Goal: Find contact information: Find contact information

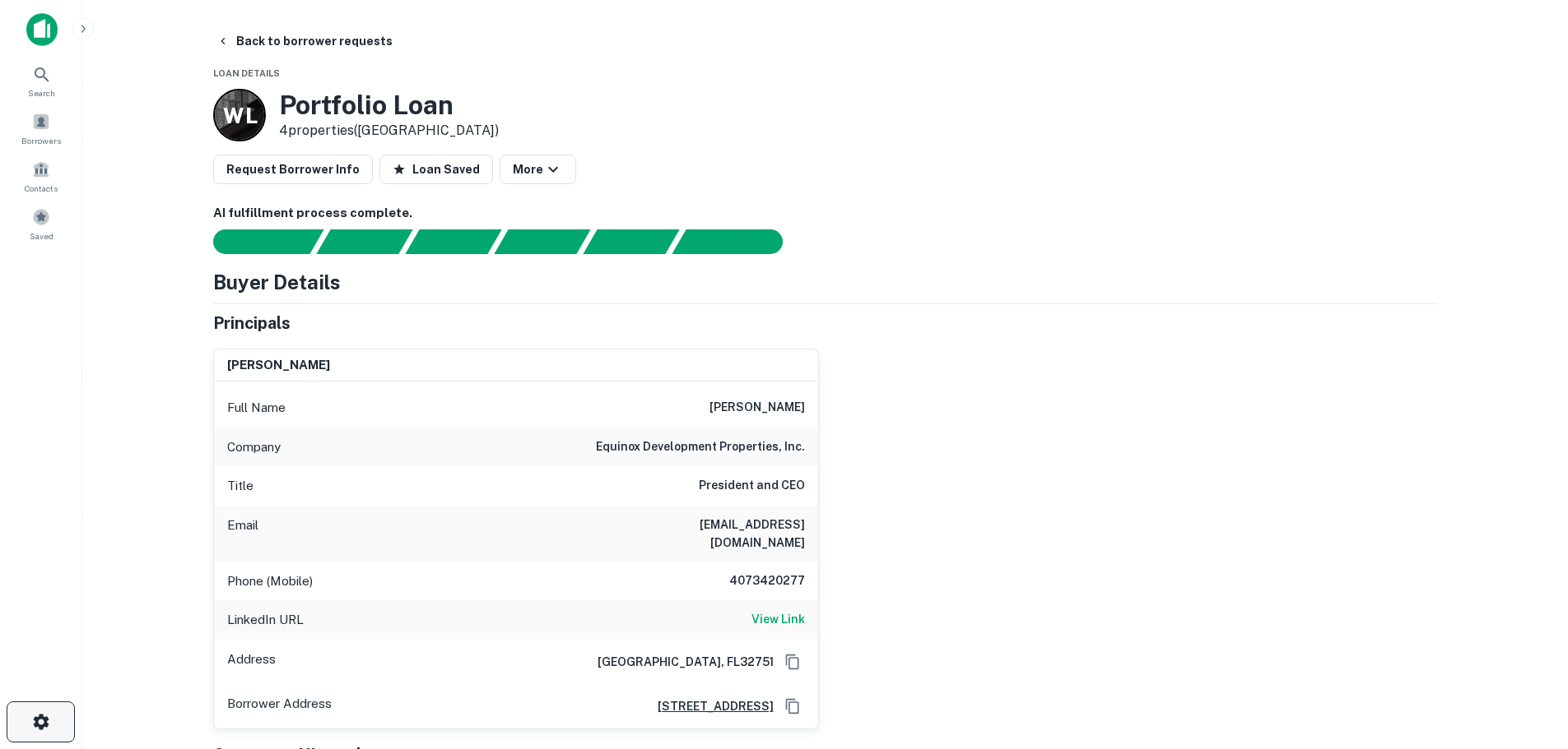
click at [29, 717] on button "button" at bounding box center [40, 722] width 68 height 41
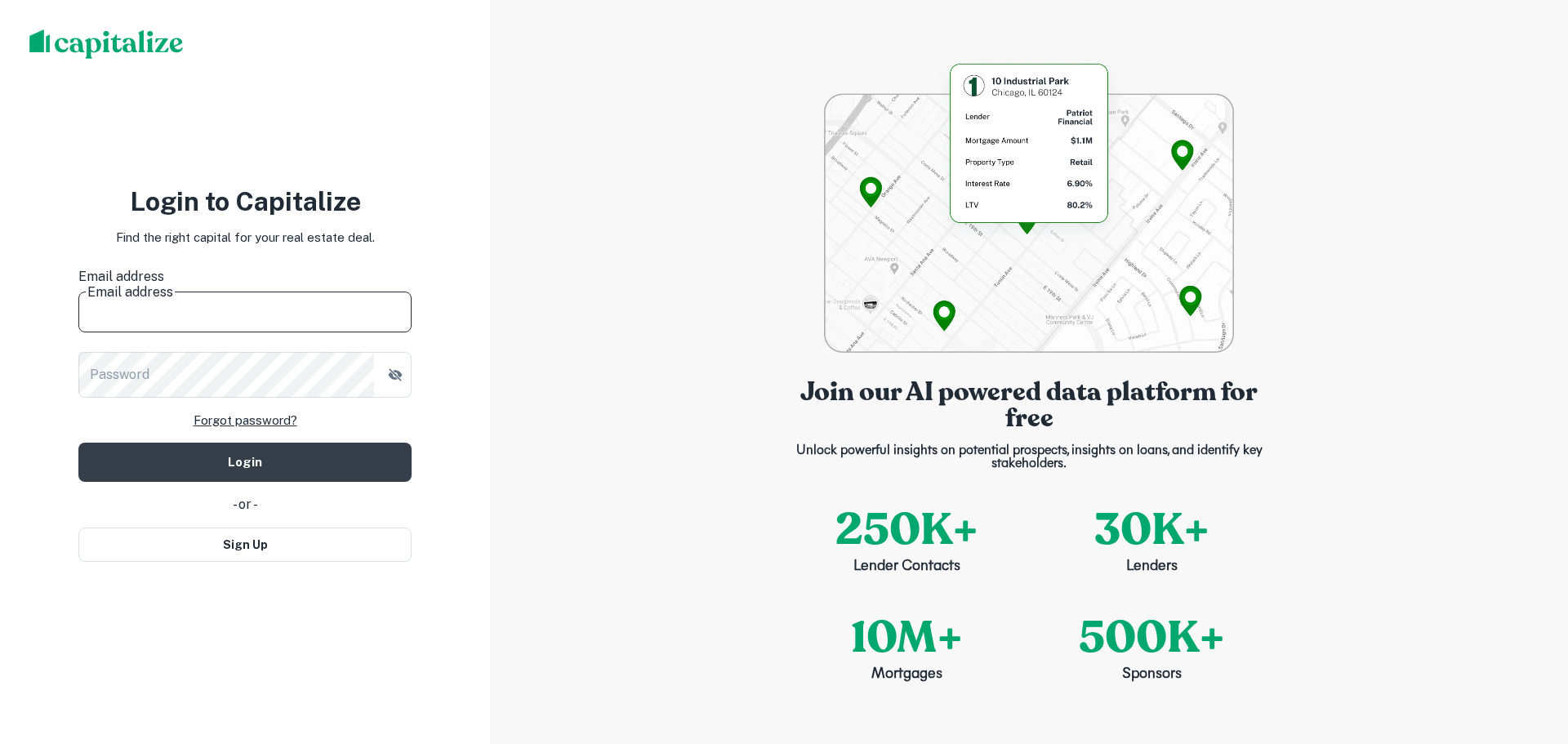
click at [211, 312] on input "Email address" at bounding box center [245, 309] width 333 height 45
type input "**********"
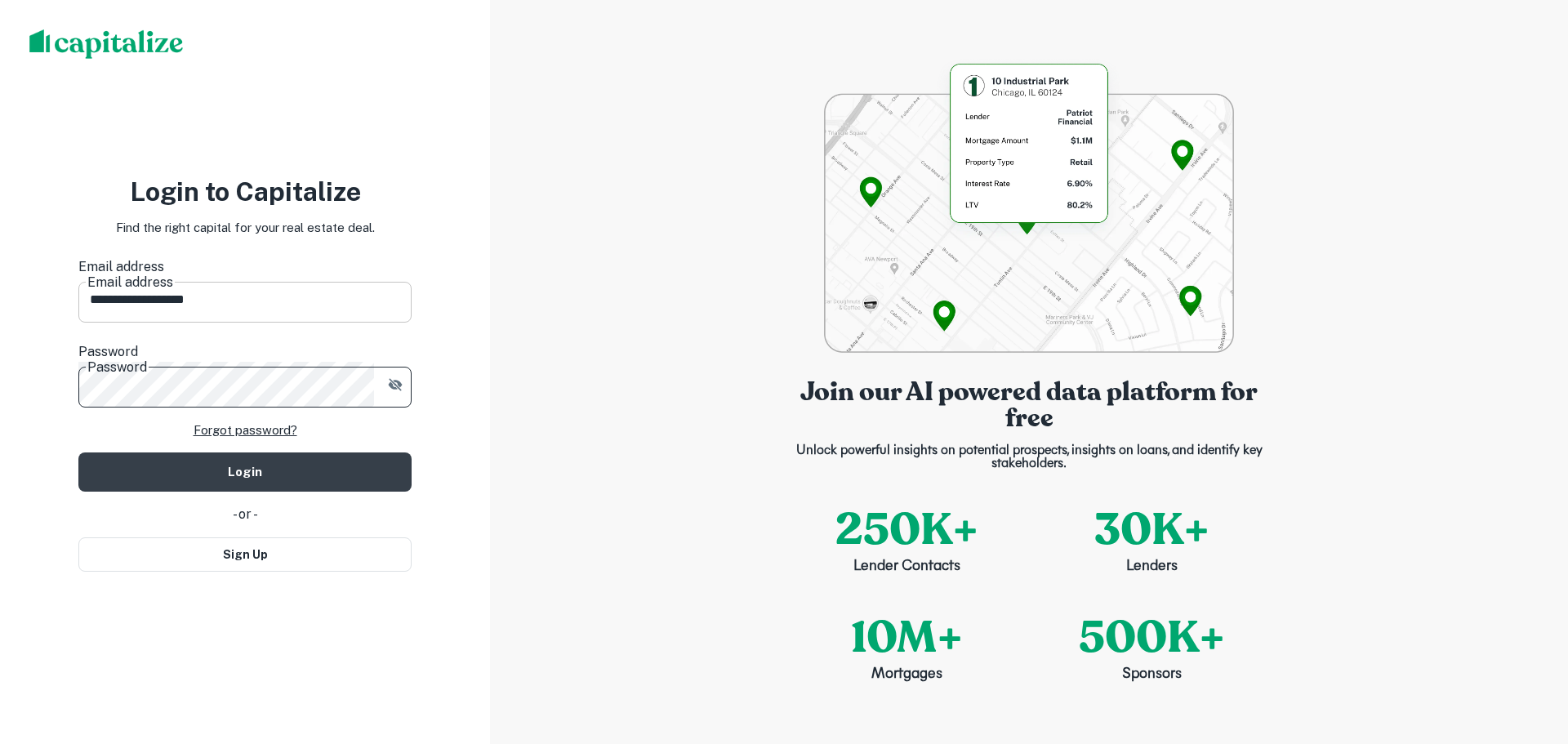
click at [79, 453] on button "Login" at bounding box center [245, 472] width 333 height 39
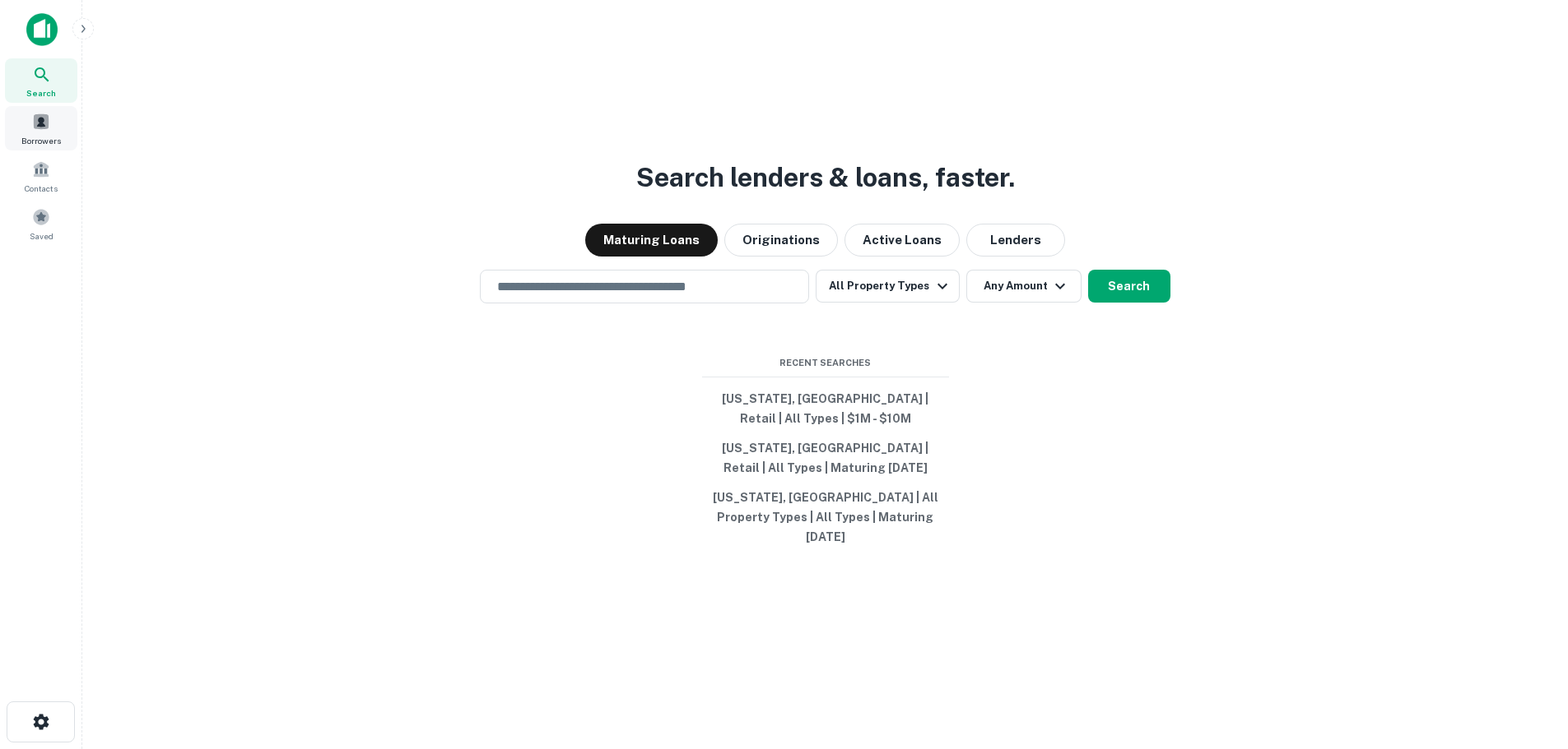
click at [60, 142] on span "Borrowers" at bounding box center [40, 140] width 39 height 13
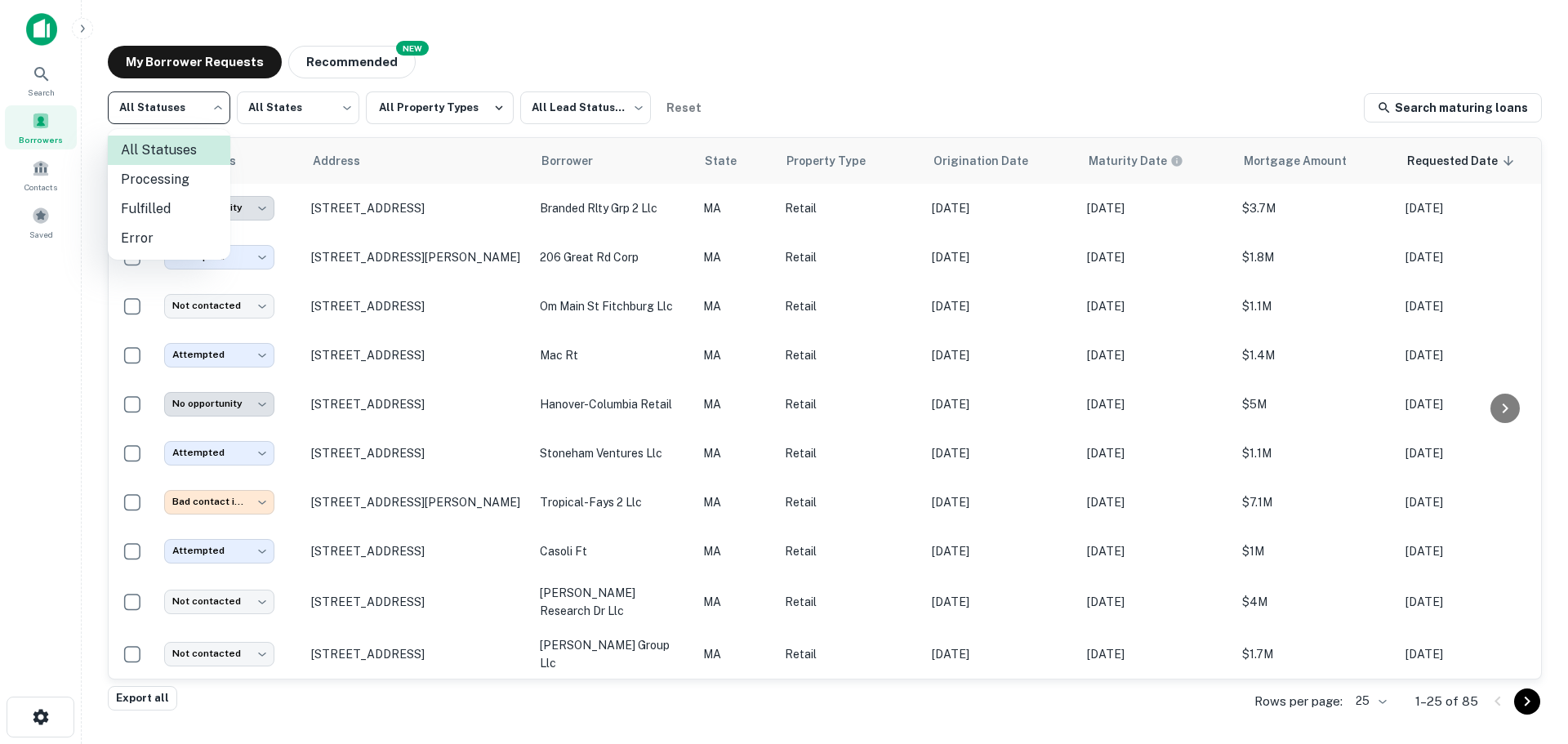
click at [199, 95] on body "**********" at bounding box center [784, 372] width 1568 height 744
click at [179, 204] on li "Fulfilled" at bounding box center [168, 209] width 122 height 29
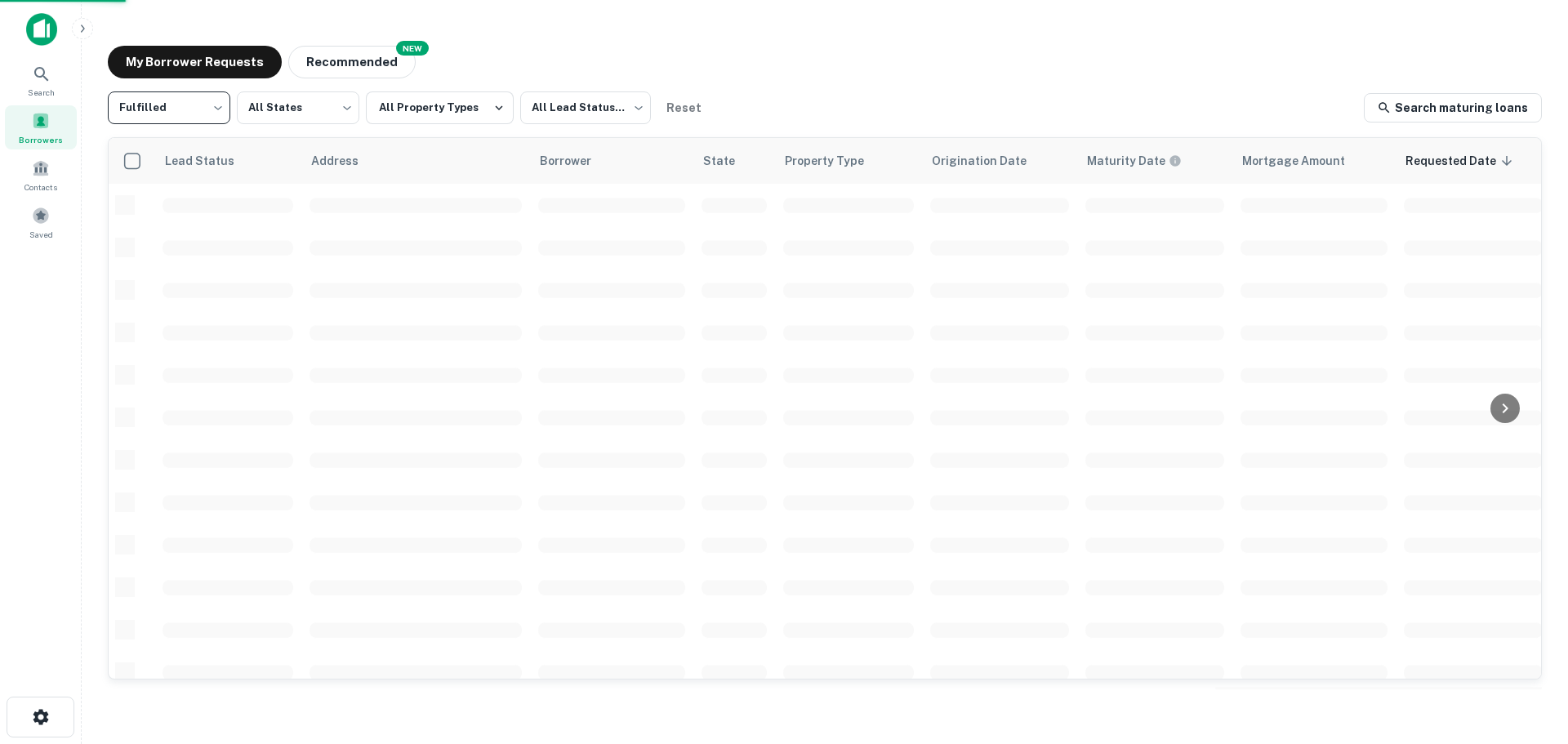
type input "*********"
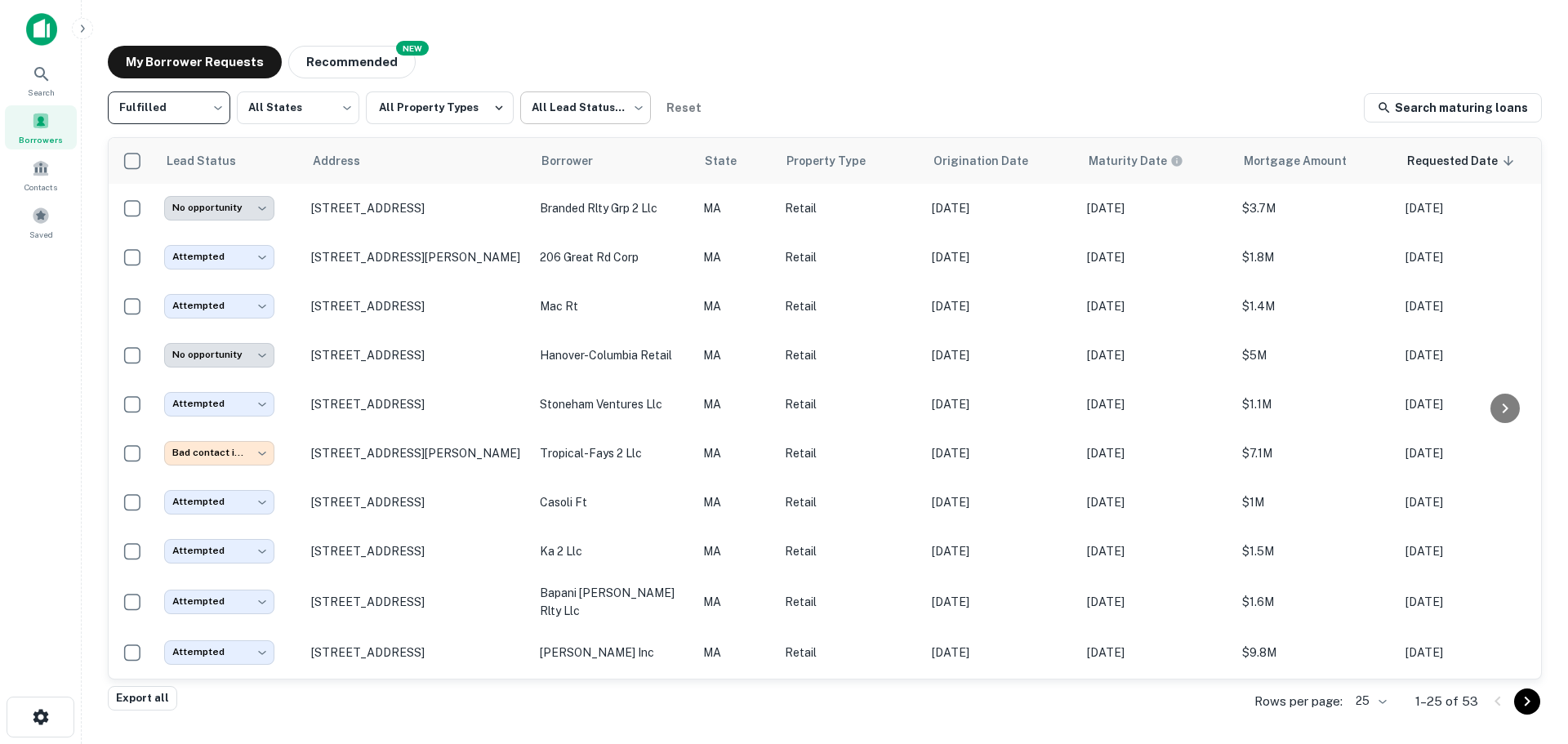
click at [579, 110] on body "**********" at bounding box center [784, 372] width 1568 height 744
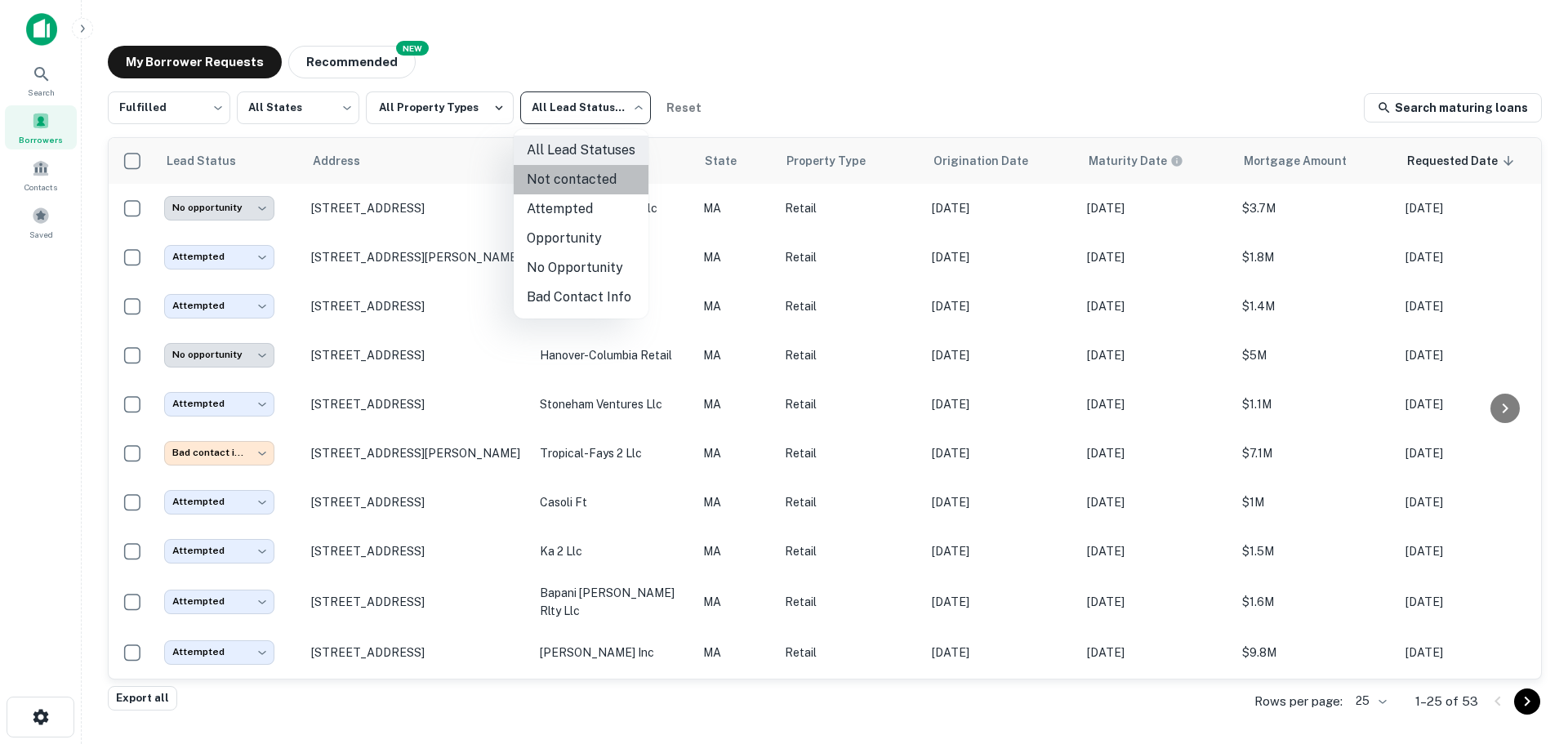
click at [581, 188] on li "Not contacted" at bounding box center [581, 179] width 135 height 29
type input "****"
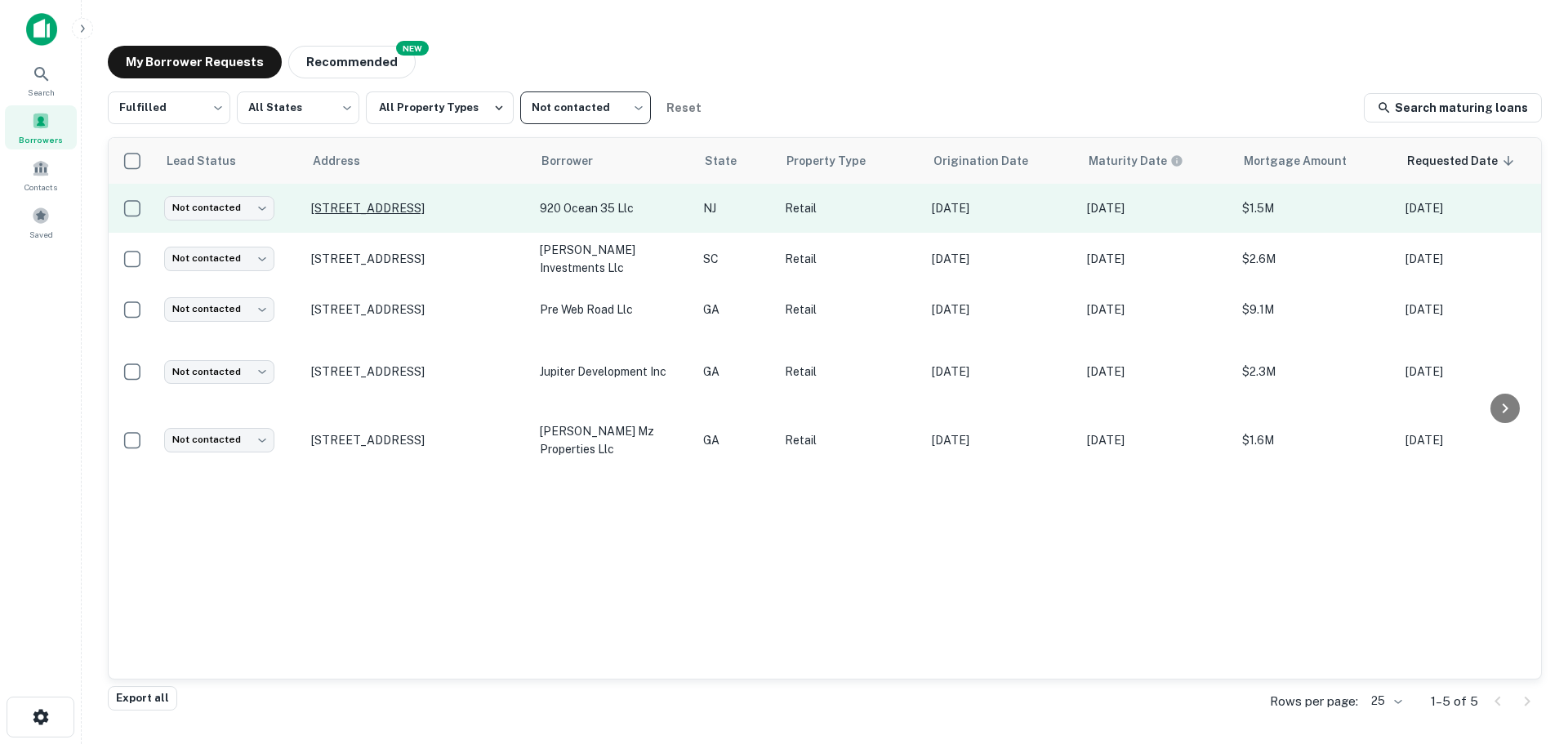
click at [396, 201] on p "920 State Route 35 Ocean, NJ07712" at bounding box center [418, 208] width 212 height 14
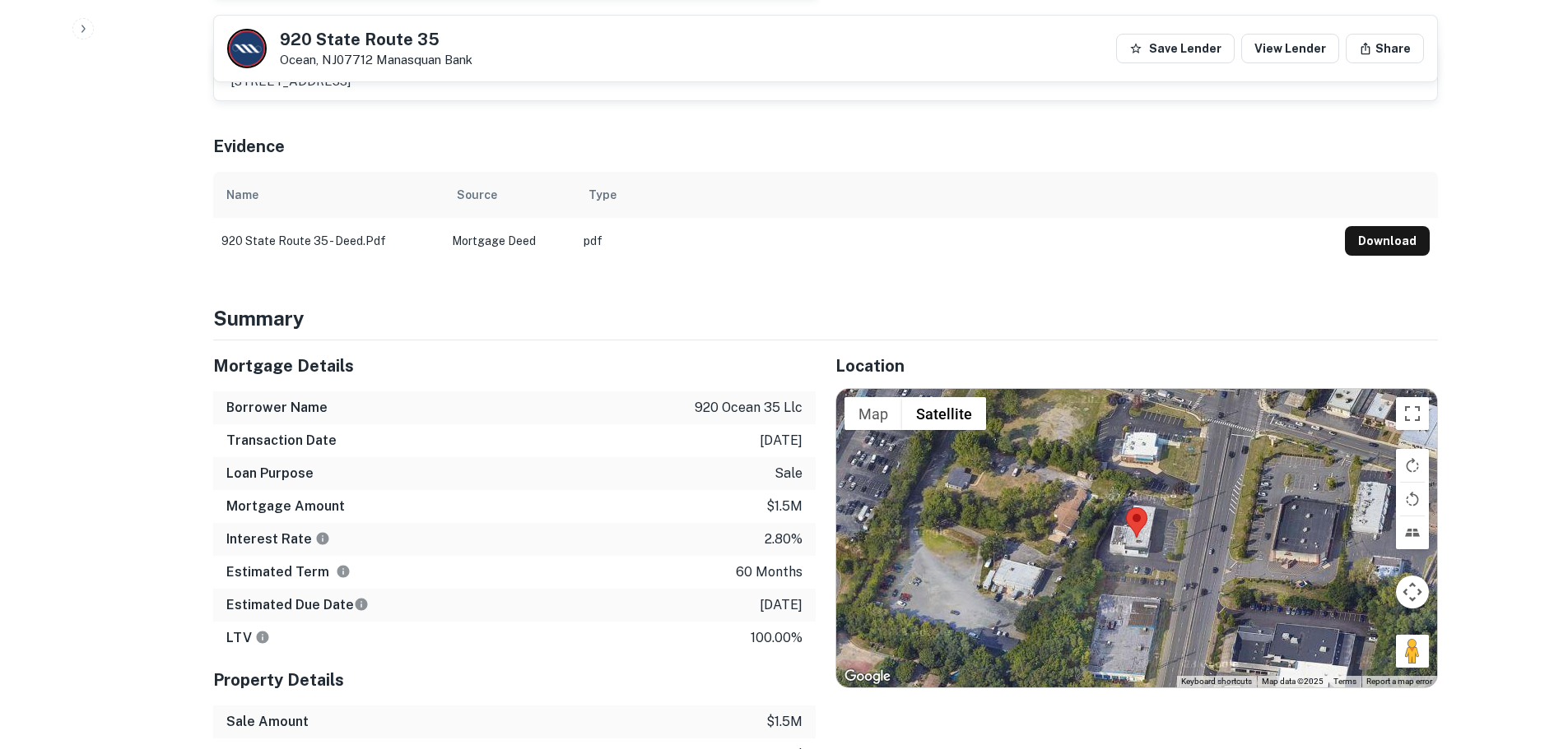
scroll to position [1151, 0]
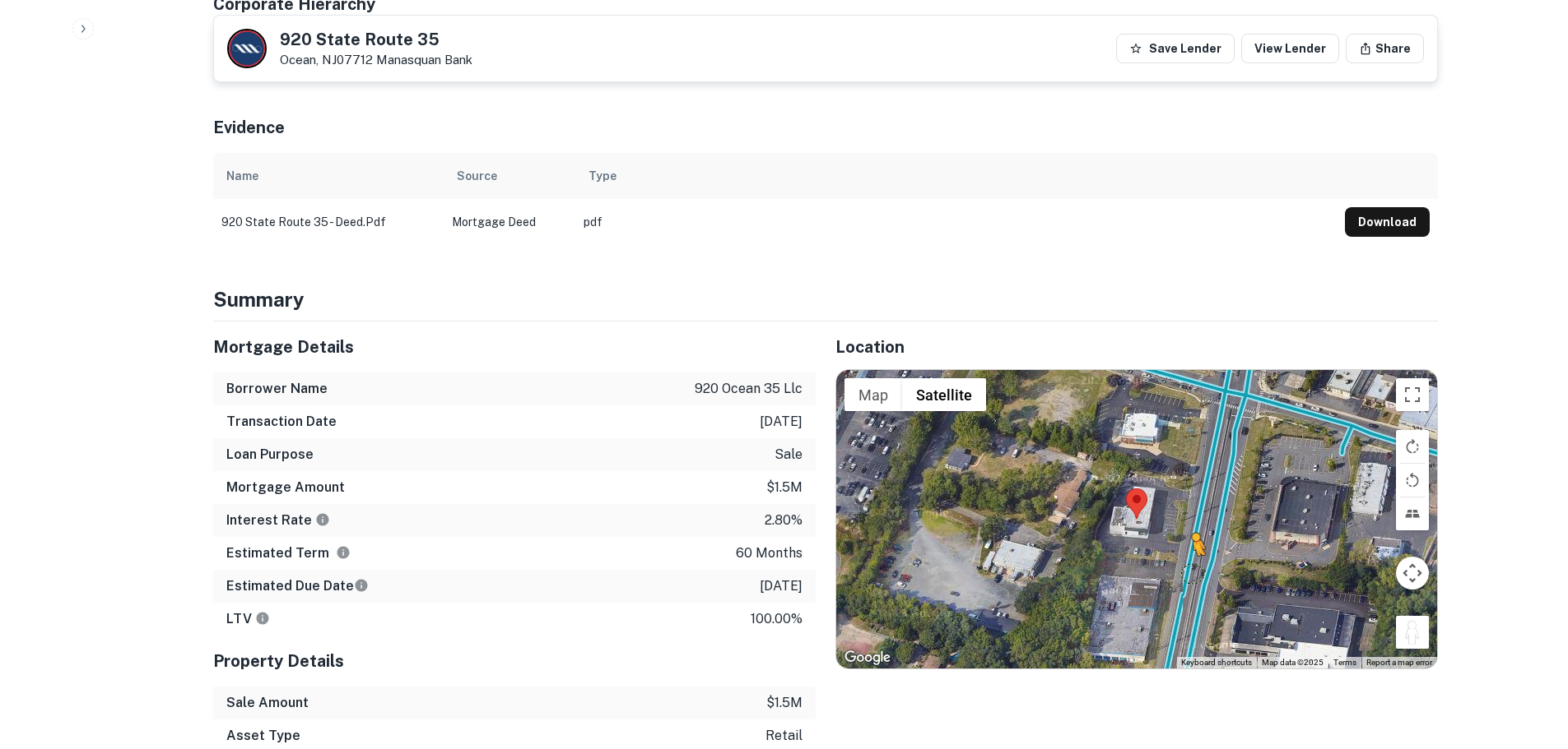
drag, startPoint x: 1416, startPoint y: 590, endPoint x: 1185, endPoint y: 517, distance: 242.3
click at [1185, 517] on div "To activate drag with keyboard, press Alt + Enter. Once in keyboard drag state,…" at bounding box center [1136, 519] width 601 height 297
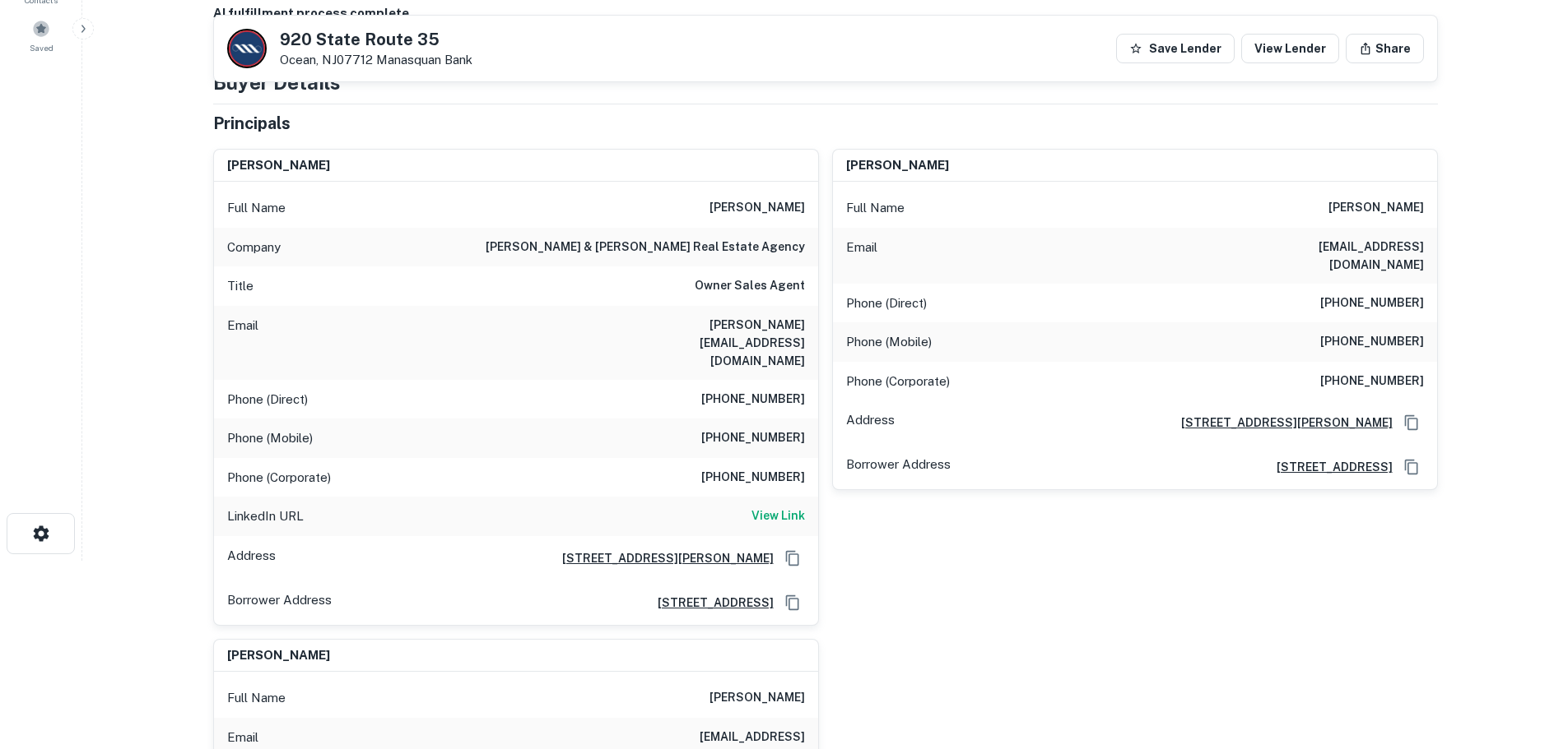
scroll to position [164, 0]
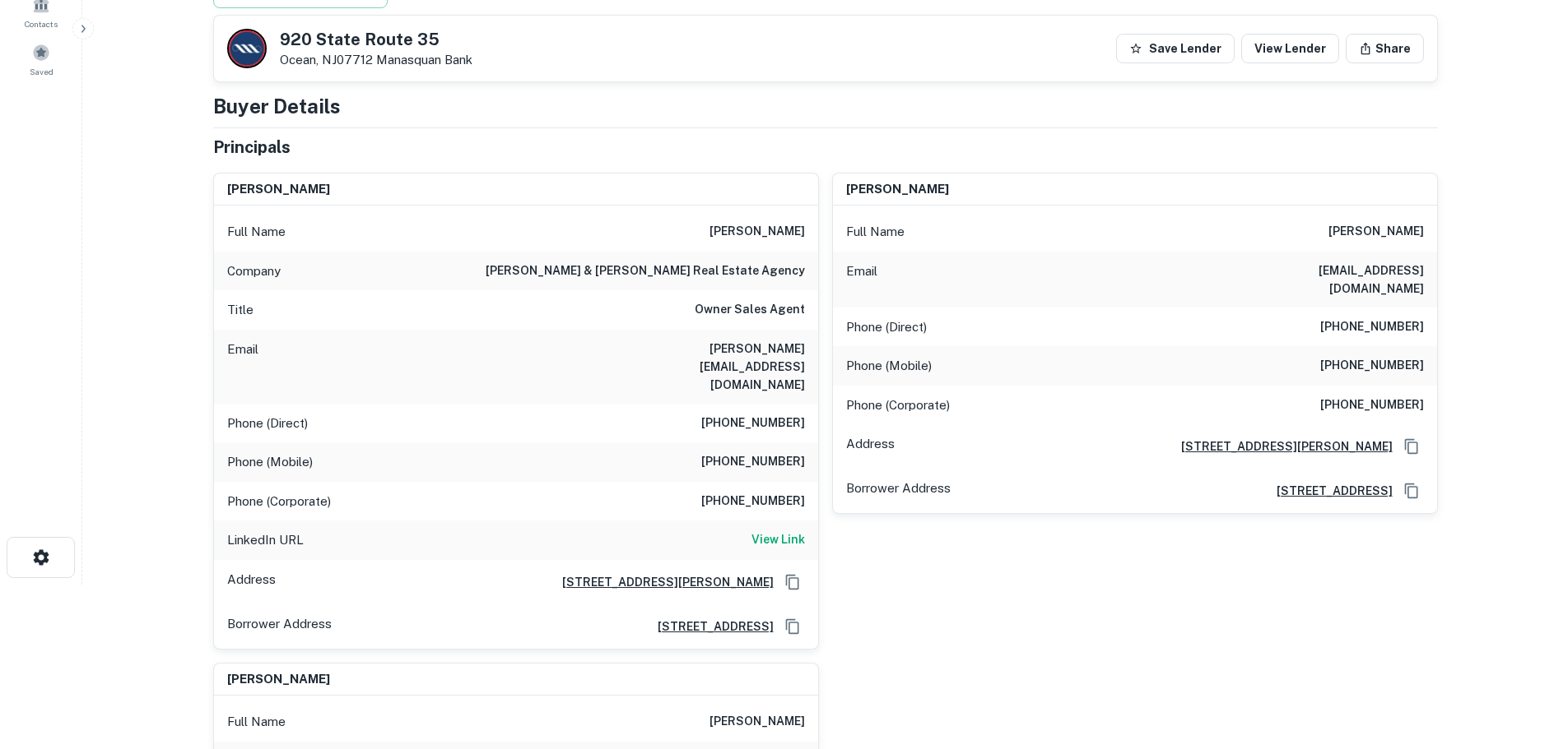
click at [672, 269] on h6 "burke & manna real estate agency" at bounding box center [645, 272] width 319 height 20
click at [772, 531] on h6 "View Link" at bounding box center [778, 540] width 54 height 18
click at [780, 414] on h6 "(732) 923-9592" at bounding box center [753, 424] width 104 height 20
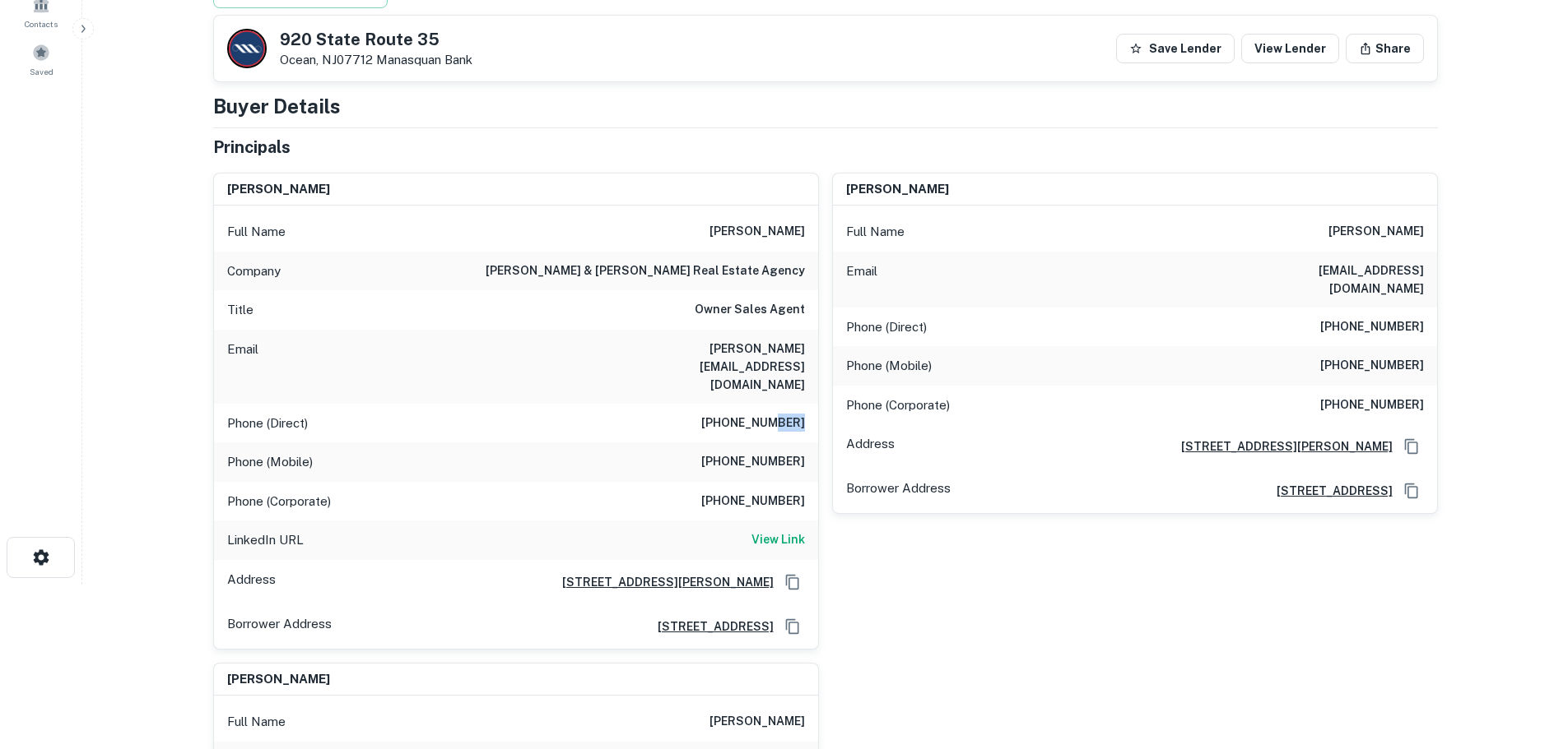
click at [780, 414] on h6 "(732) 923-9592" at bounding box center [753, 424] width 104 height 20
click at [402, 37] on h5 "920 State Route 35" at bounding box center [376, 39] width 193 height 16
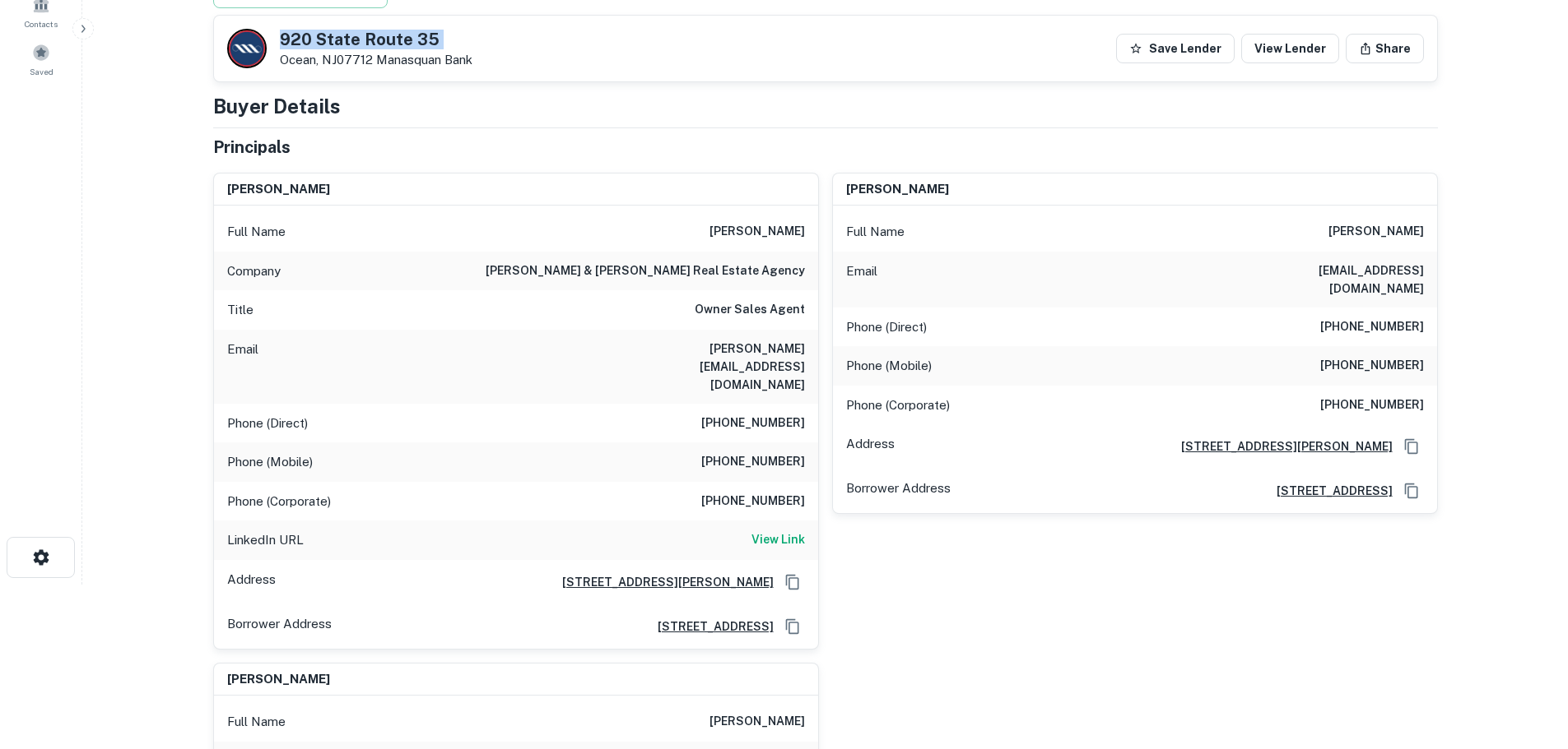
copy h5 "920 State Route 35"
click at [750, 404] on div "Phone (Direct) (732) 923-9592" at bounding box center [516, 423] width 604 height 39
copy h6 "(732) 923-9592"
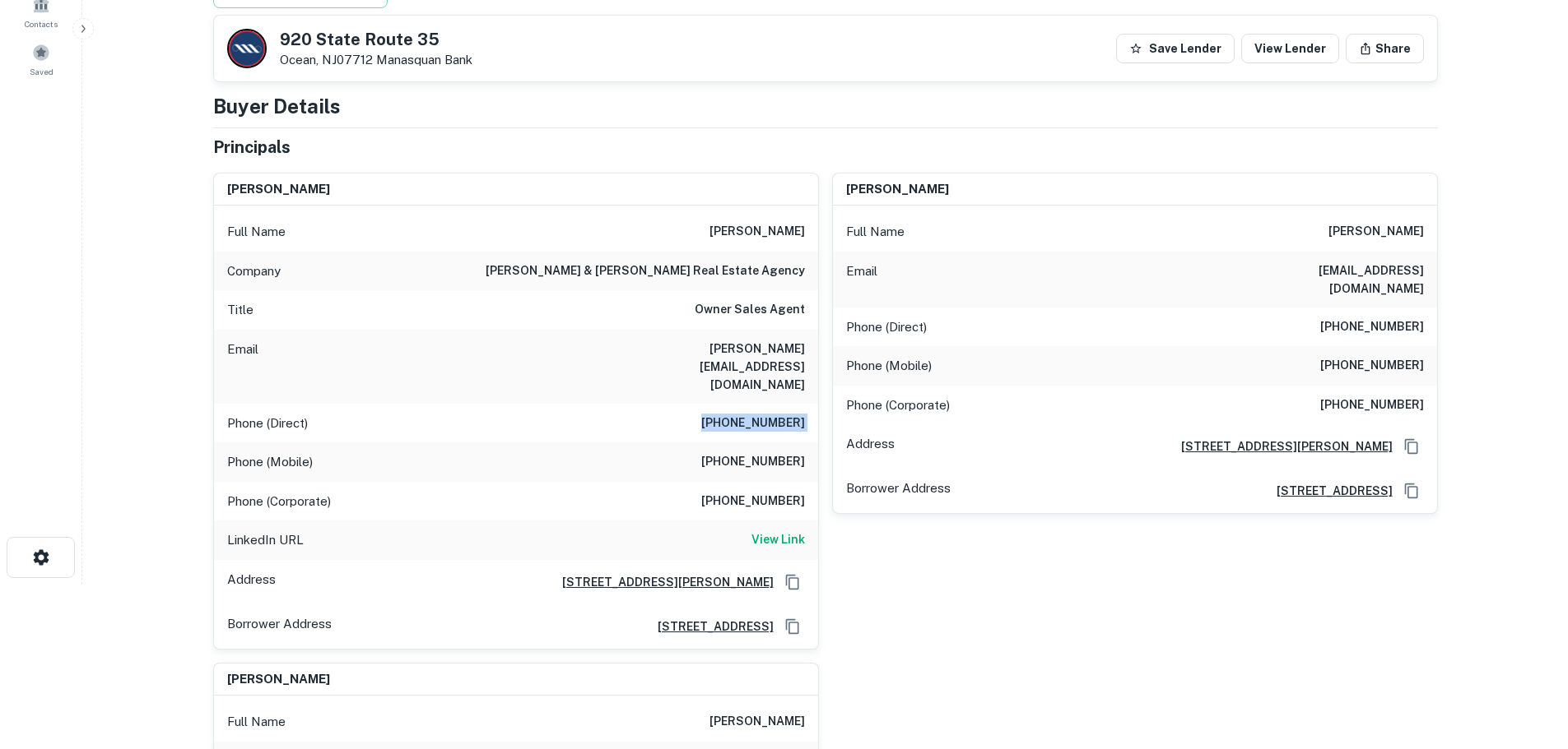
drag, startPoint x: 786, startPoint y: 395, endPoint x: 790, endPoint y: 403, distance: 8.9
click at [786, 414] on h6 "(732) 923-9592" at bounding box center [753, 424] width 104 height 20
click at [794, 453] on h6 "(732) 618-1372" at bounding box center [753, 463] width 104 height 20
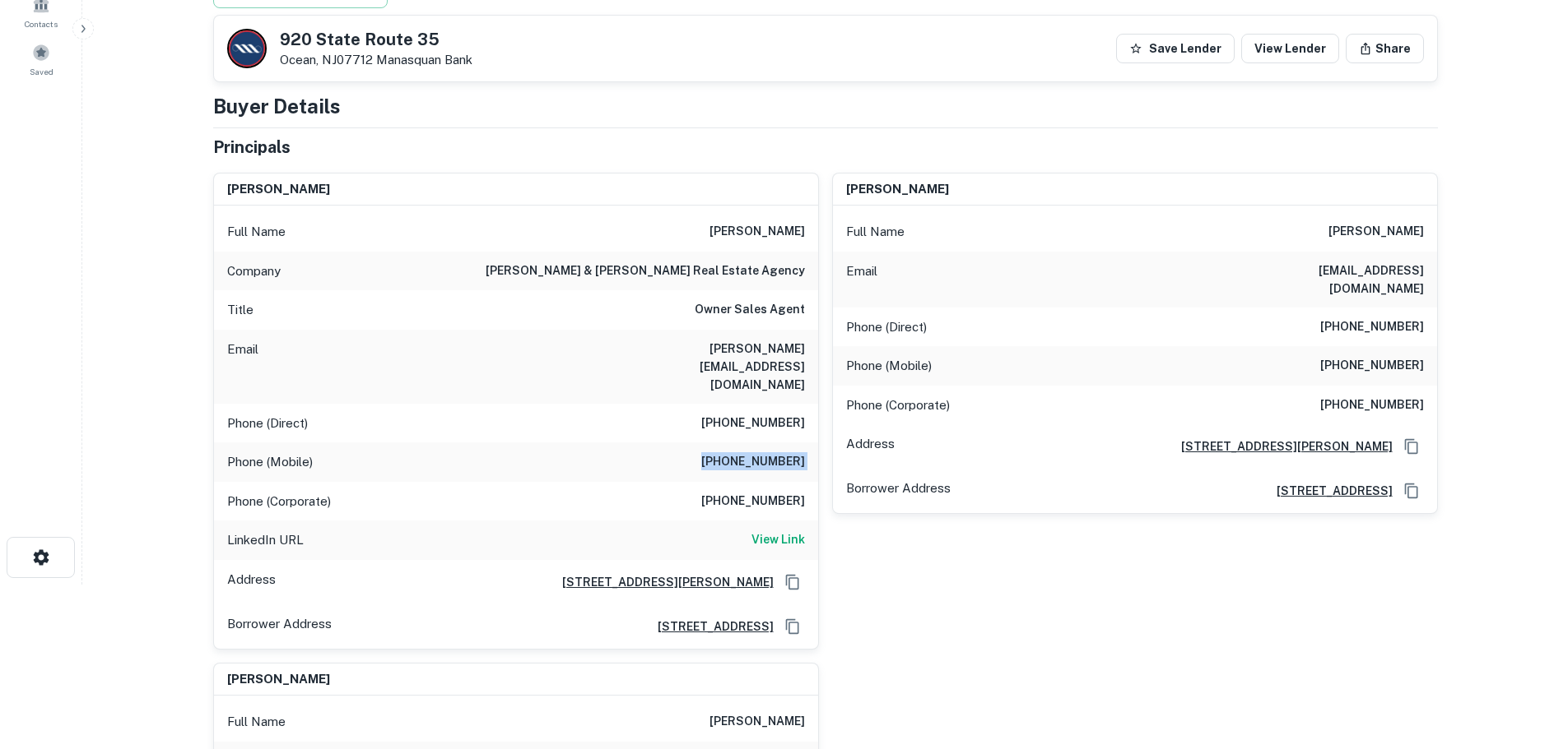
copy h6 "(732) 618-1372"
click at [739, 492] on h6 "(732) 922-0000" at bounding box center [753, 502] width 104 height 20
copy h6 "(732) 922-0000"
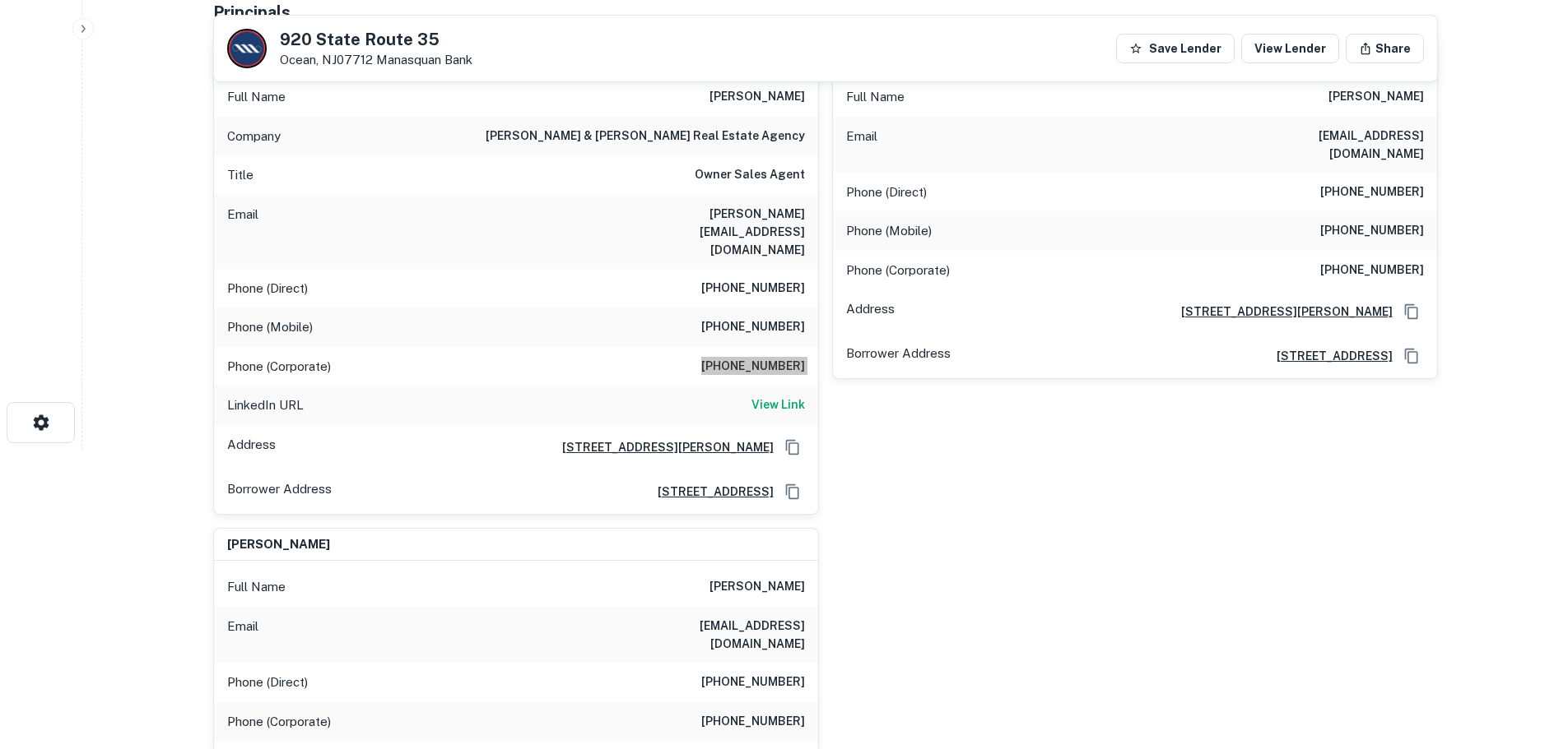
scroll to position [329, 0]
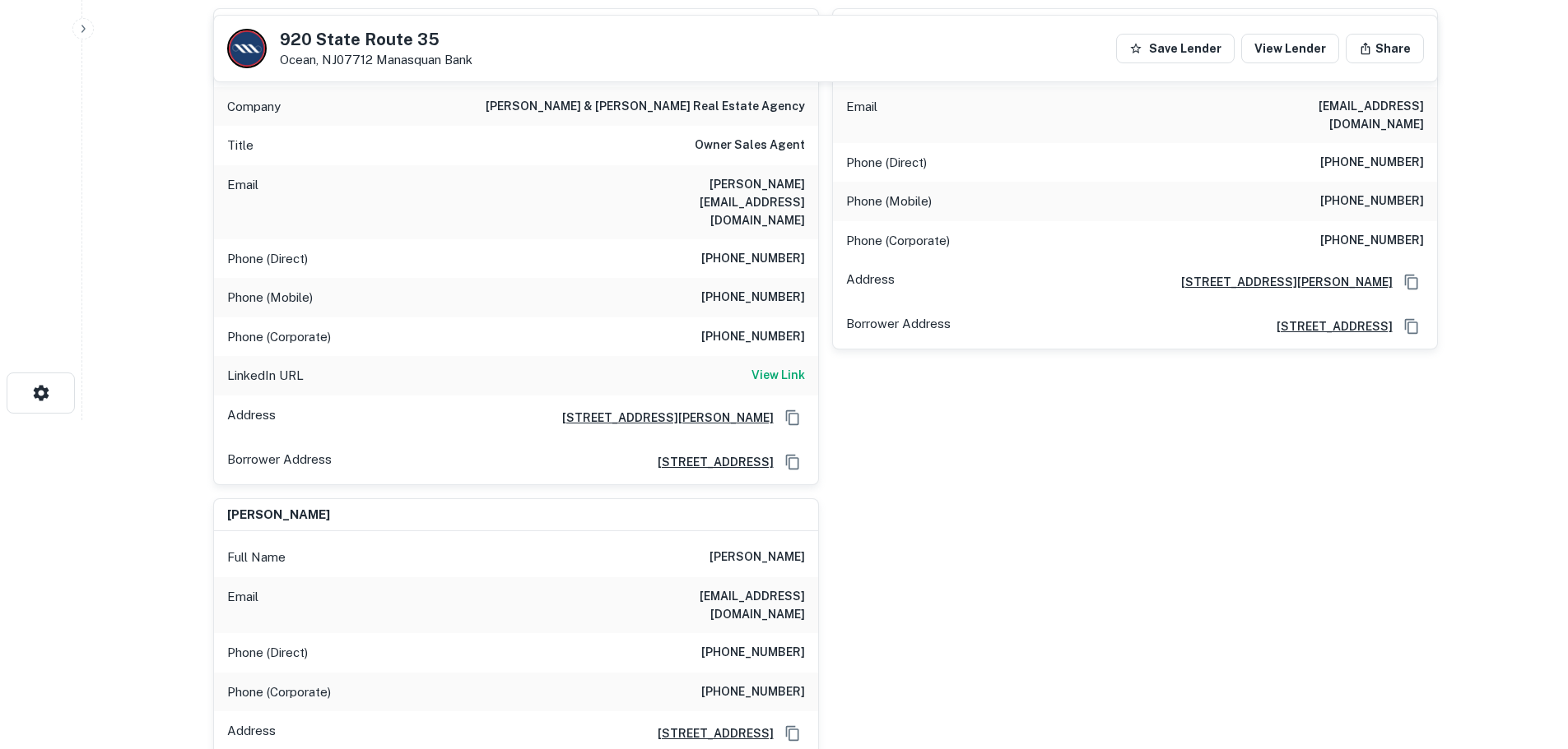
click at [796, 643] on h6 "(732) 922-1275" at bounding box center [753, 653] width 104 height 20
copy h6 "(732) 922-1275"
click at [782, 682] on h6 "(732) 531-4577" at bounding box center [753, 692] width 104 height 20
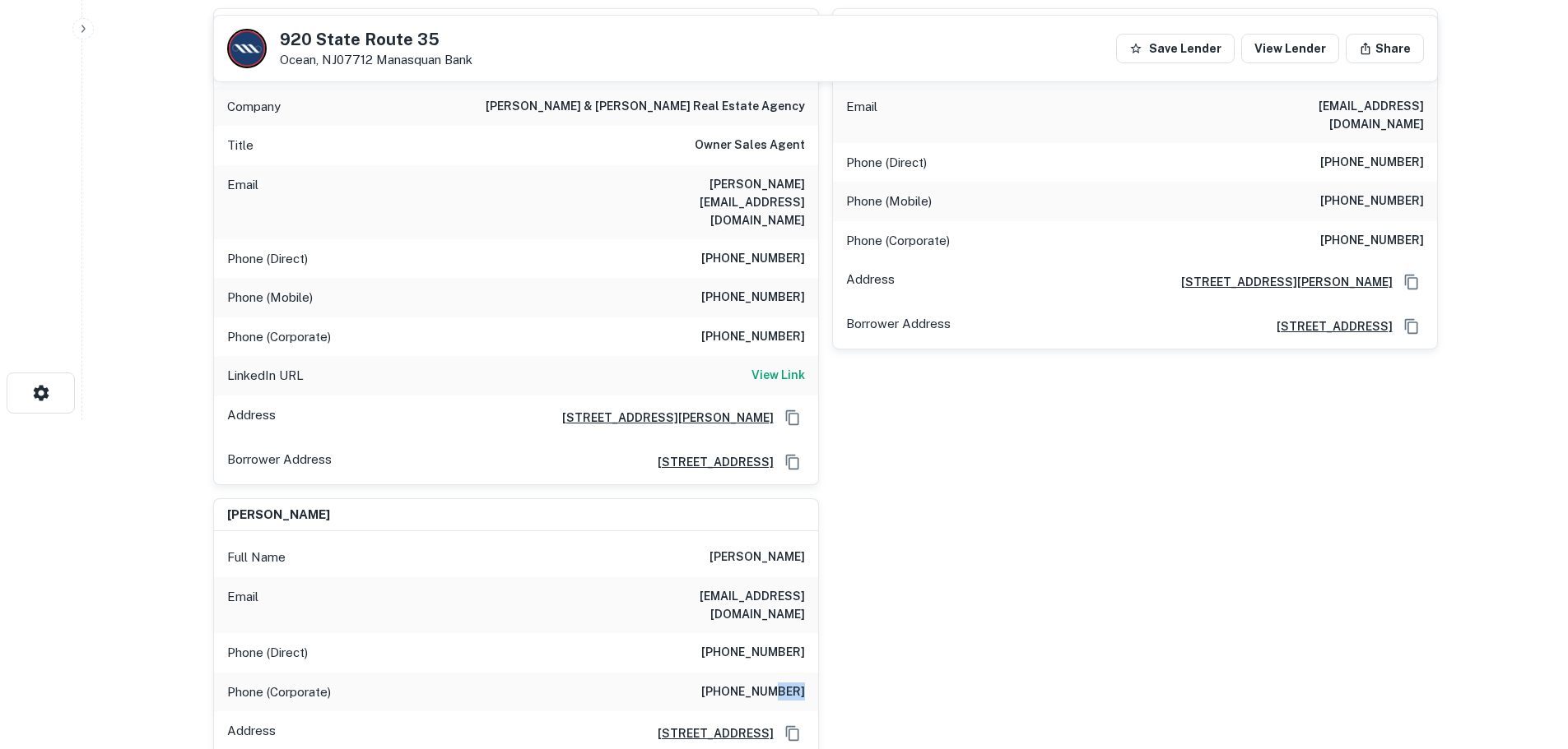
click at [782, 682] on h6 "(732) 531-4577" at bounding box center [753, 692] width 104 height 20
copy h6 "(732) 531-4577"
drag, startPoint x: 782, startPoint y: 645, endPoint x: 633, endPoint y: 777, distance: 199.1
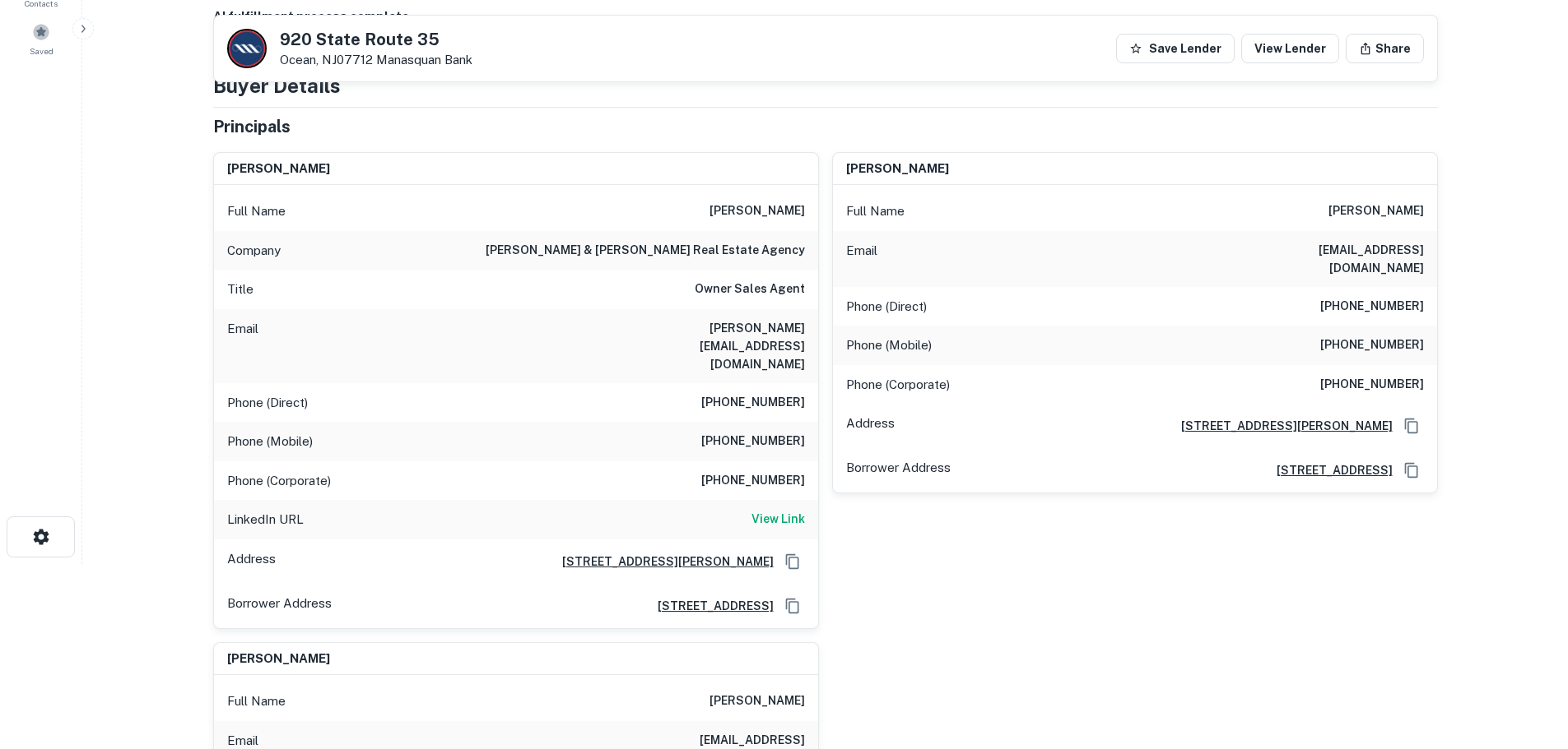
scroll to position [164, 0]
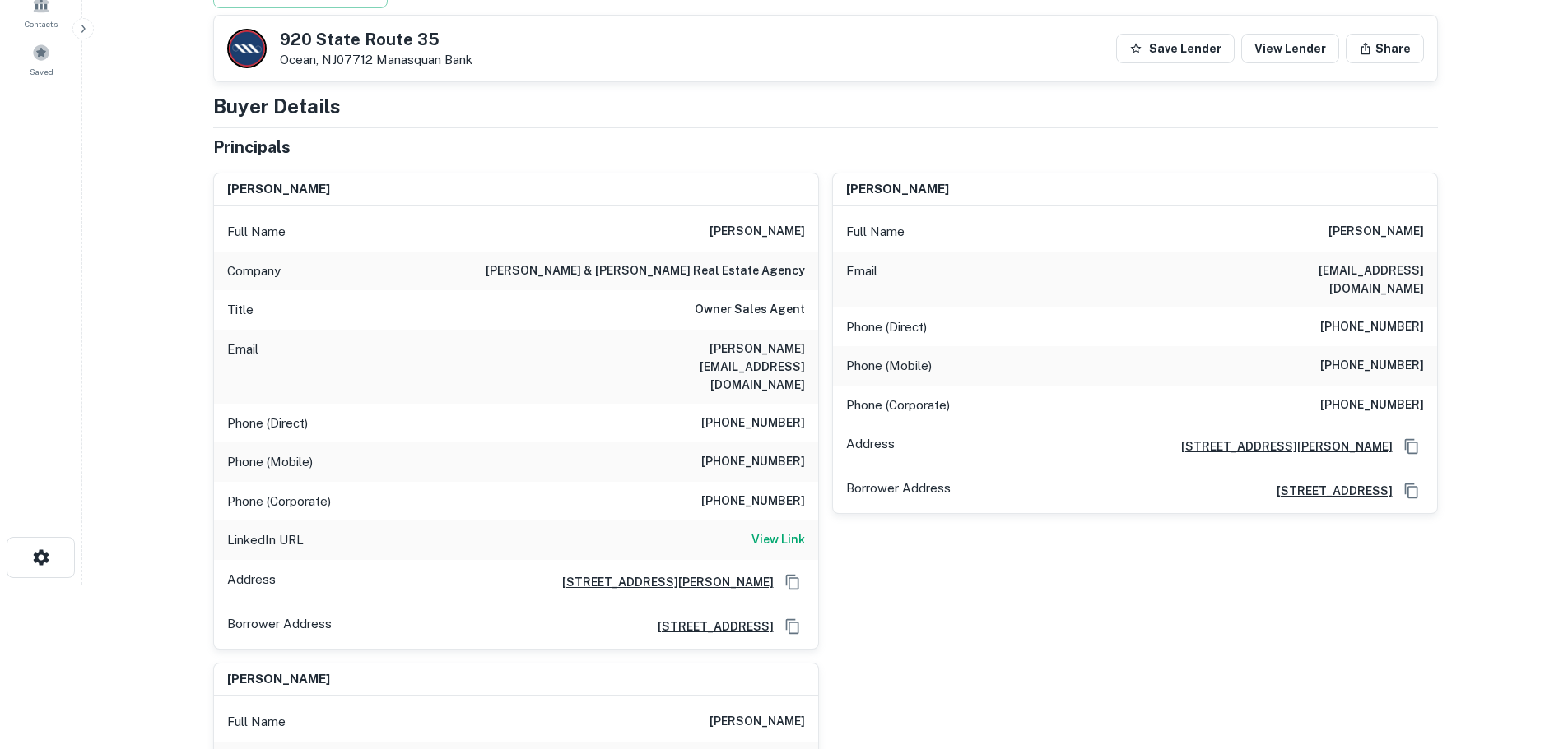
click at [681, 262] on h6 "burke & manna real estate agency" at bounding box center [645, 272] width 319 height 20
copy h6 "burke & manna real estate agency"
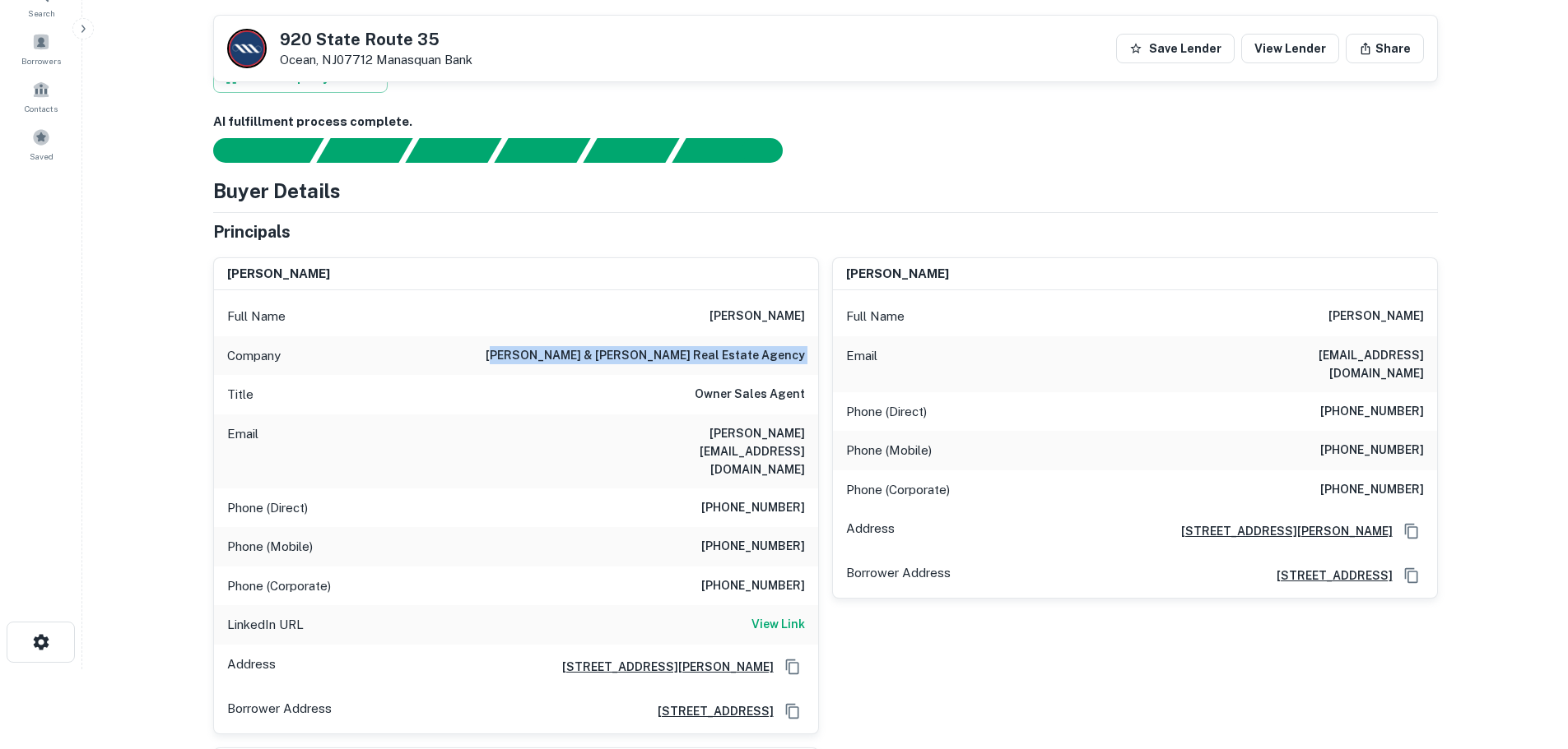
scroll to position [0, 0]
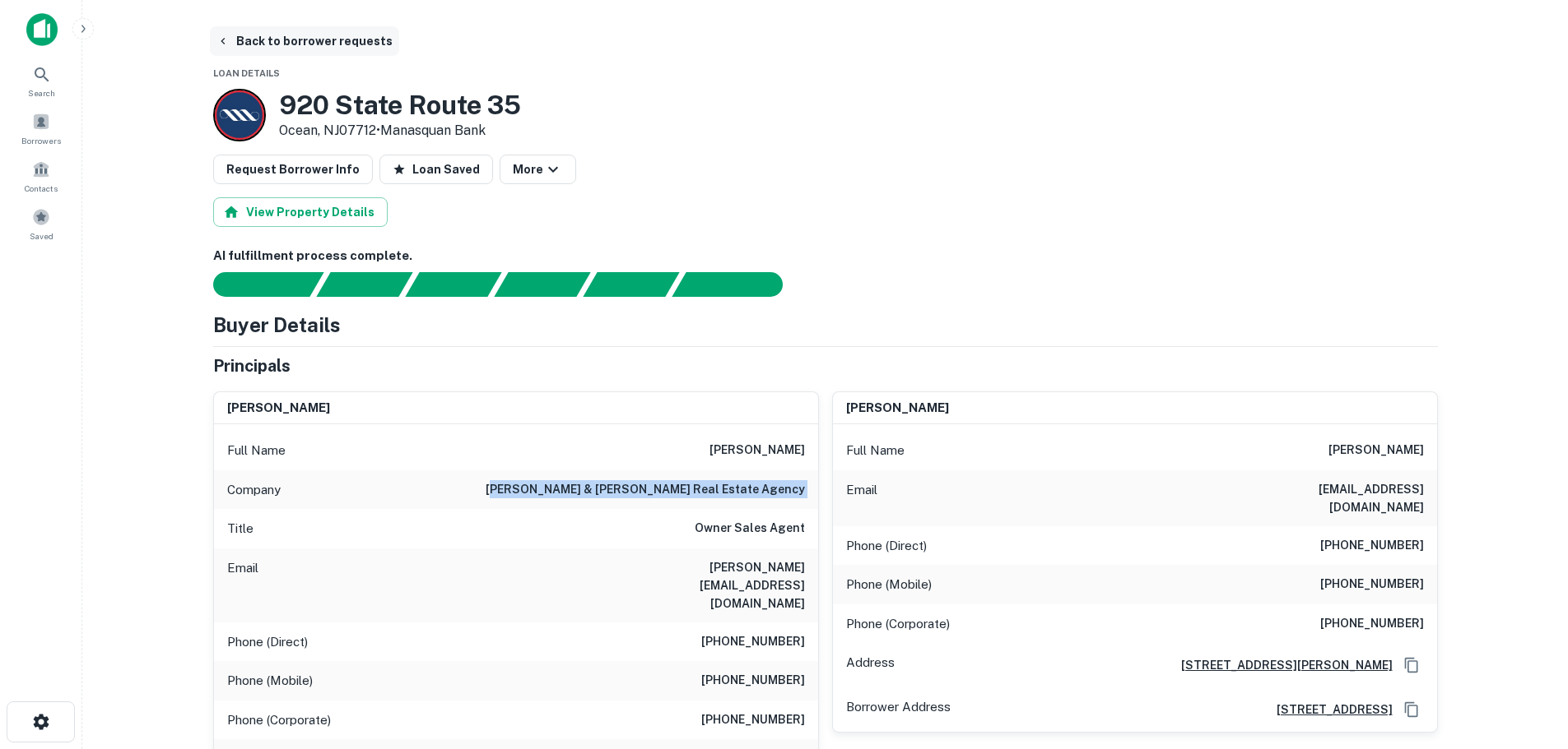
click at [314, 51] on button "Back to borrower requests" at bounding box center [304, 41] width 189 height 29
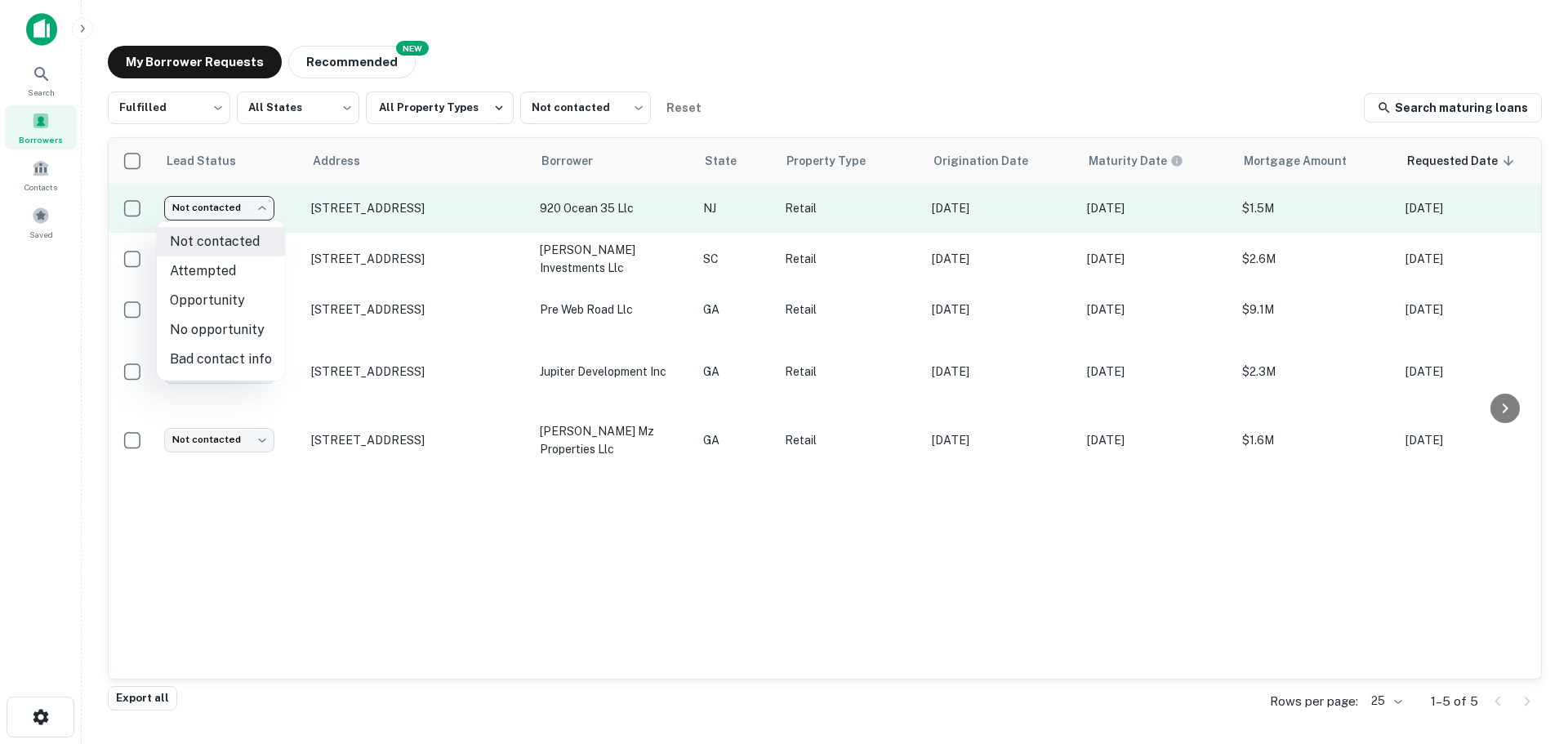
click at [246, 206] on body "Search Borrowers Contacts Saved My Borrower Requests NEW Recommended Fulfilled …" at bounding box center [784, 372] width 1568 height 744
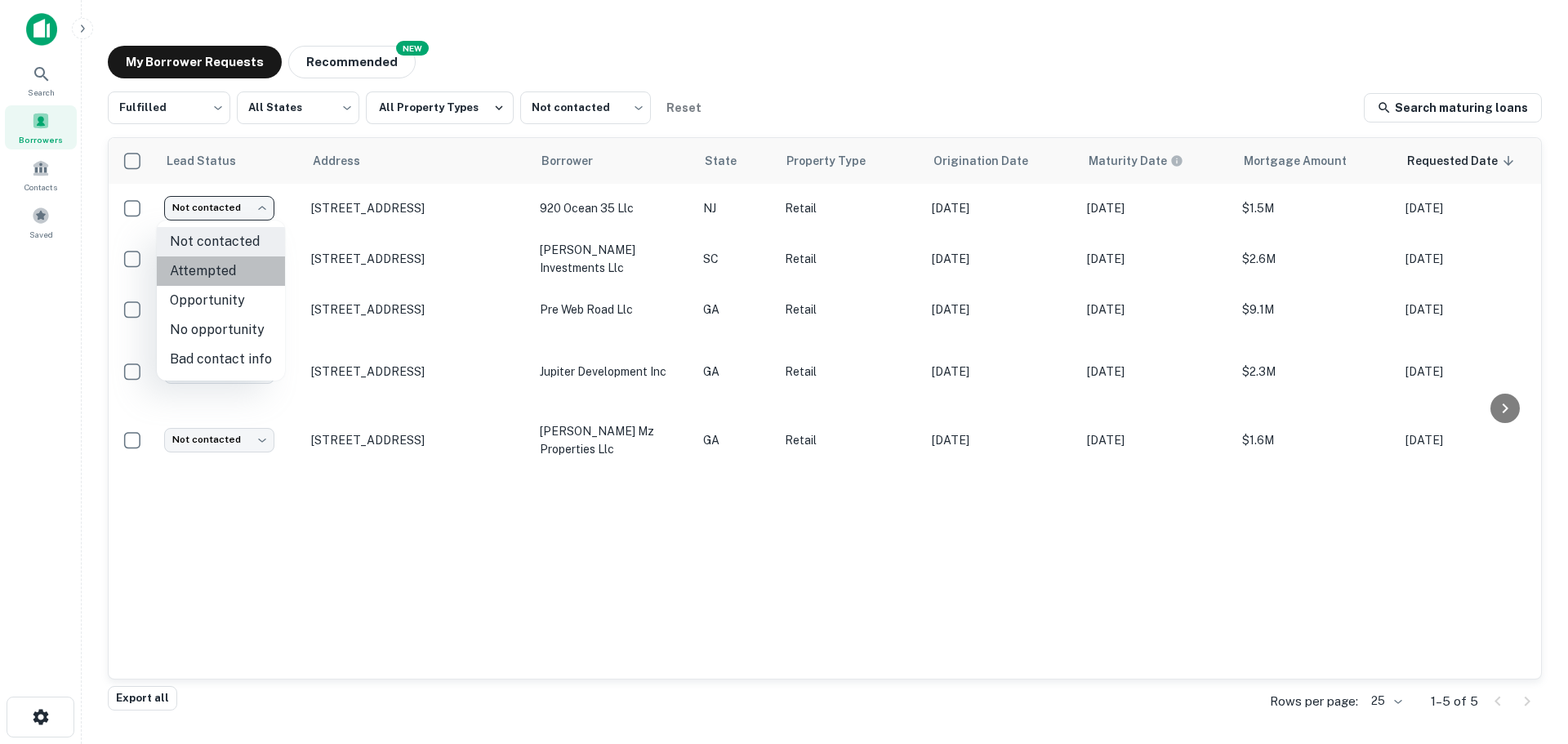
click at [262, 279] on li "Attempted" at bounding box center [221, 271] width 129 height 29
type input "*********"
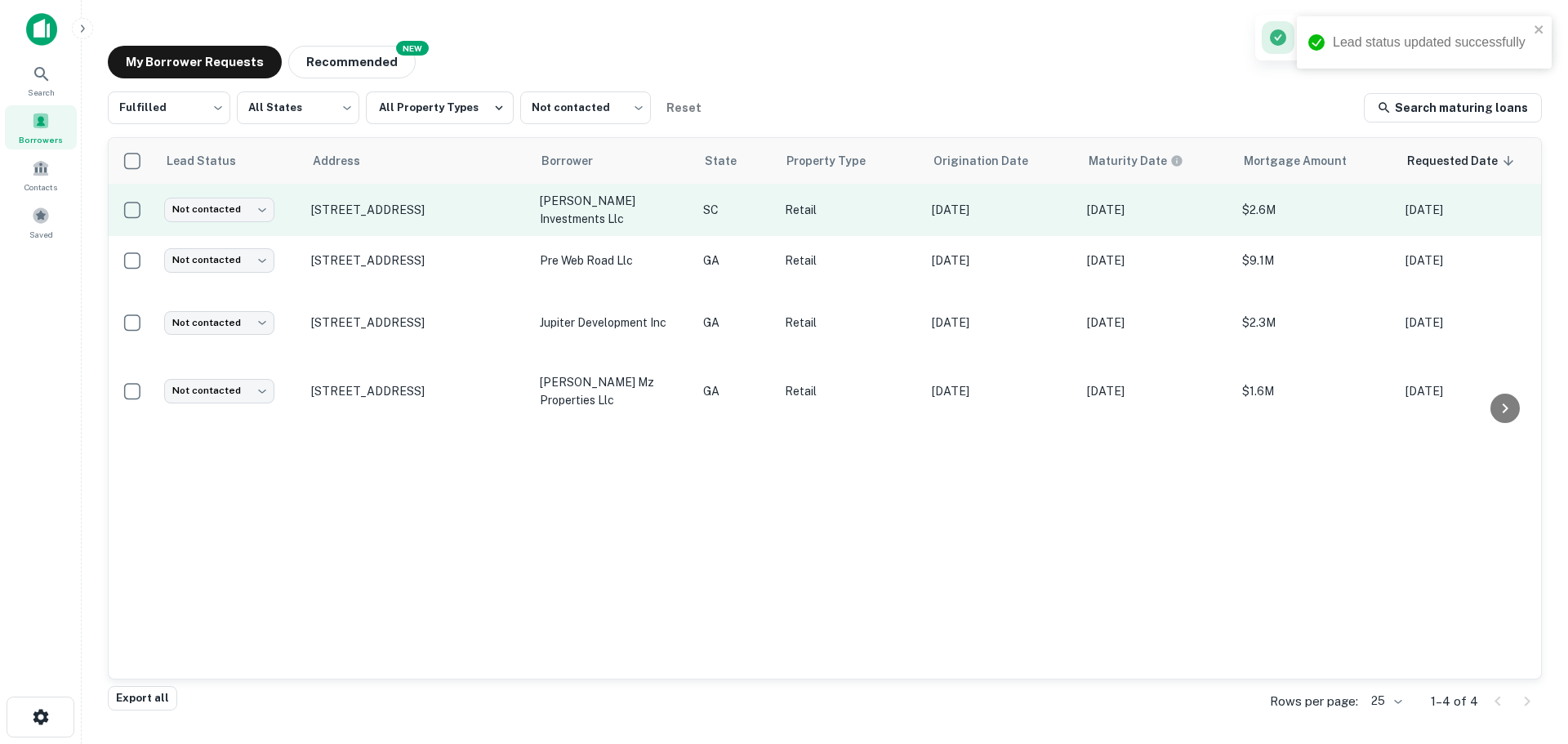
click at [388, 218] on td "4752 Alpine Rd Columbia, SC29223" at bounding box center [418, 210] width 228 height 53
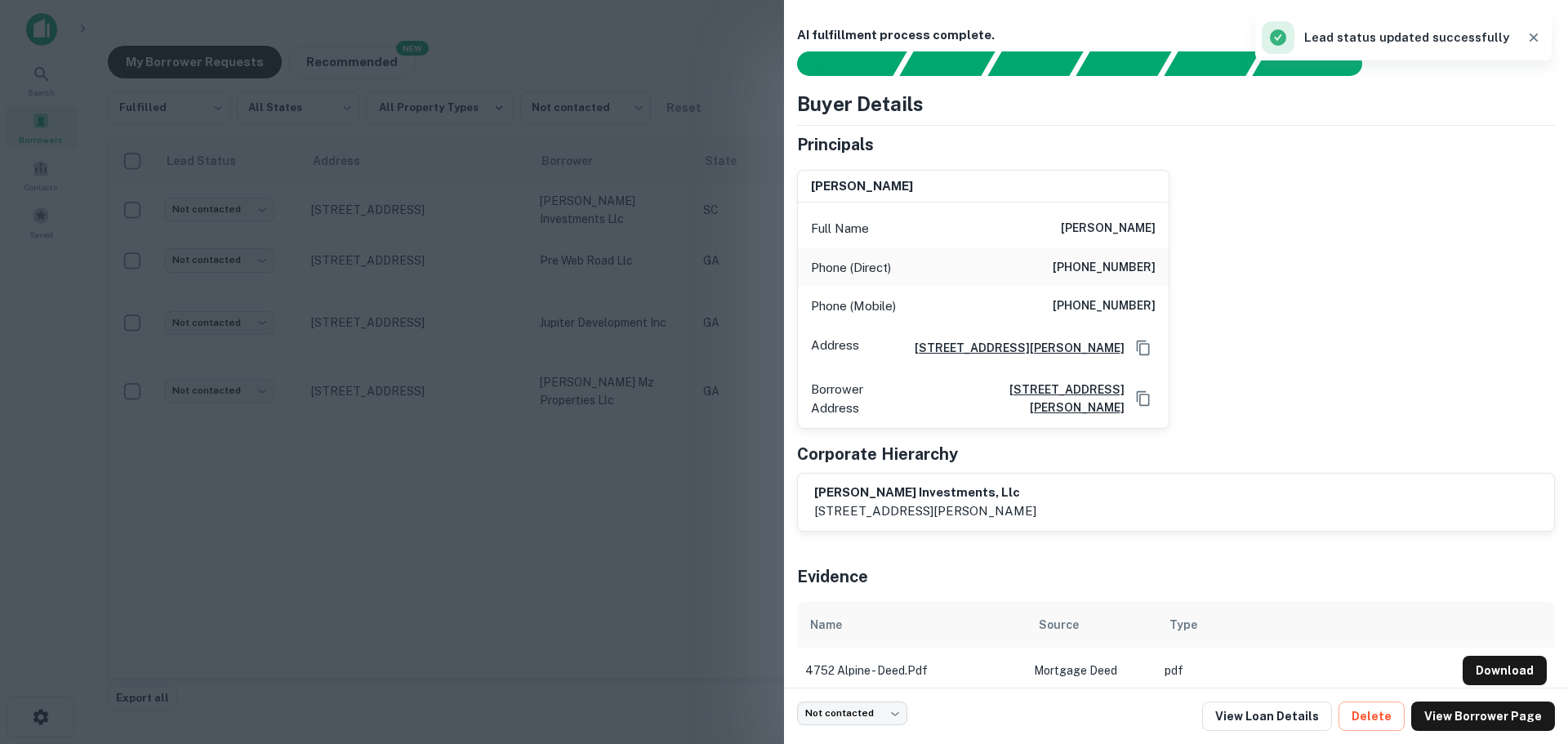
click at [505, 119] on div at bounding box center [784, 372] width 1568 height 744
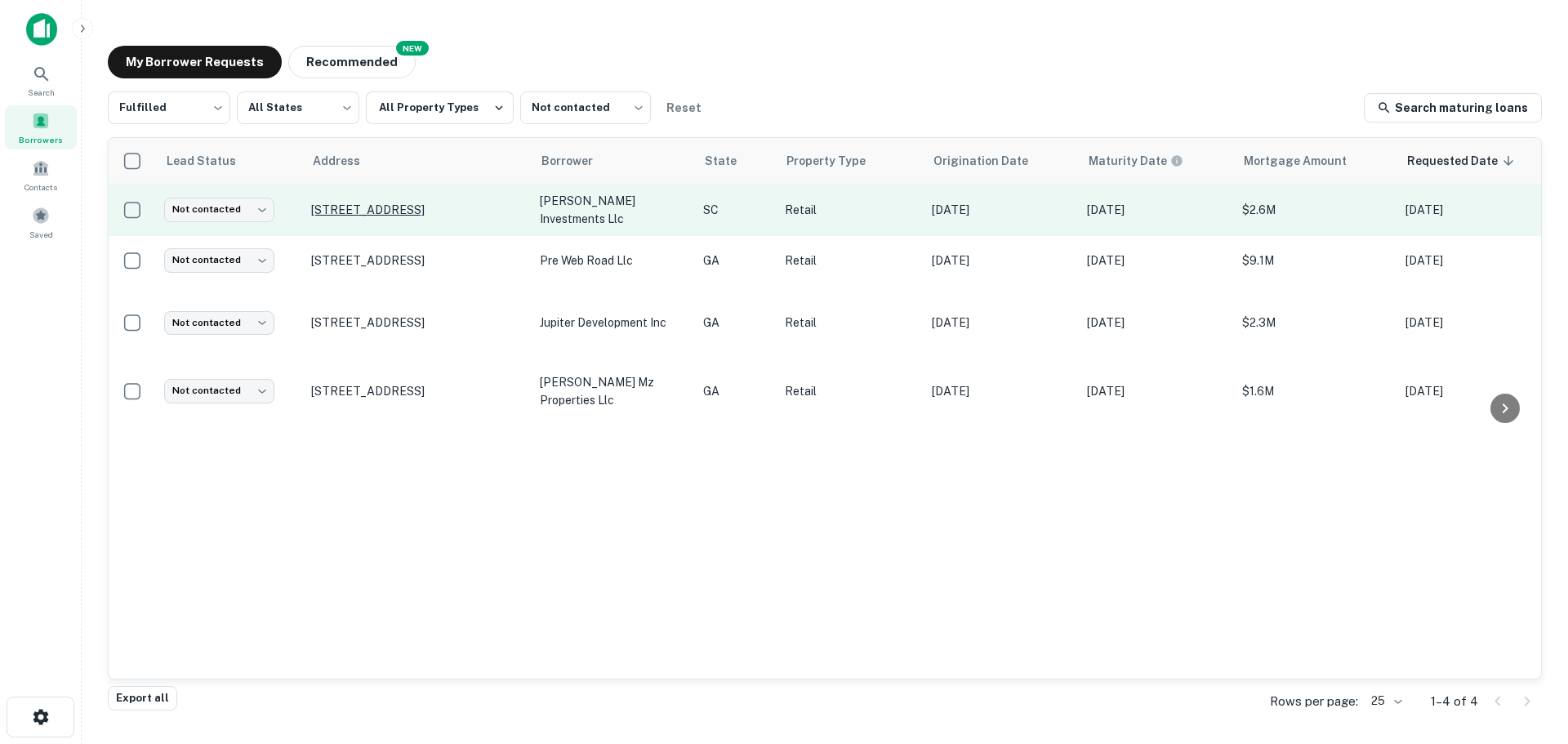
click at [397, 208] on p "4752 Alpine Rd Columbia, SC29223" at bounding box center [418, 210] width 212 height 14
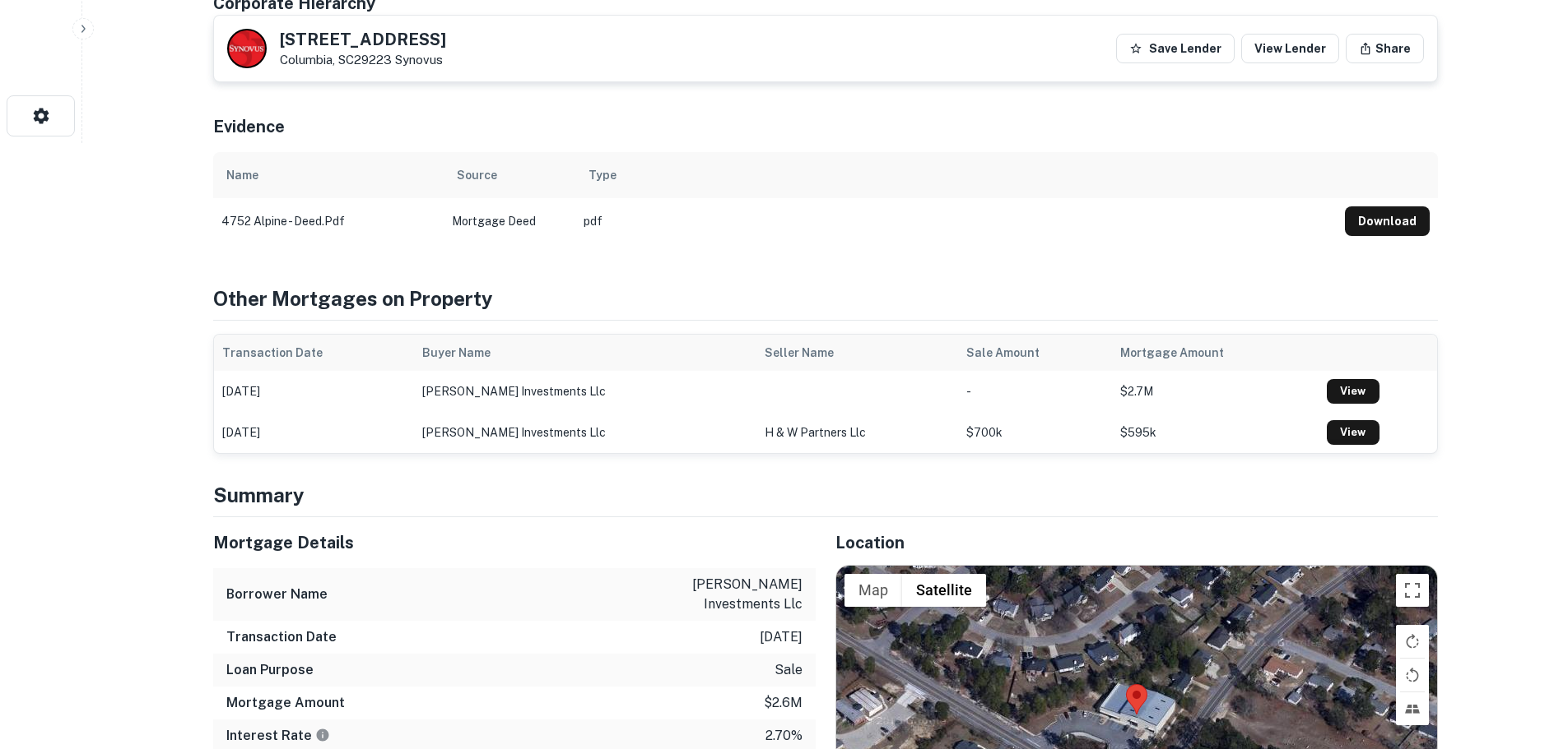
scroll to position [905, 0]
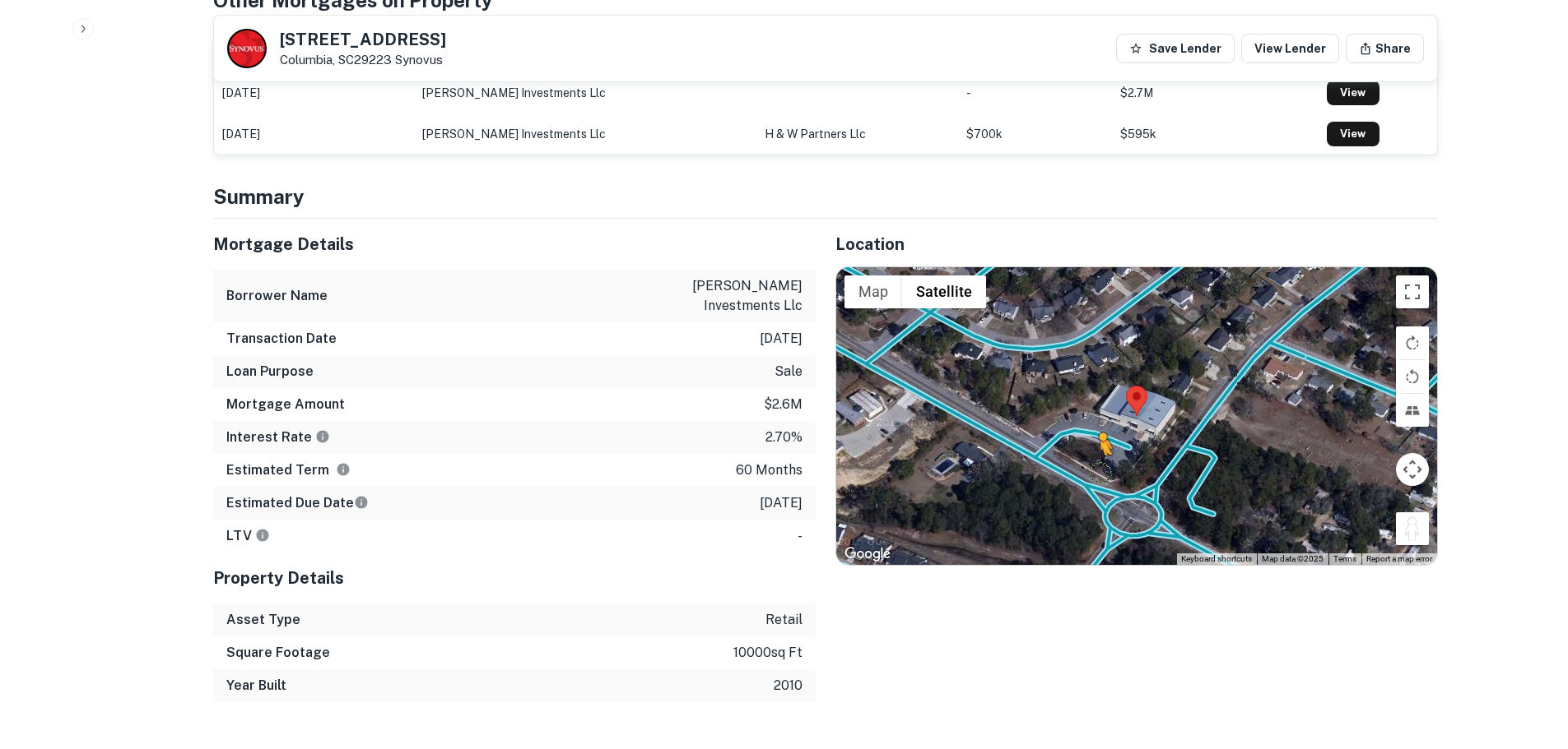
drag, startPoint x: 1416, startPoint y: 539, endPoint x: 1100, endPoint y: 472, distance: 323.0
click at [1100, 472] on div "To activate drag with keyboard, press Alt + Enter. Once in keyboard drag state,…" at bounding box center [1136, 416] width 601 height 297
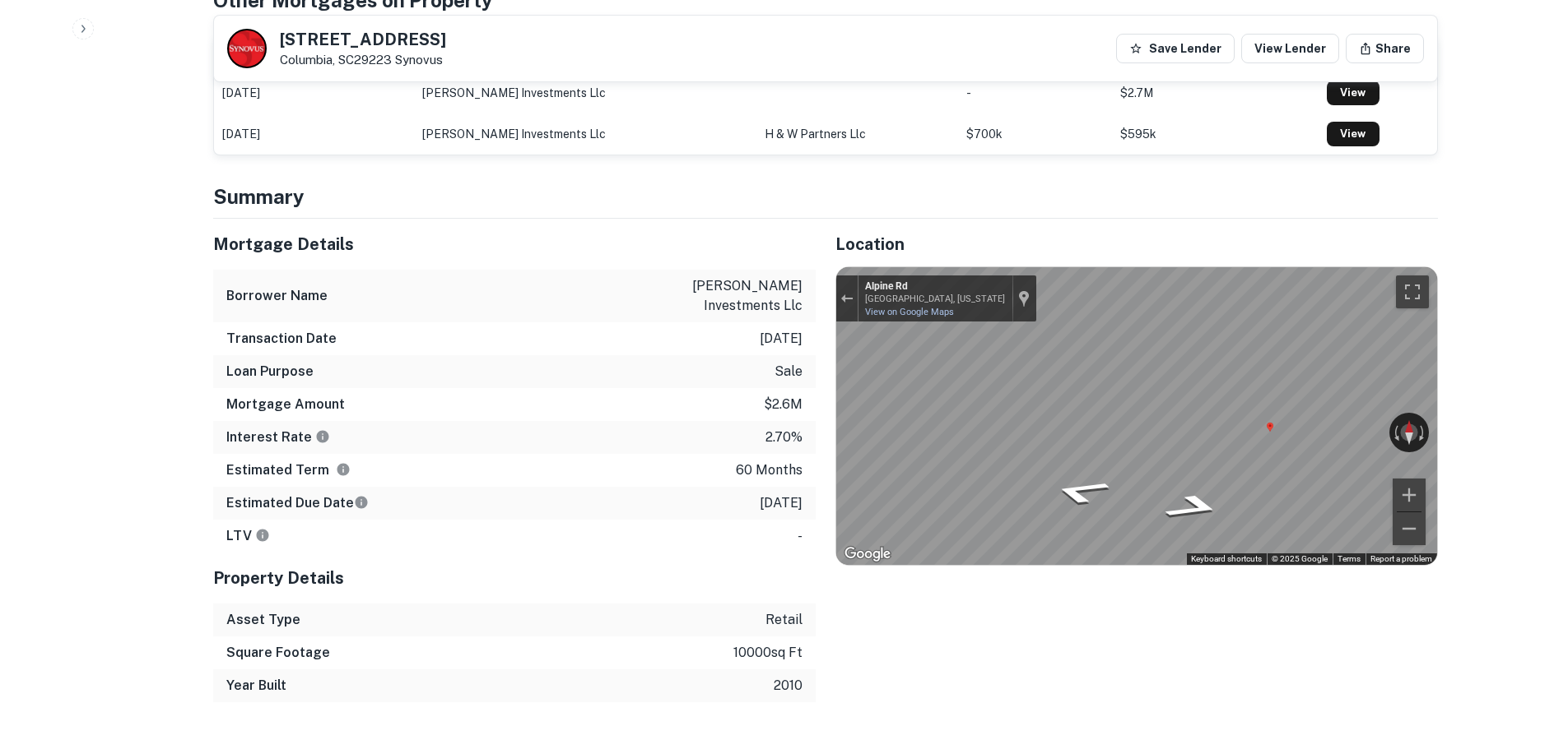
click at [732, 453] on div "Mortgage Details Borrower Name gamwell investments llc Transaction Date 12/29/2…" at bounding box center [815, 461] width 1244 height 484
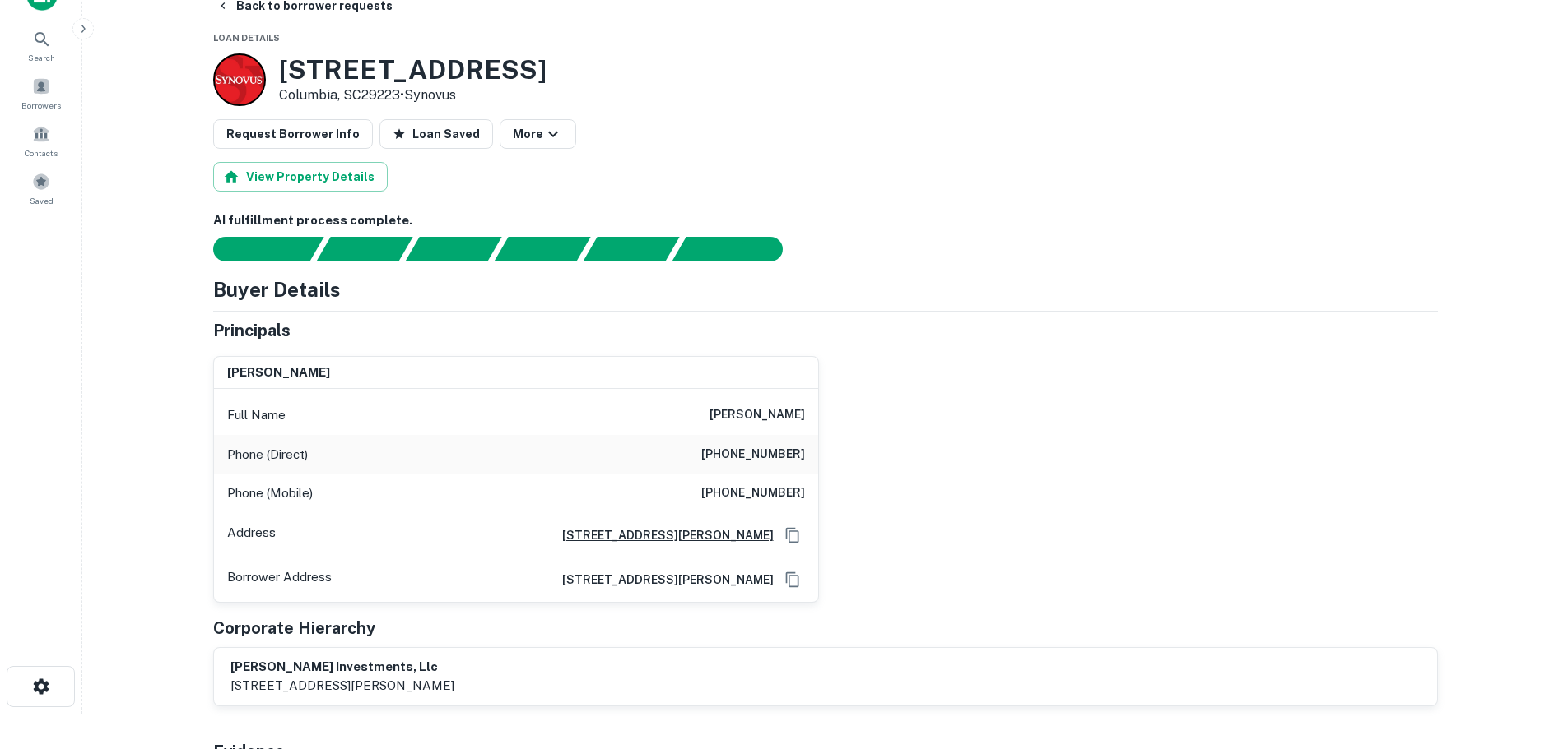
scroll to position [0, 0]
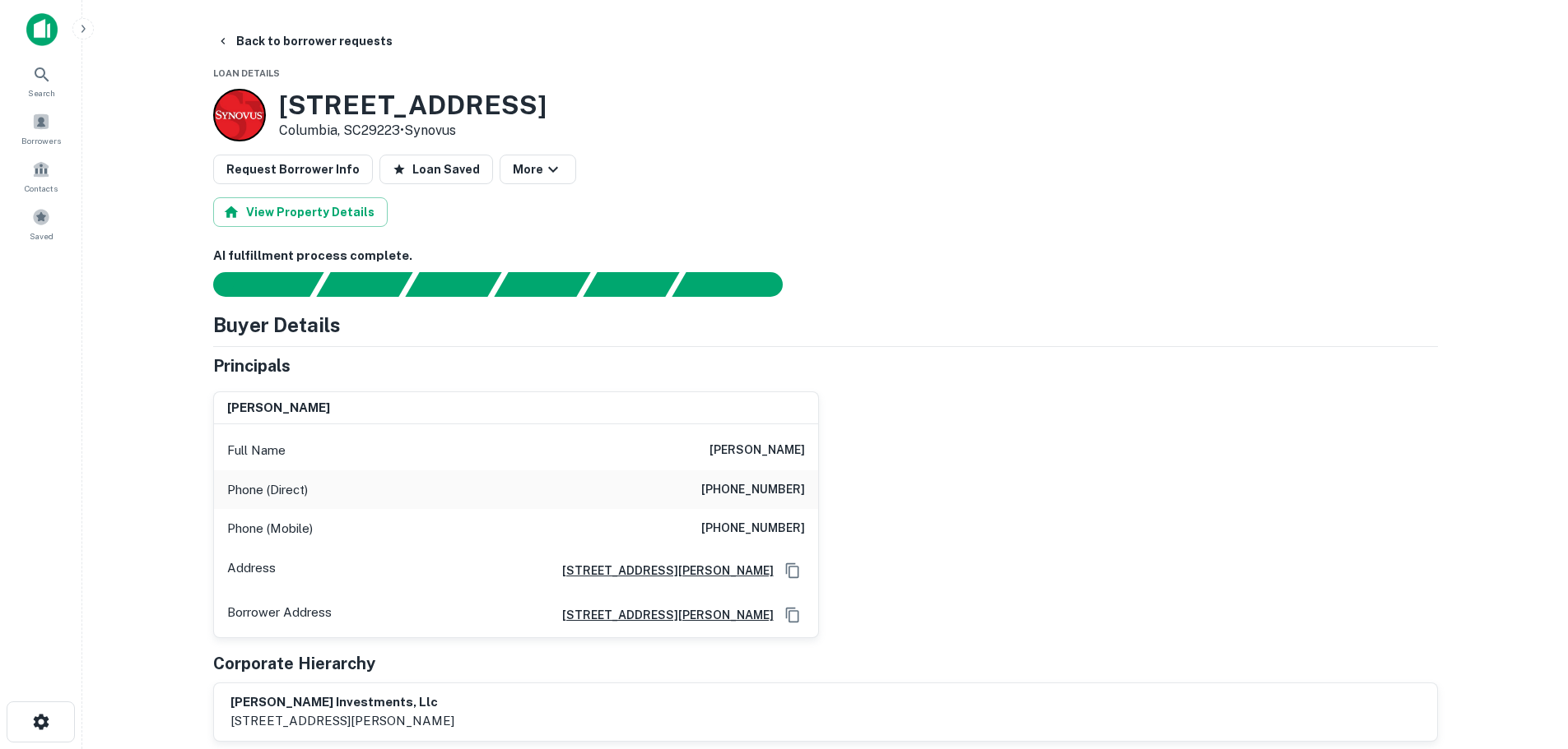
click at [372, 118] on h3 "4752 Alpine Rd" at bounding box center [413, 105] width 267 height 31
copy h3 "4752 Alpine Rd"
click at [752, 484] on h6 "(706) 733-5237" at bounding box center [753, 491] width 104 height 20
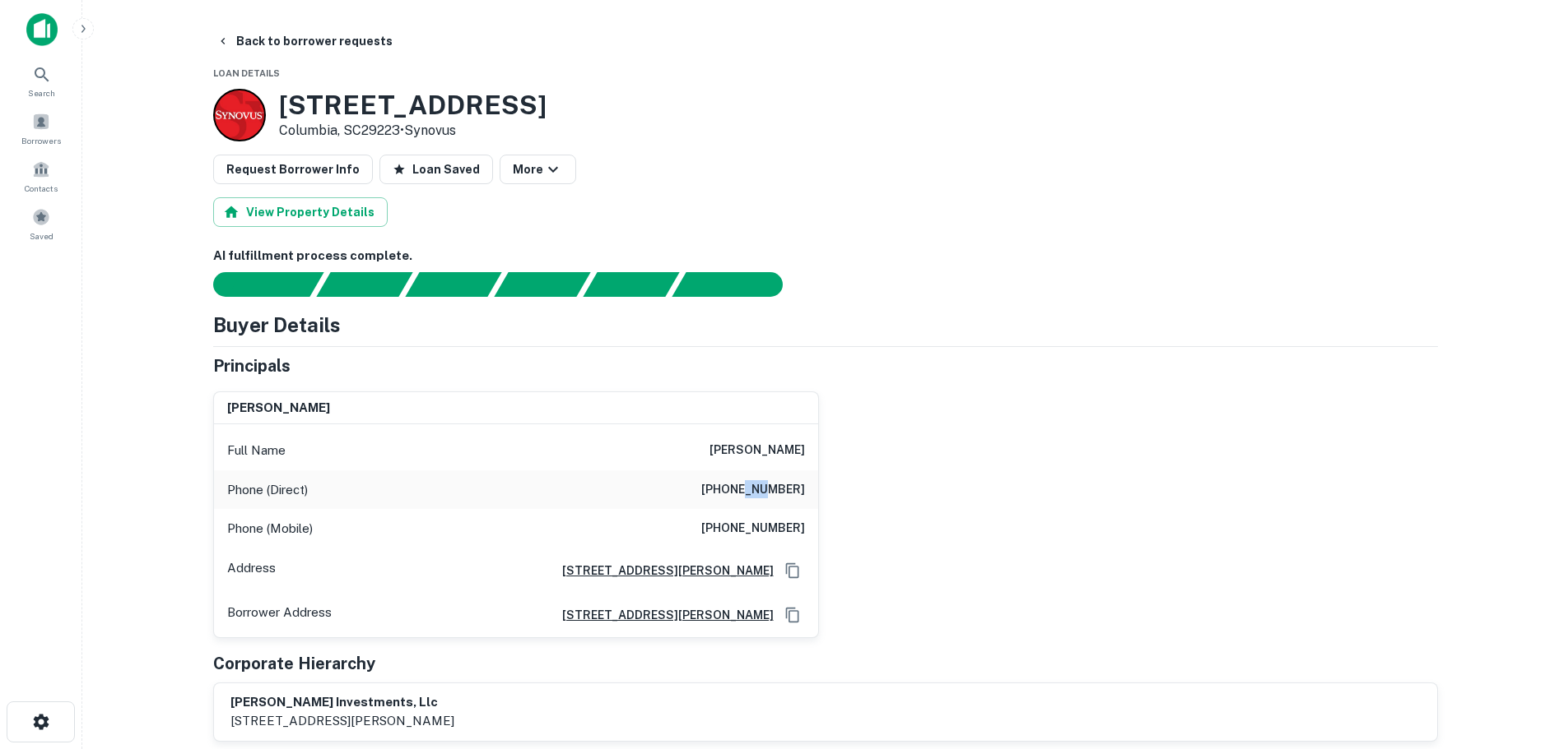
click at [752, 484] on h6 "(706) 733-5237" at bounding box center [753, 491] width 104 height 20
copy h6 "(706) 733-5237"
click at [747, 519] on h6 "(706) 305-6412" at bounding box center [753, 529] width 104 height 20
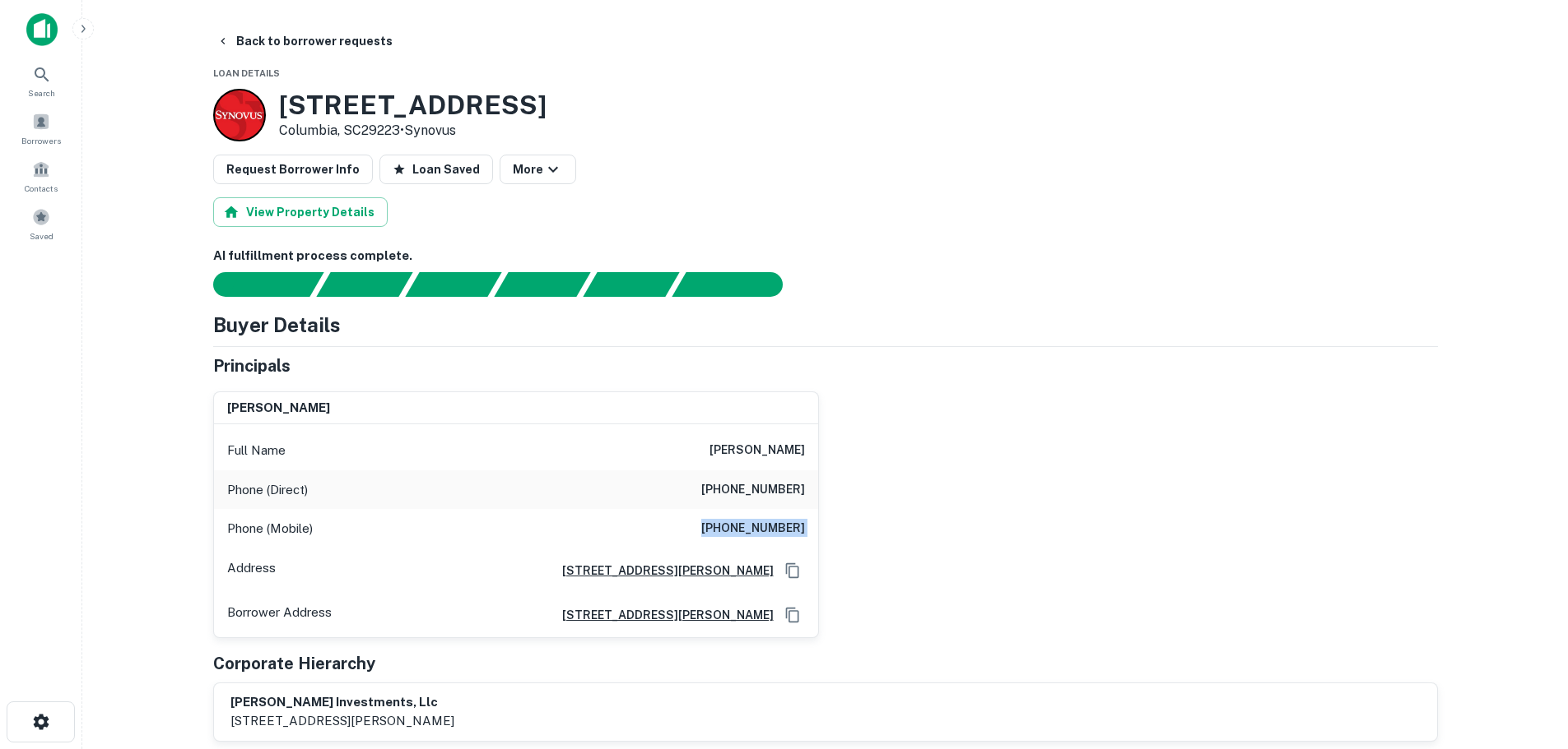
click at [747, 519] on h6 "(706) 305-6412" at bounding box center [753, 529] width 104 height 20
copy h6 "(706) 305-6412"
click at [348, 32] on button "Back to borrower requests" at bounding box center [304, 41] width 189 height 29
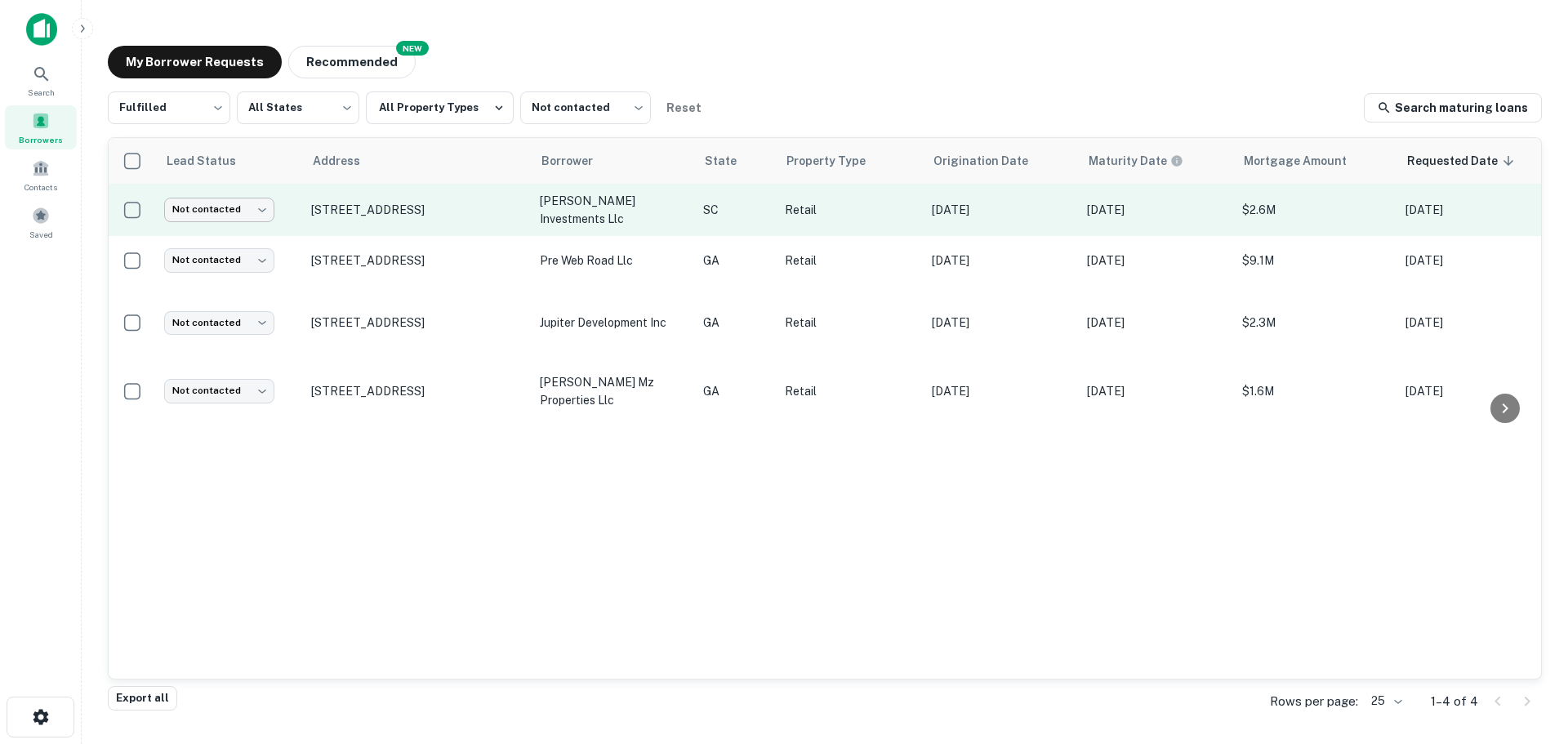
click at [245, 216] on body "Search Borrowers Contacts Saved My Borrower Requests NEW Recommended Fulfilled …" at bounding box center [784, 372] width 1568 height 744
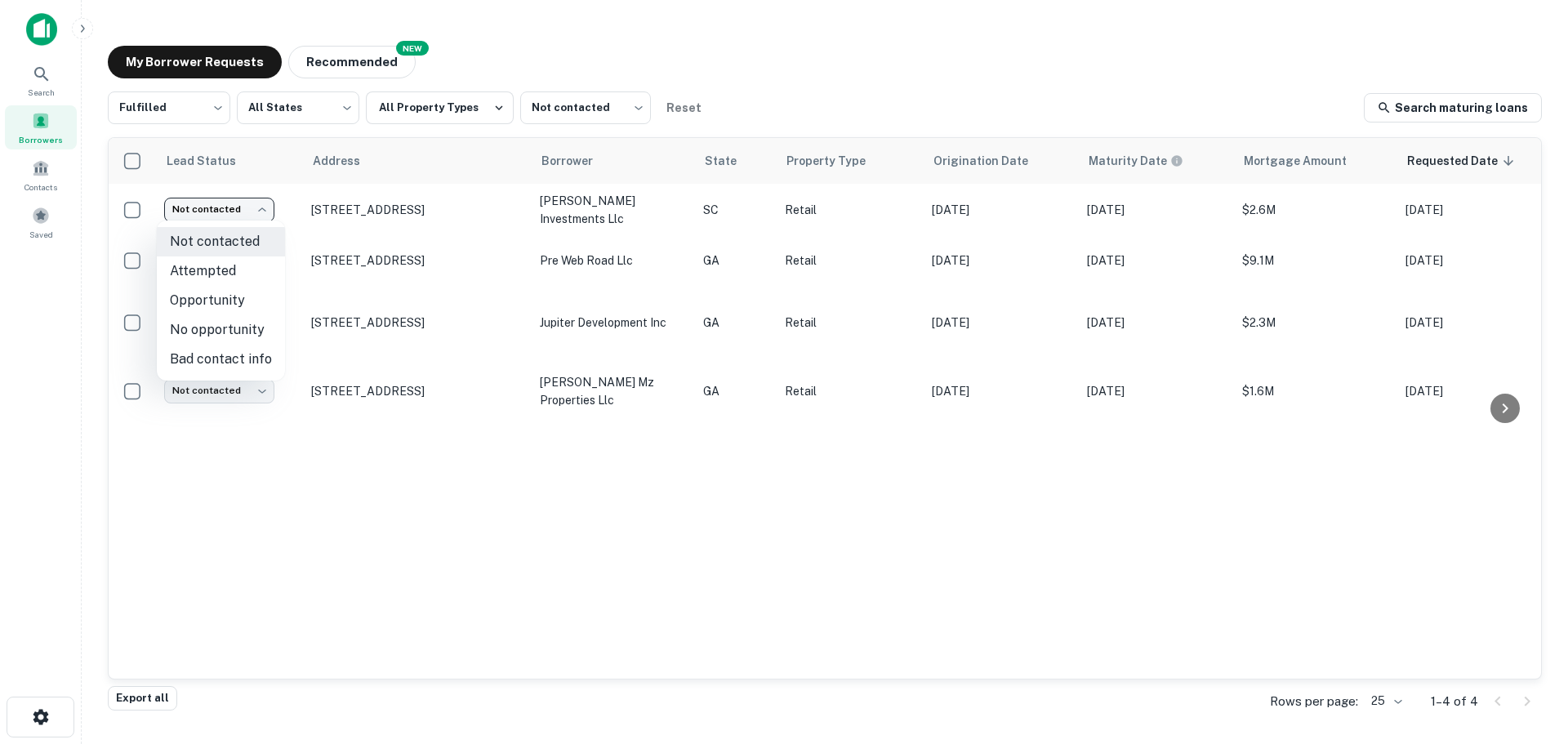
click at [43, 323] on div at bounding box center [784, 372] width 1568 height 744
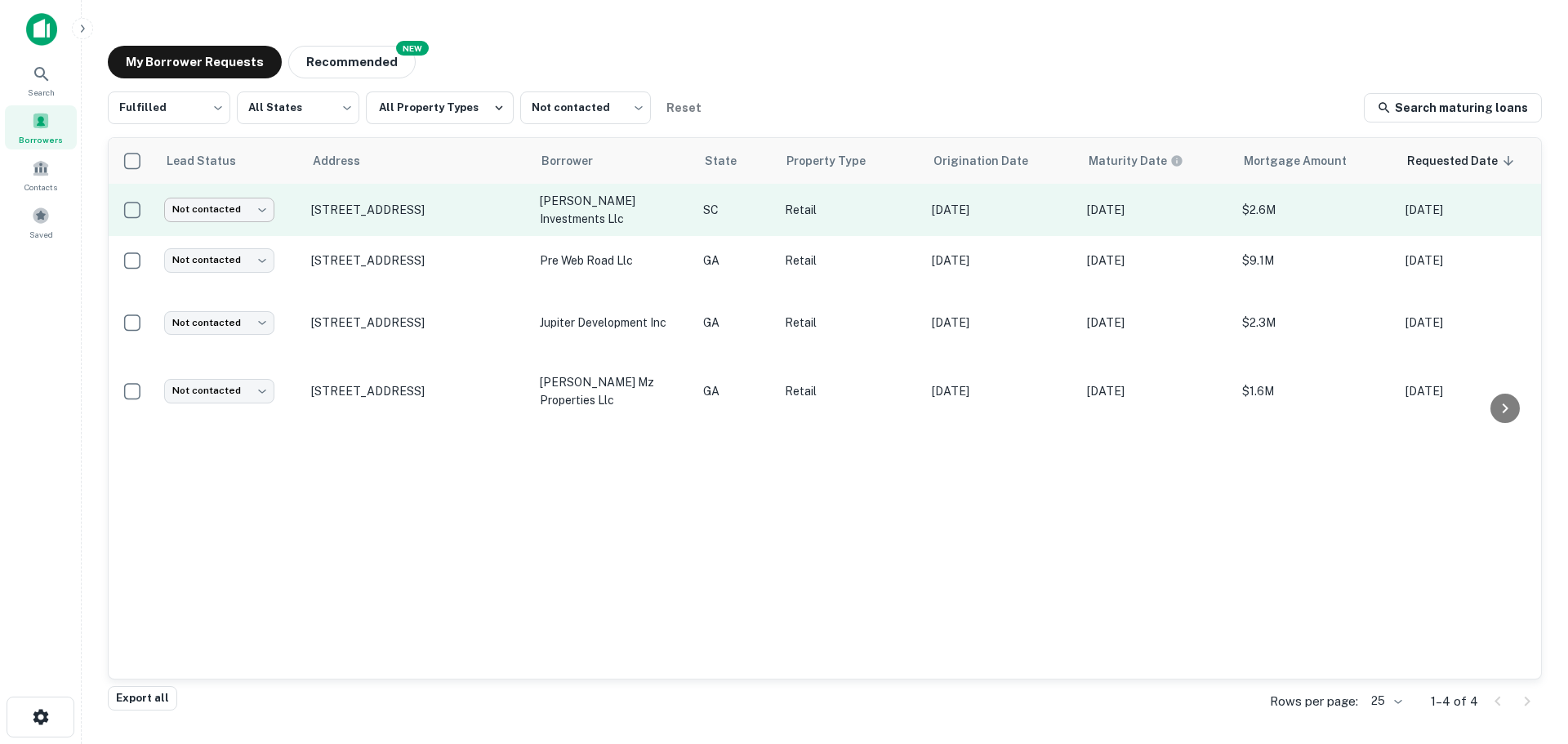
click at [204, 196] on td "Not contacted **** ​" at bounding box center [229, 210] width 147 height 53
click at [245, 215] on body "Search Borrowers Contacts Saved My Borrower Requests NEW Recommended Fulfilled …" at bounding box center [784, 372] width 1568 height 744
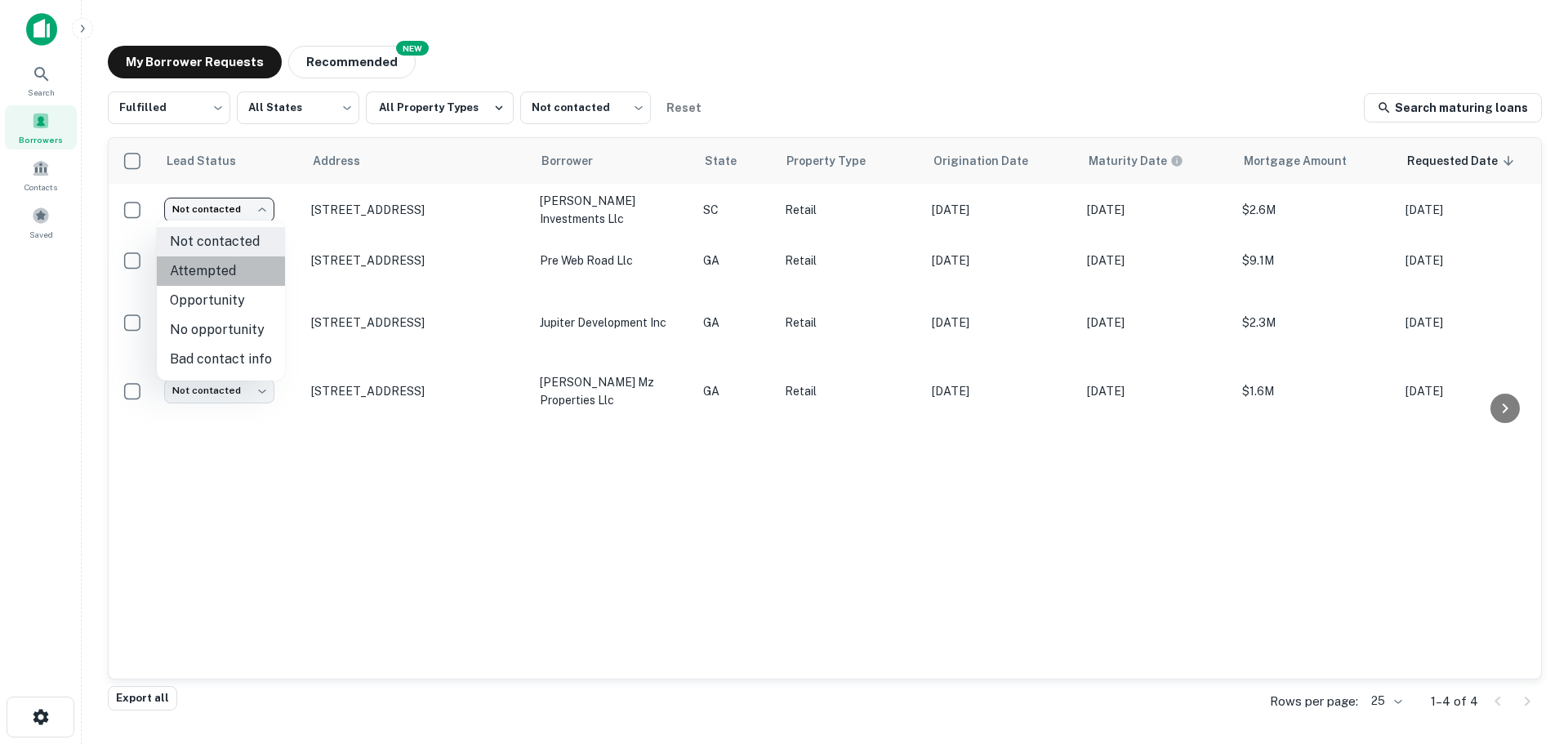
click at [225, 267] on li "Attempted" at bounding box center [221, 271] width 129 height 29
type input "*********"
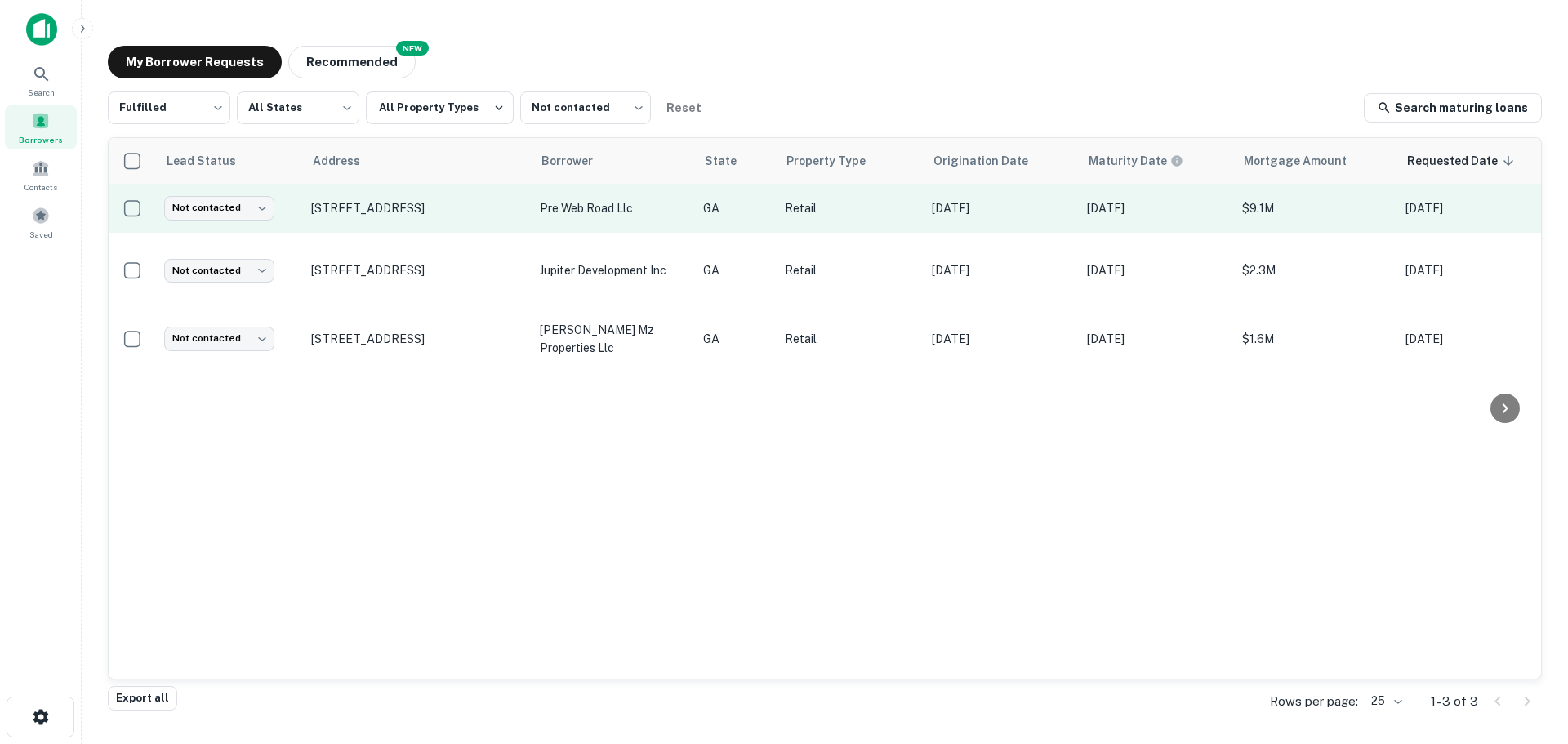
drag, startPoint x: 371, startPoint y: 212, endPoint x: 380, endPoint y: 187, distance: 26.6
click at [380, 187] on td "12990 Highway 9 N Alpharetta, GA30004" at bounding box center [418, 208] width 228 height 49
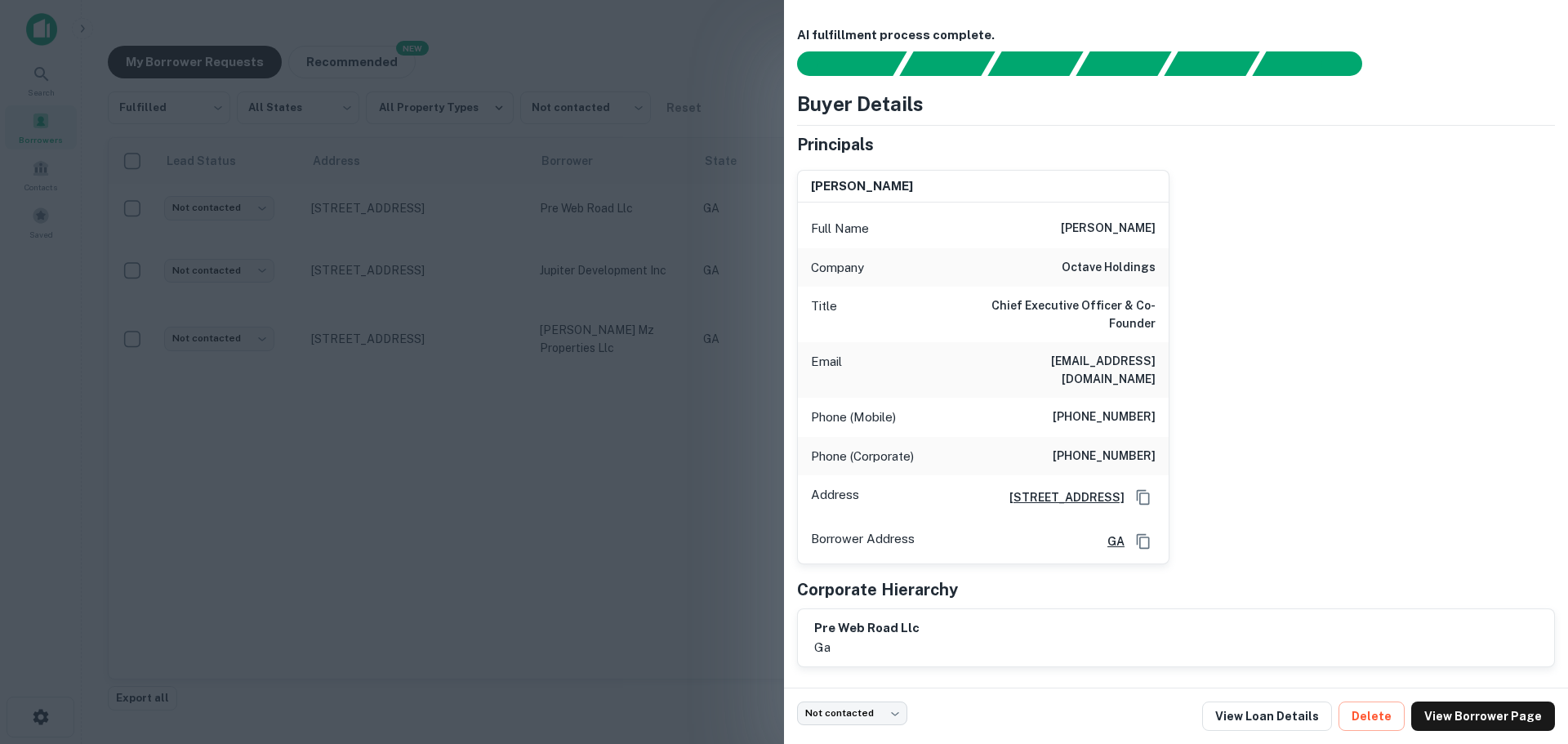
drag, startPoint x: 380, startPoint y: 187, endPoint x: 207, endPoint y: 439, distance: 305.7
click at [207, 439] on div at bounding box center [784, 372] width 1568 height 744
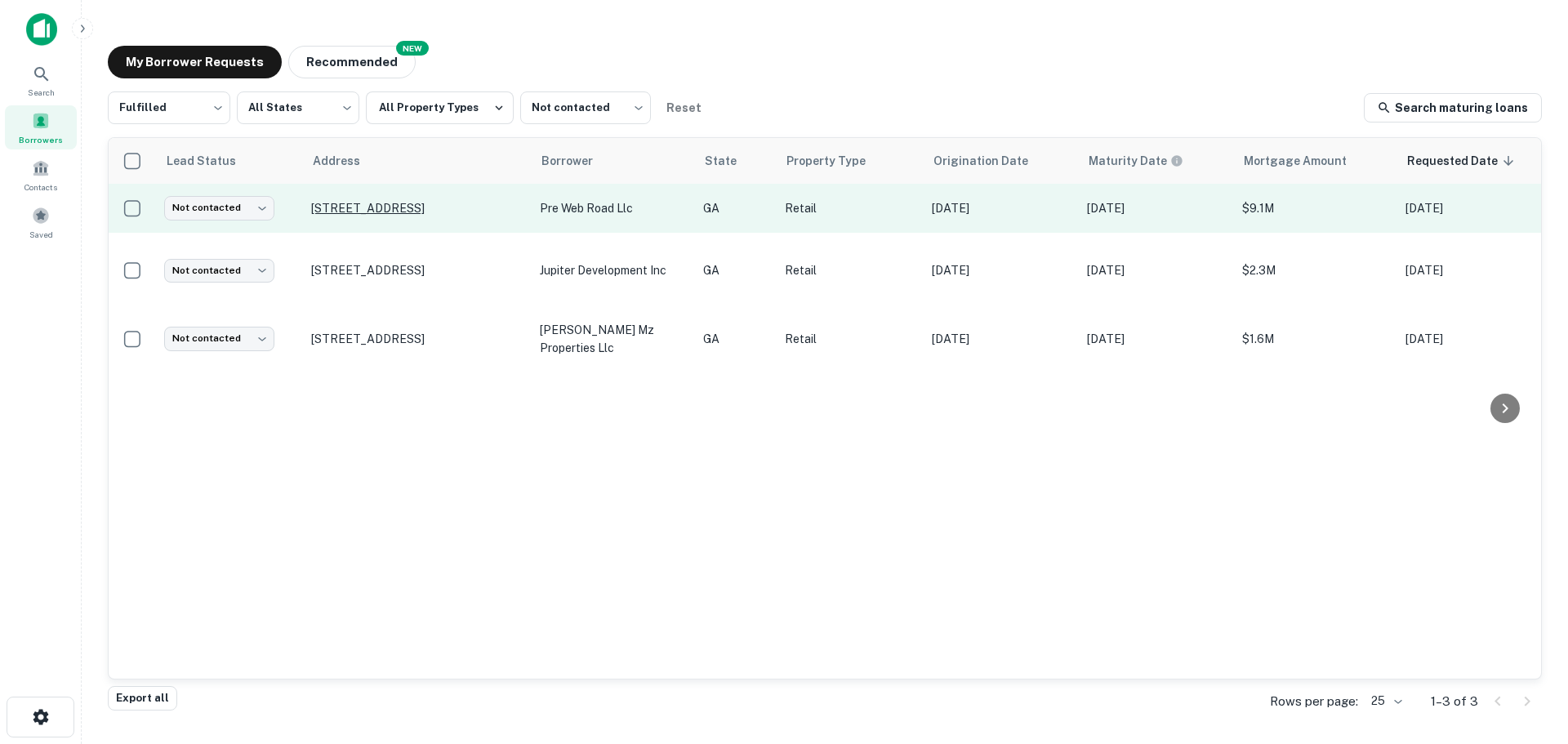
click at [379, 208] on p "12990 Highway 9 N Alpharetta, GA30004" at bounding box center [418, 208] width 212 height 14
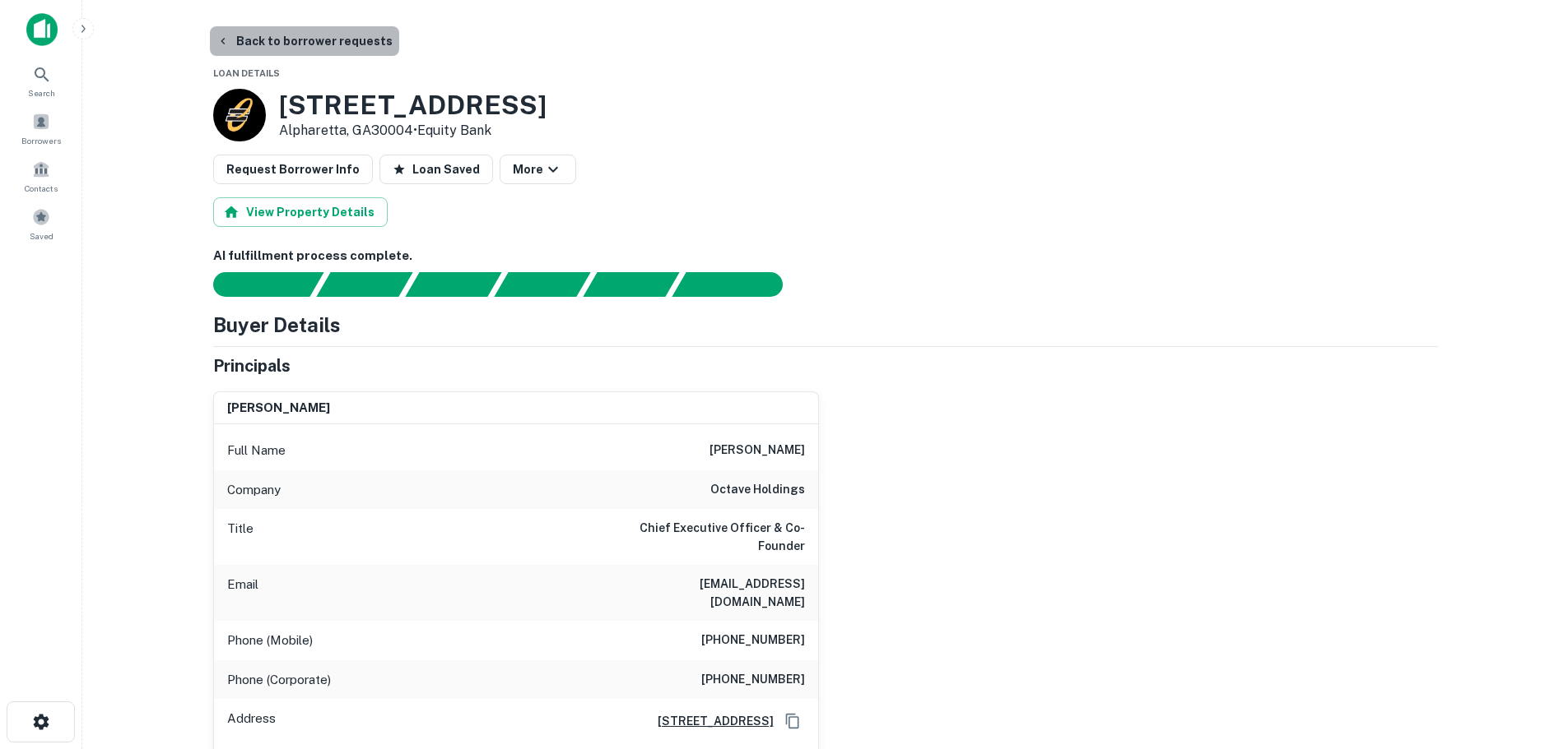
click at [329, 47] on button "Back to borrower requests" at bounding box center [304, 41] width 189 height 29
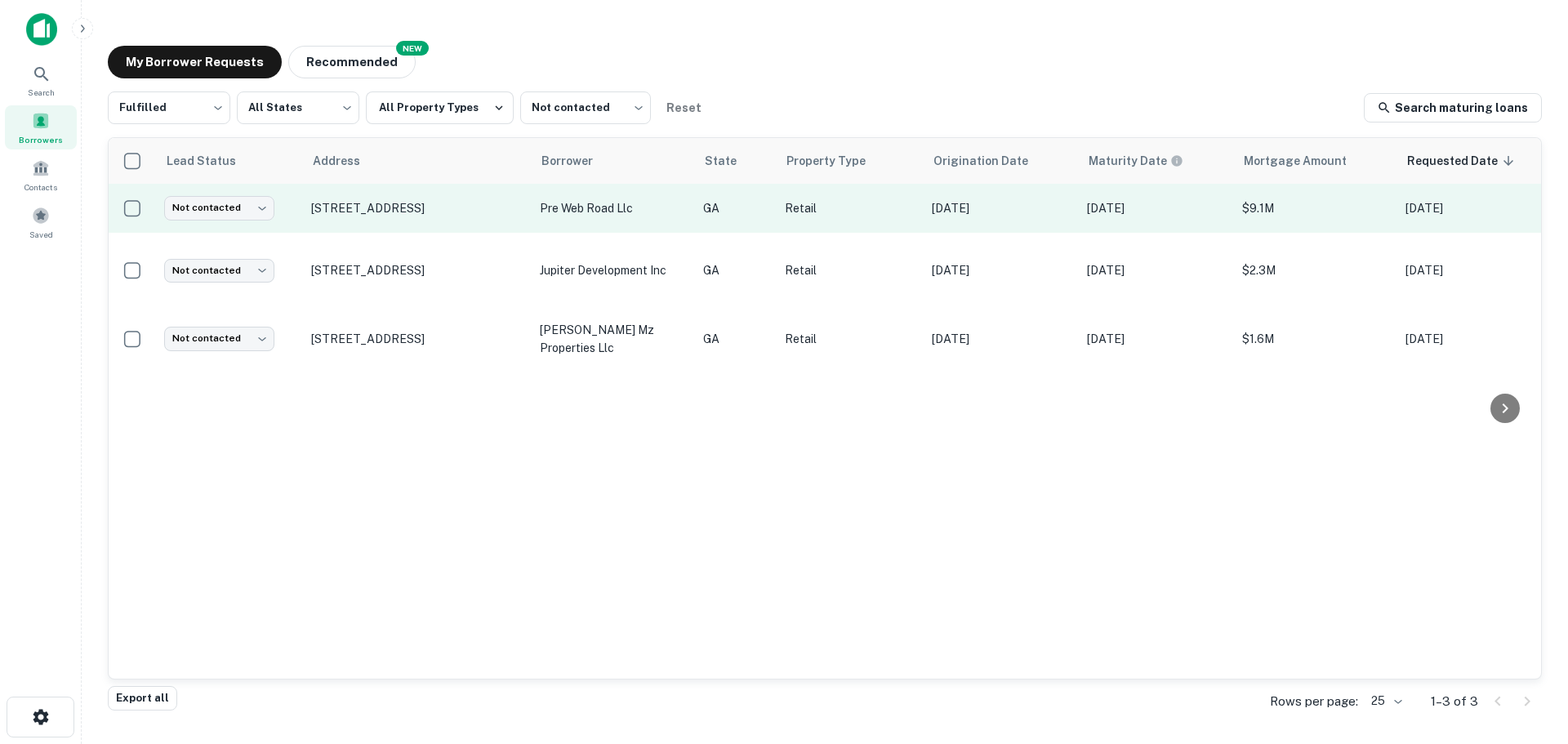
click at [237, 222] on td "Not contacted **** ​" at bounding box center [229, 208] width 147 height 49
click at [231, 208] on body "Search Borrowers Contacts Saved My Borrower Requests NEW Recommended Fulfilled …" at bounding box center [784, 372] width 1568 height 744
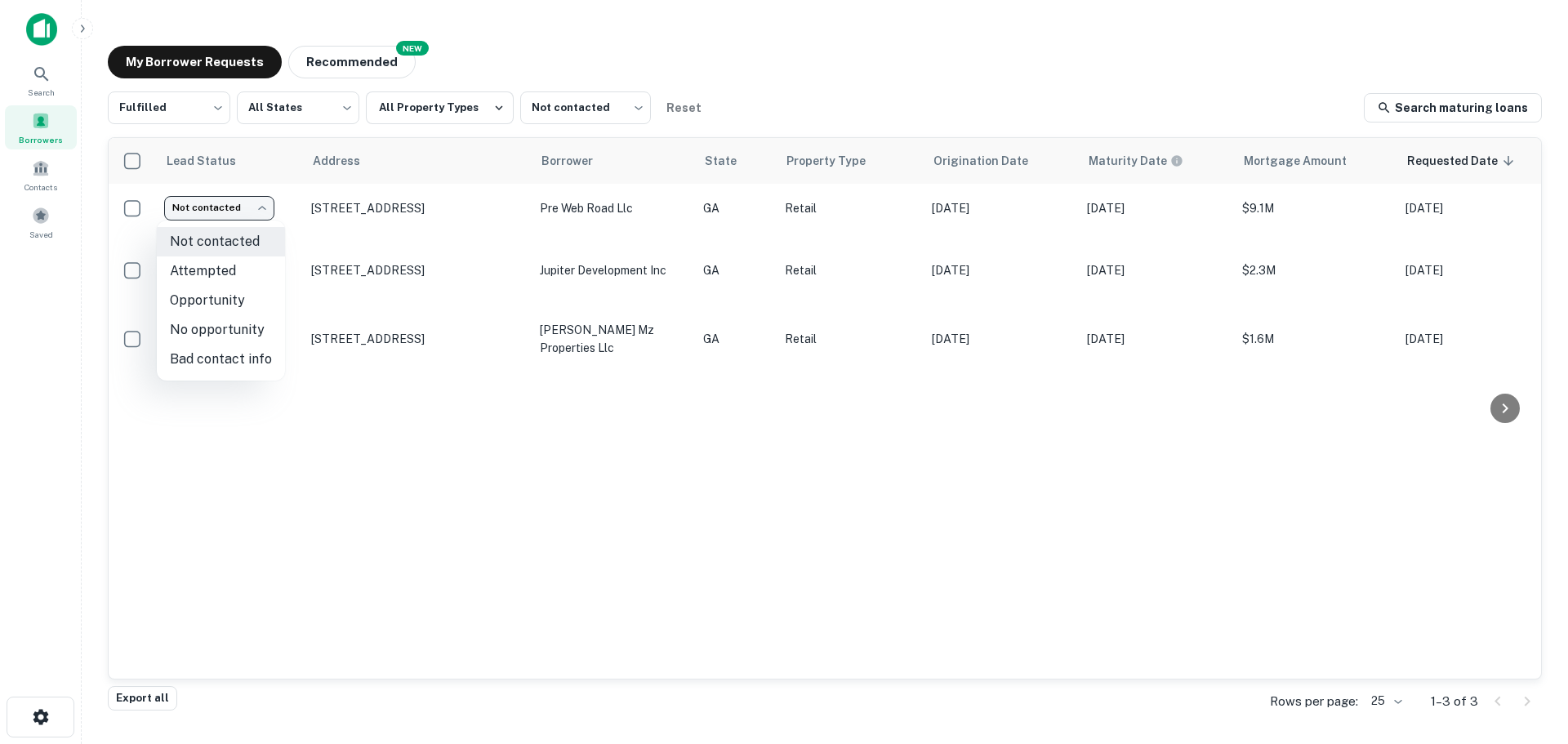
click at [220, 336] on li "No opportunity" at bounding box center [221, 330] width 129 height 29
type input "**********"
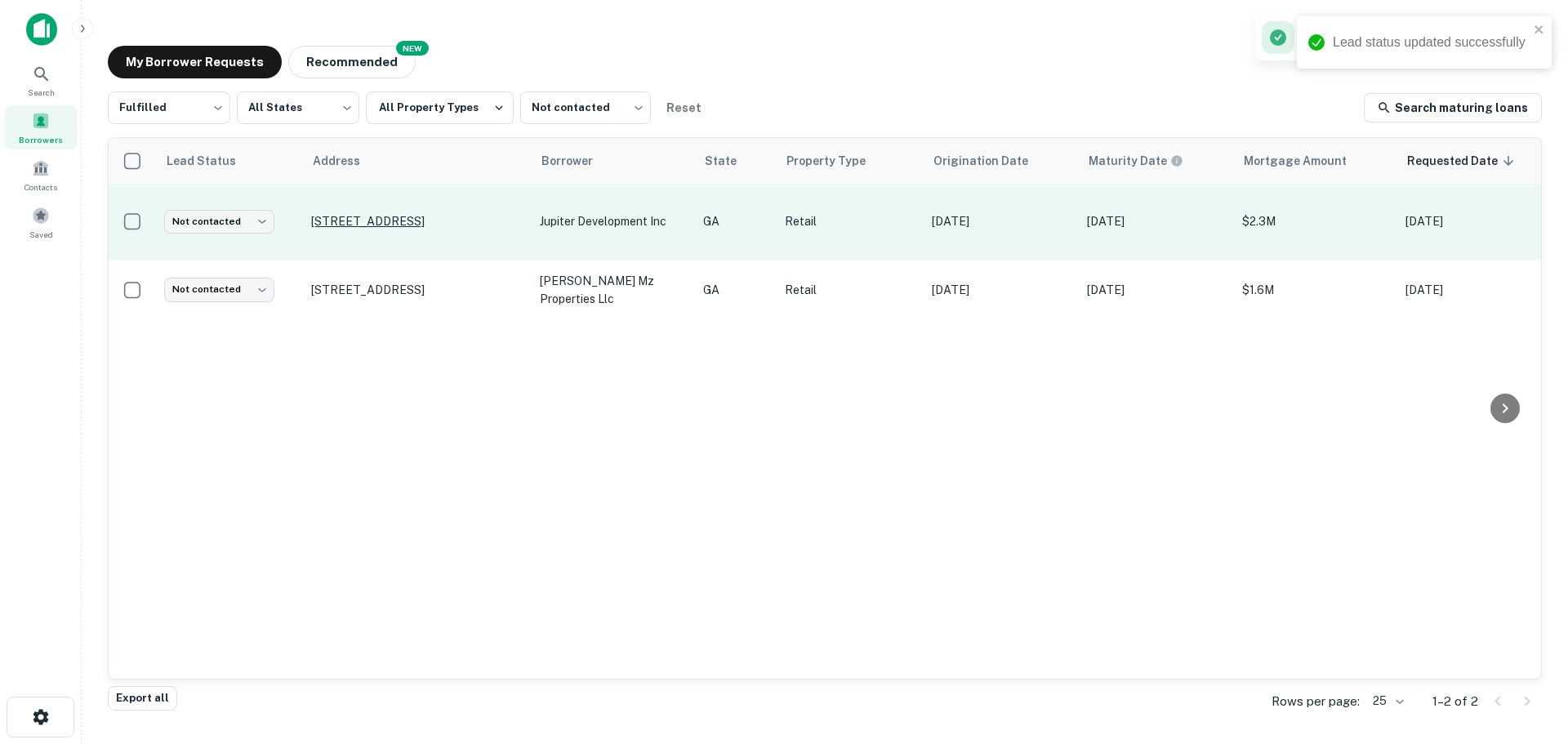
click at [378, 216] on p "5611 W Fayetteville Rd Atlanta, GA30349" at bounding box center [418, 221] width 212 height 14
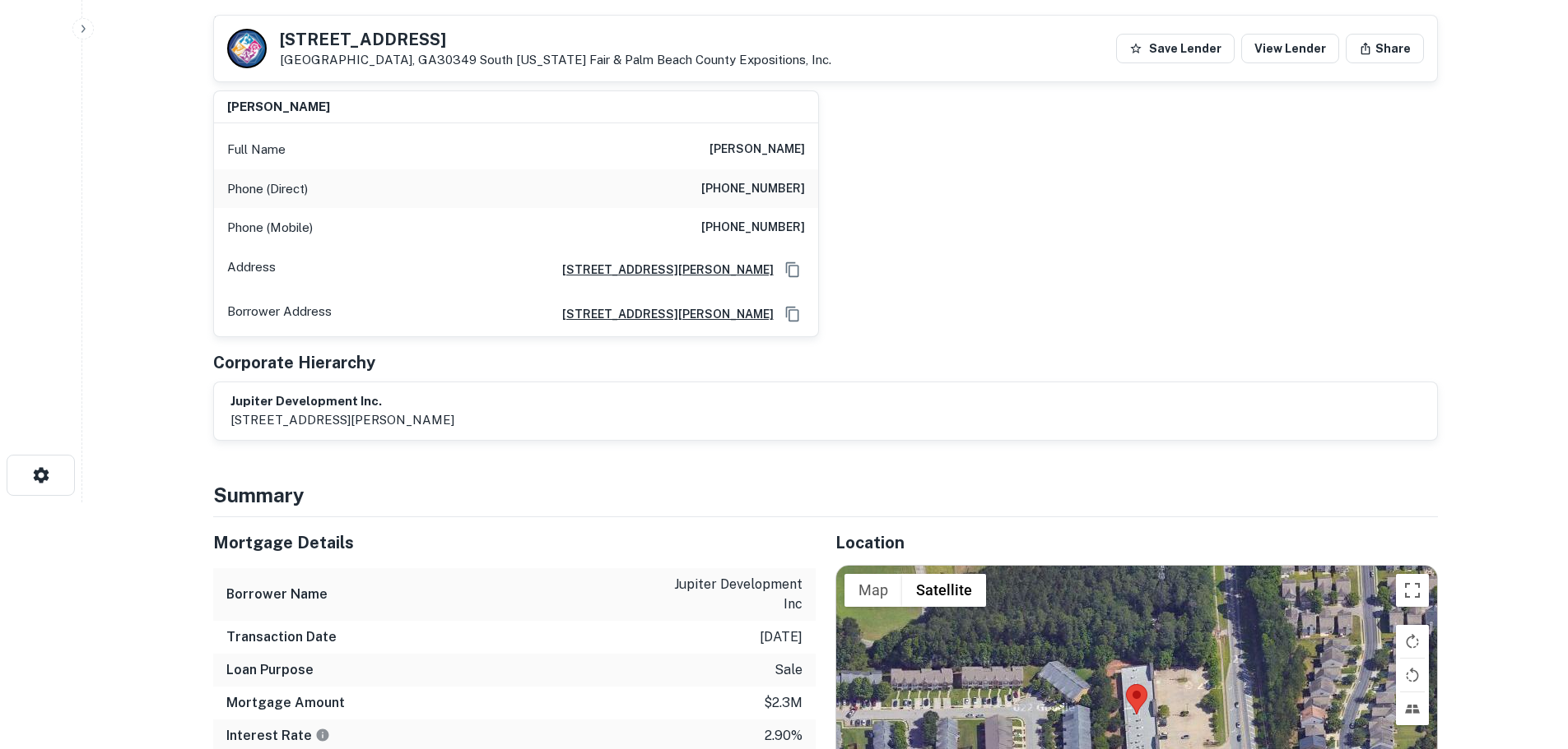
scroll to position [411, 0]
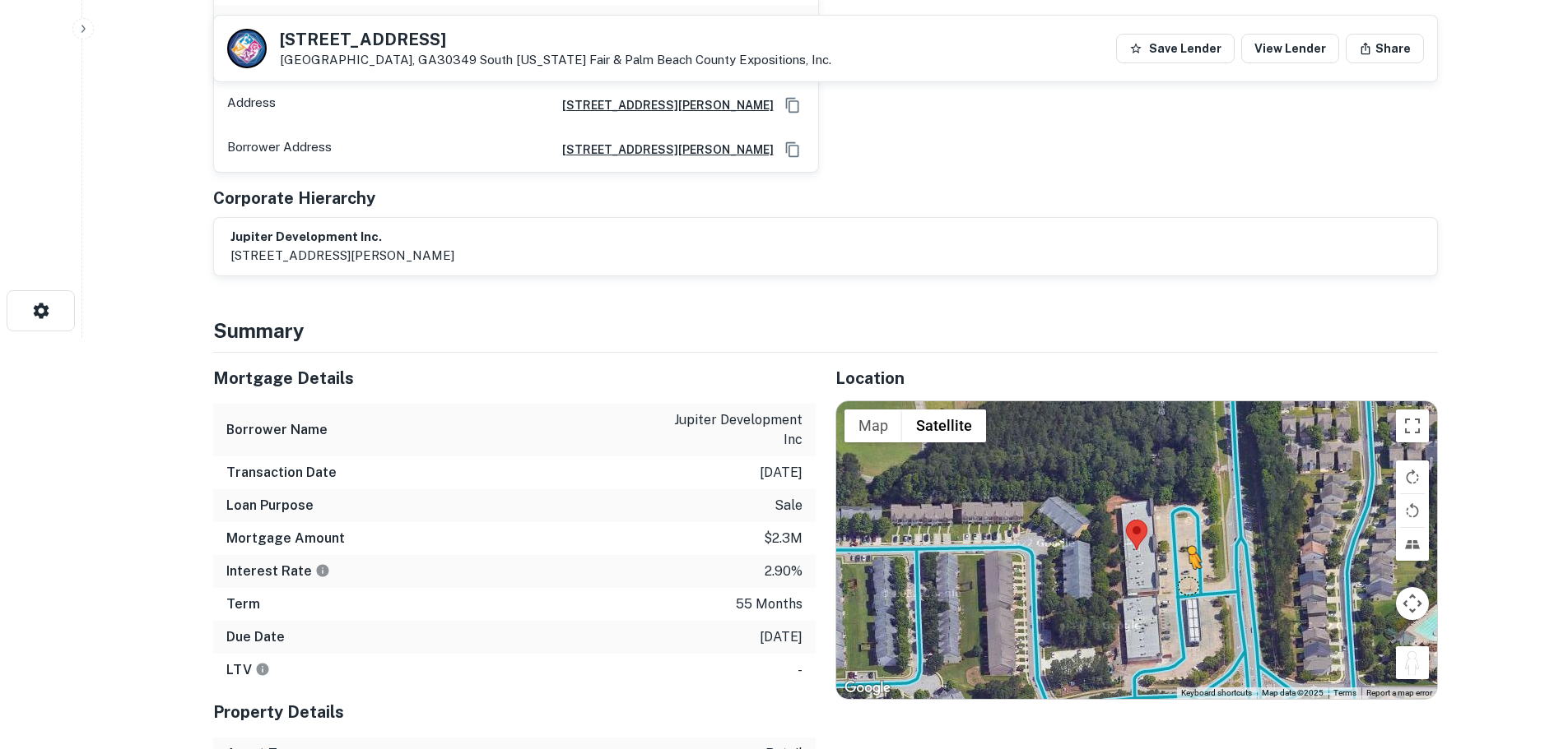
drag, startPoint x: 1412, startPoint y: 665, endPoint x: 1179, endPoint y: 575, distance: 249.8
click at [1179, 575] on div "To activate drag with keyboard, press Alt + Enter. Once in keyboard drag state,…" at bounding box center [1136, 550] width 601 height 297
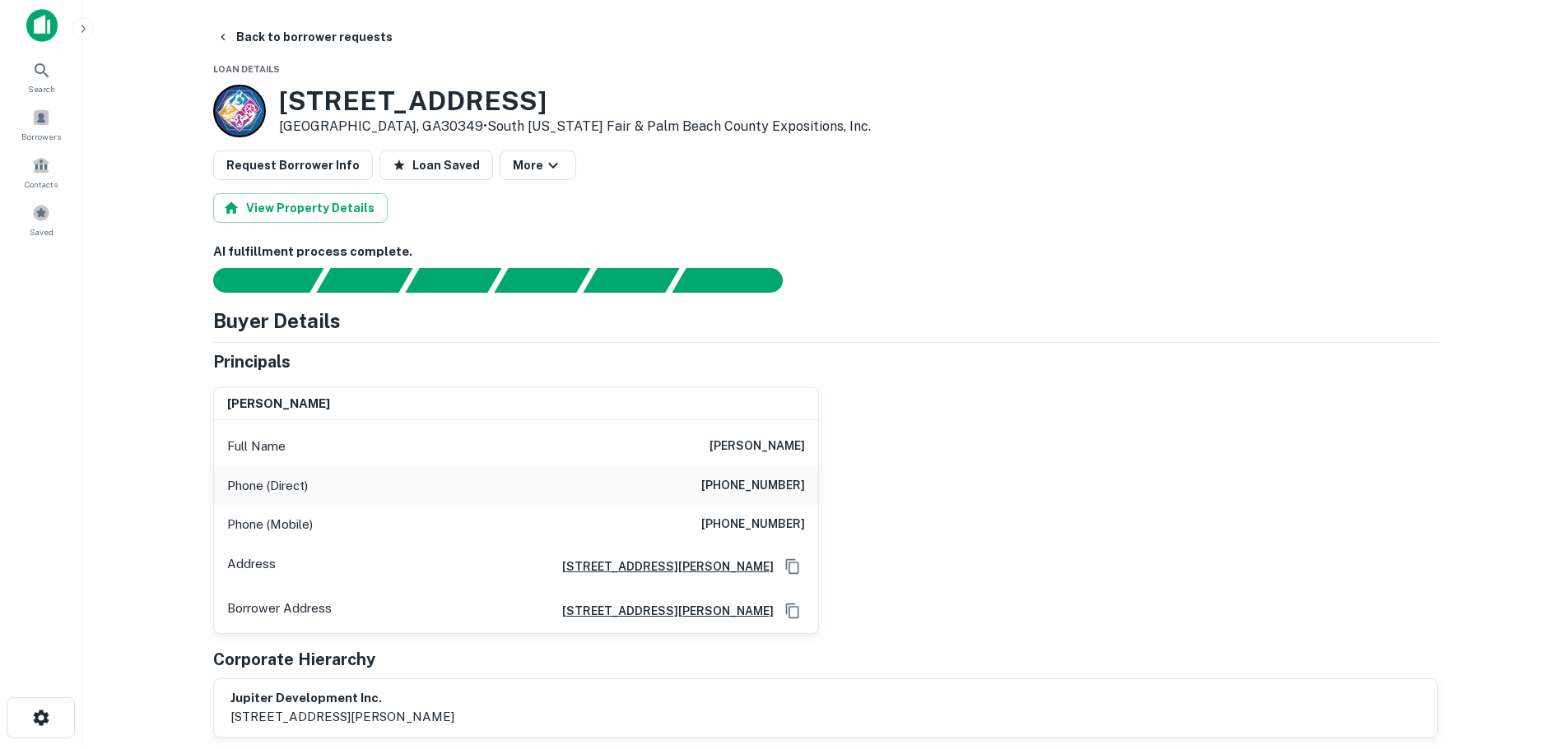
scroll to position [0, 0]
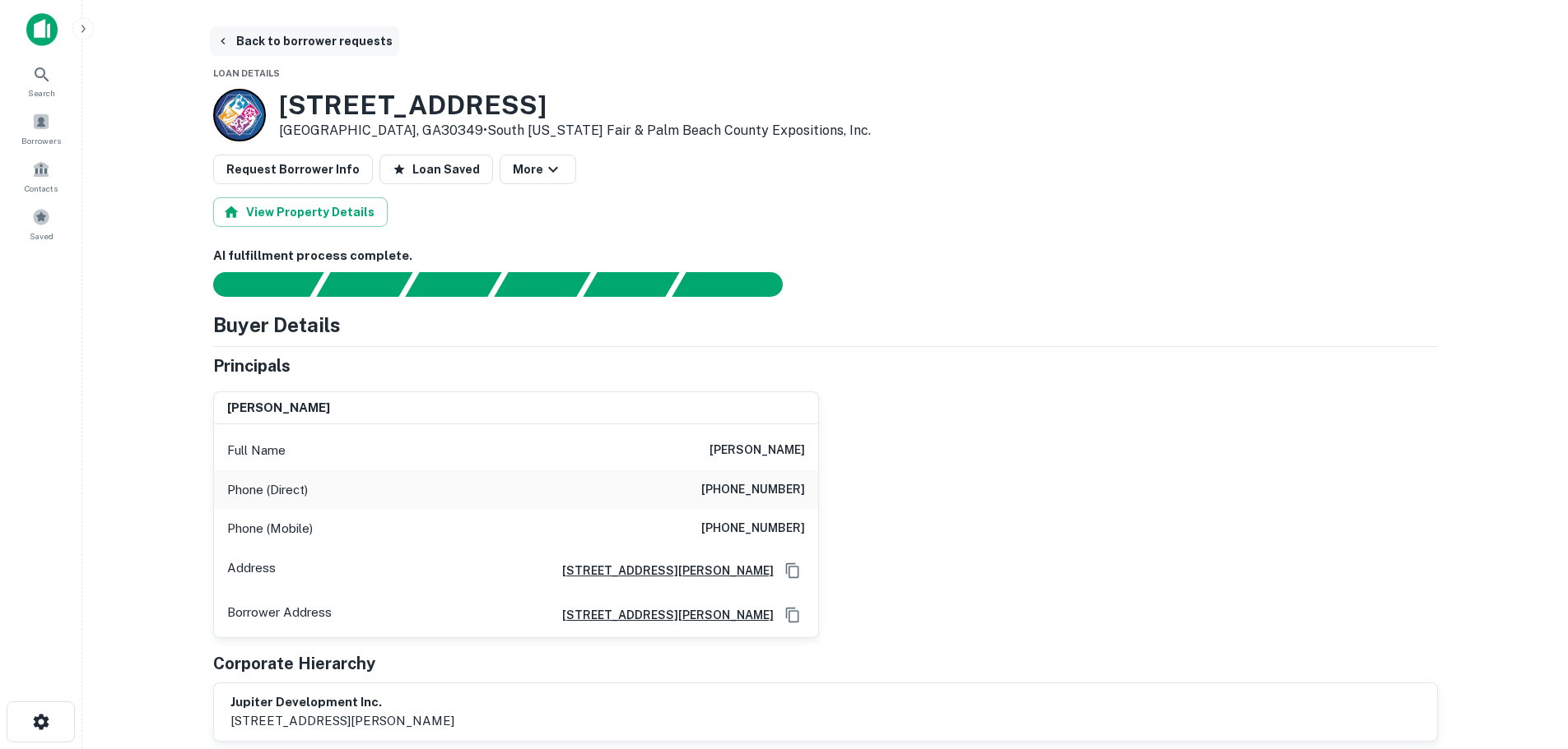
click at [340, 41] on button "Back to borrower requests" at bounding box center [304, 41] width 189 height 29
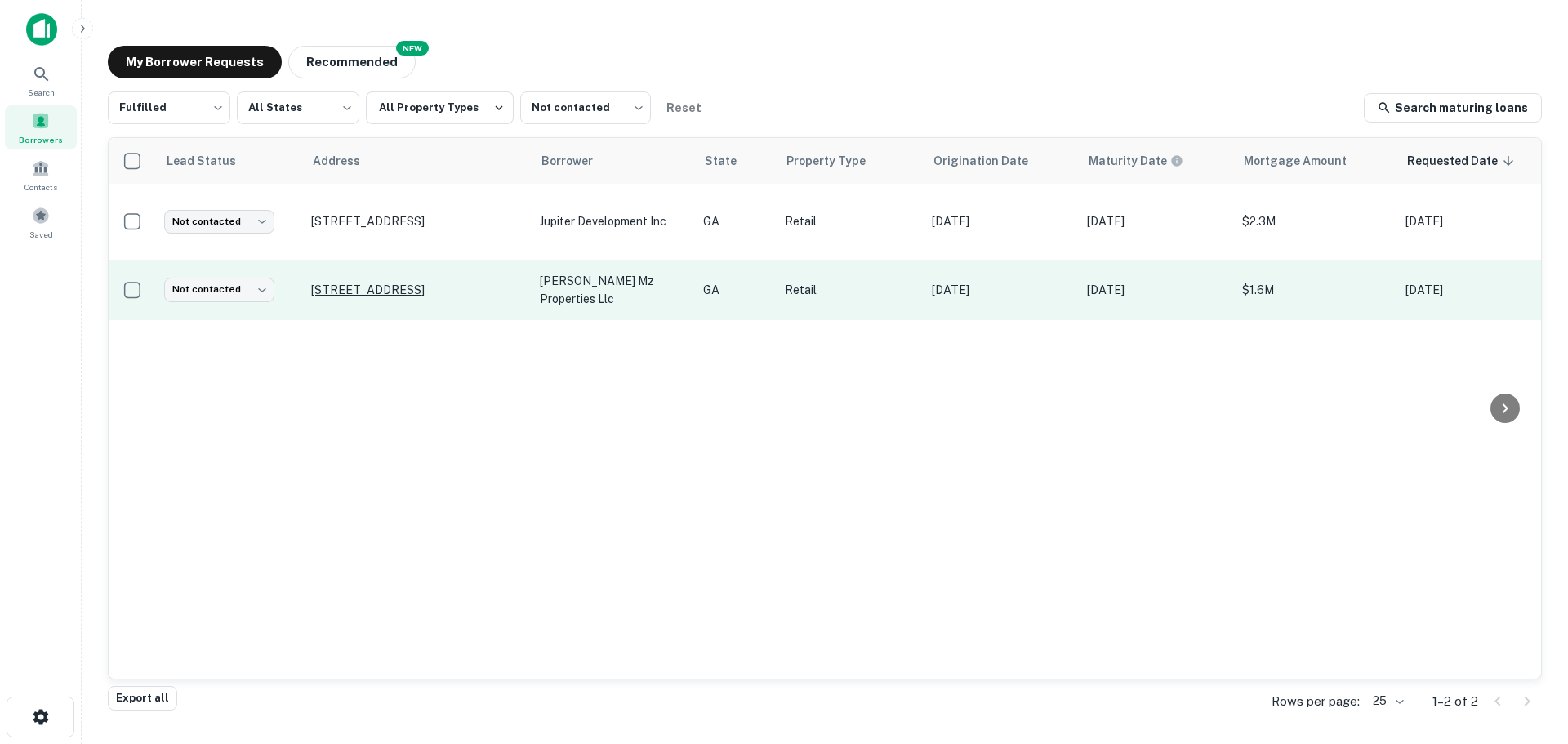
click at [361, 283] on p "2351 Mount Zion Rd Jonesboro, GA30236" at bounding box center [418, 290] width 212 height 14
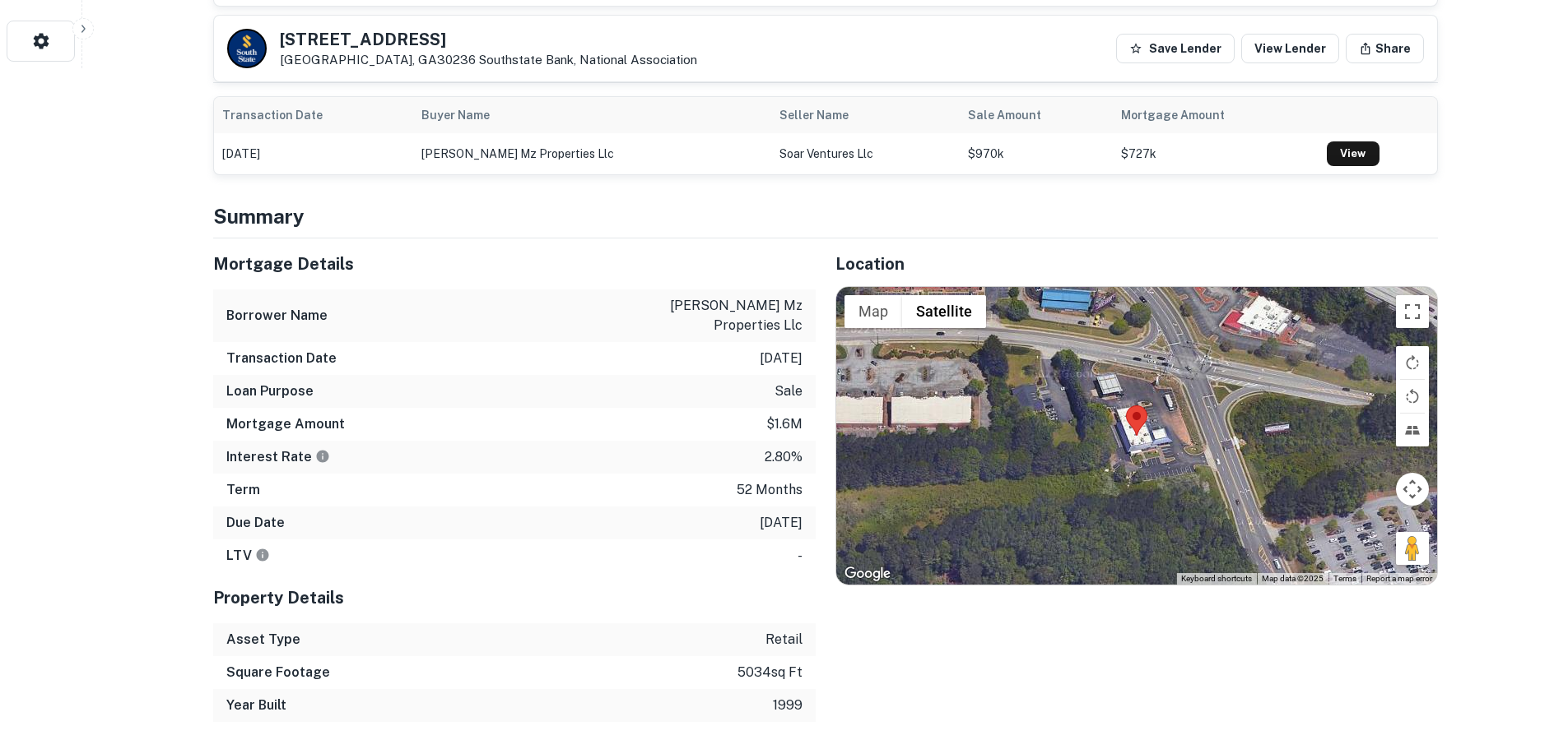
scroll to position [741, 0]
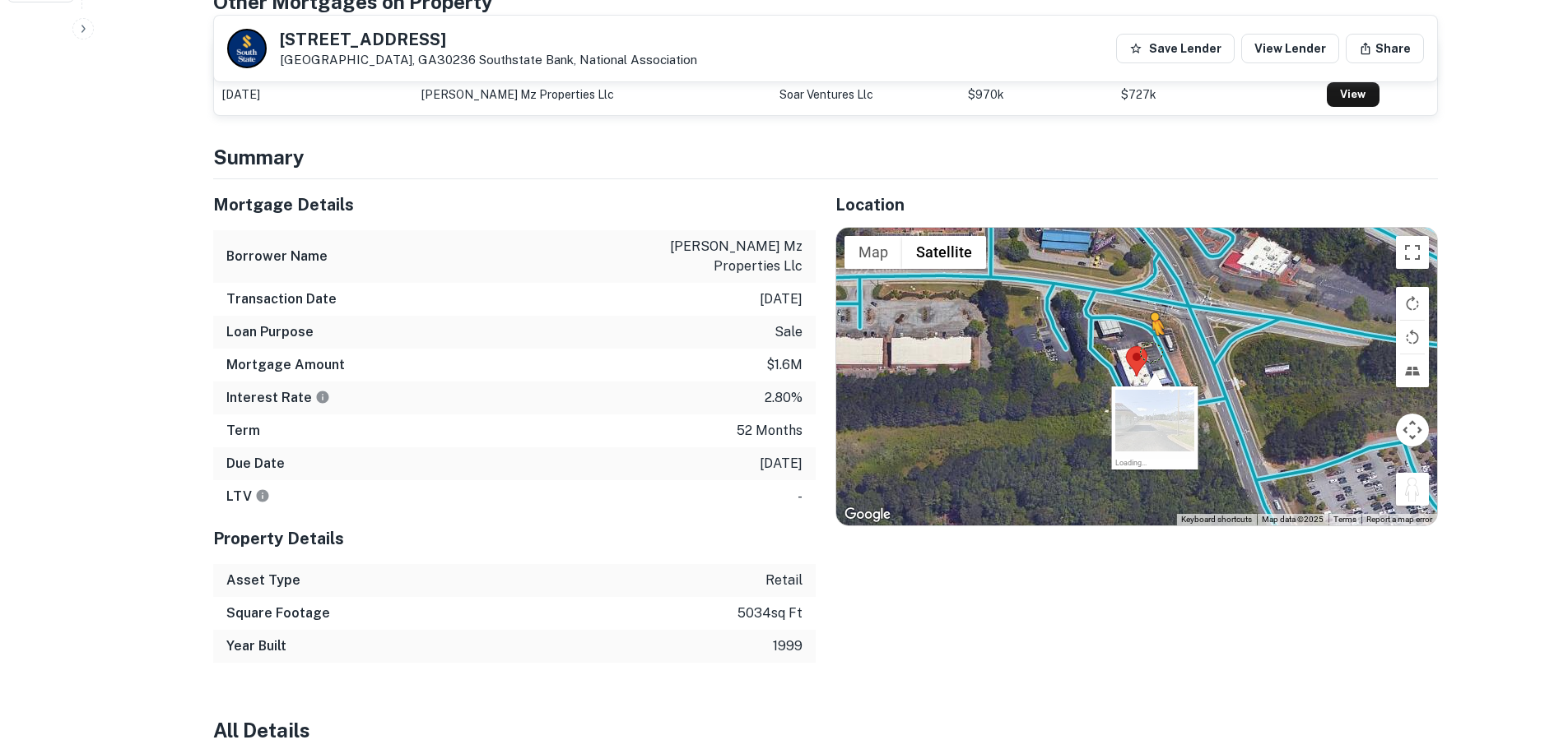
drag, startPoint x: 1404, startPoint y: 481, endPoint x: 1149, endPoint y: 348, distance: 287.6
click at [1149, 348] on div "To activate drag with keyboard, press Alt + Enter. Once in keyboard drag state,…" at bounding box center [1136, 377] width 601 height 297
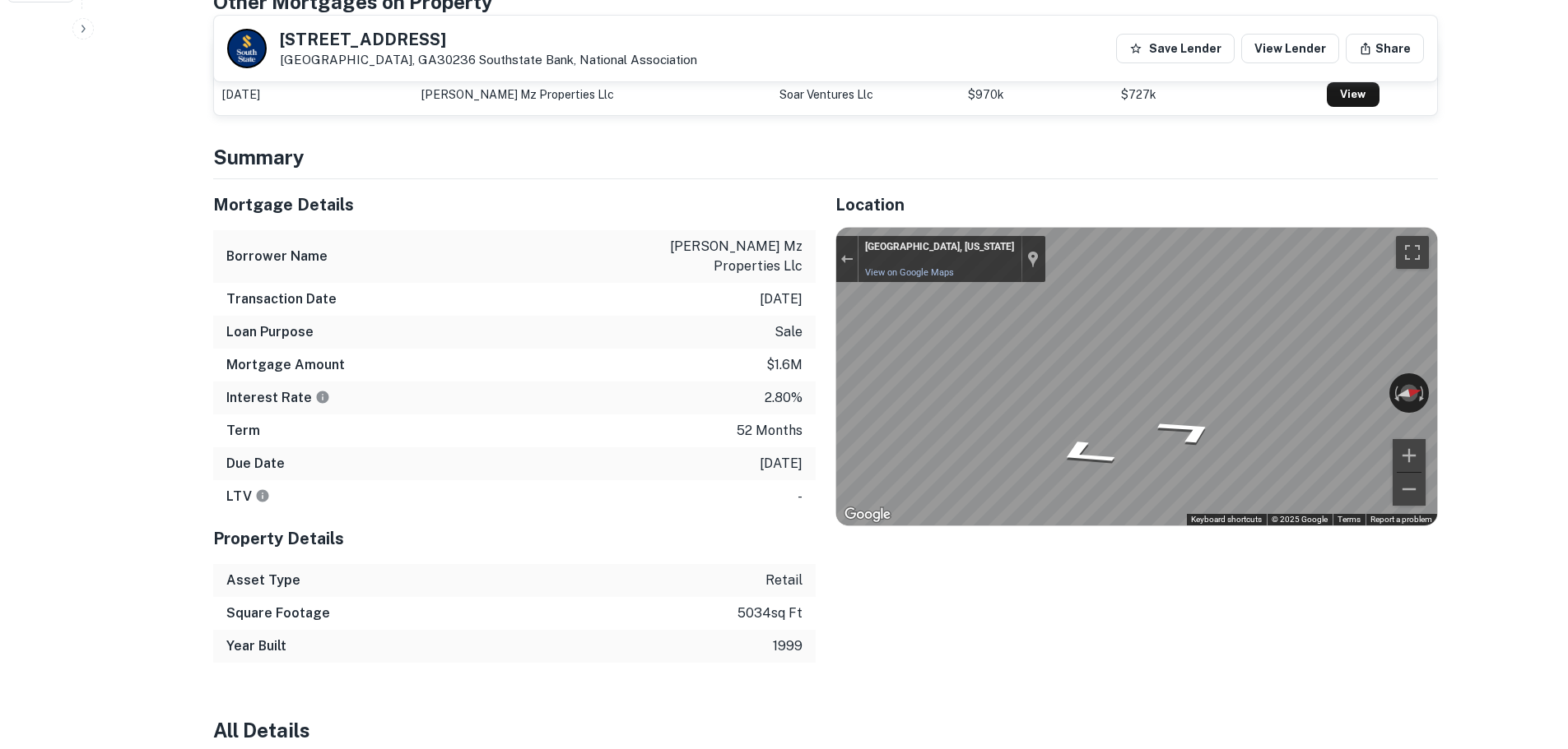
click at [1343, 390] on div "← Move left → Move right ↑ Move up ↓ Move down + Zoom in - Zoom out Jonesboro, …" at bounding box center [1136, 377] width 601 height 297
click at [1127, 456] on div "Map" at bounding box center [1136, 377] width 601 height 297
click at [392, 26] on div "2351 Mount Zion Rd Jonesboro, GA30236 Southstate Bank, National Association Sav…" at bounding box center [825, 48] width 1223 height 66
click at [391, 26] on div "2351 Mount Zion Rd Jonesboro, GA30236 Southstate Bank, National Association Sav…" at bounding box center [825, 48] width 1223 height 66
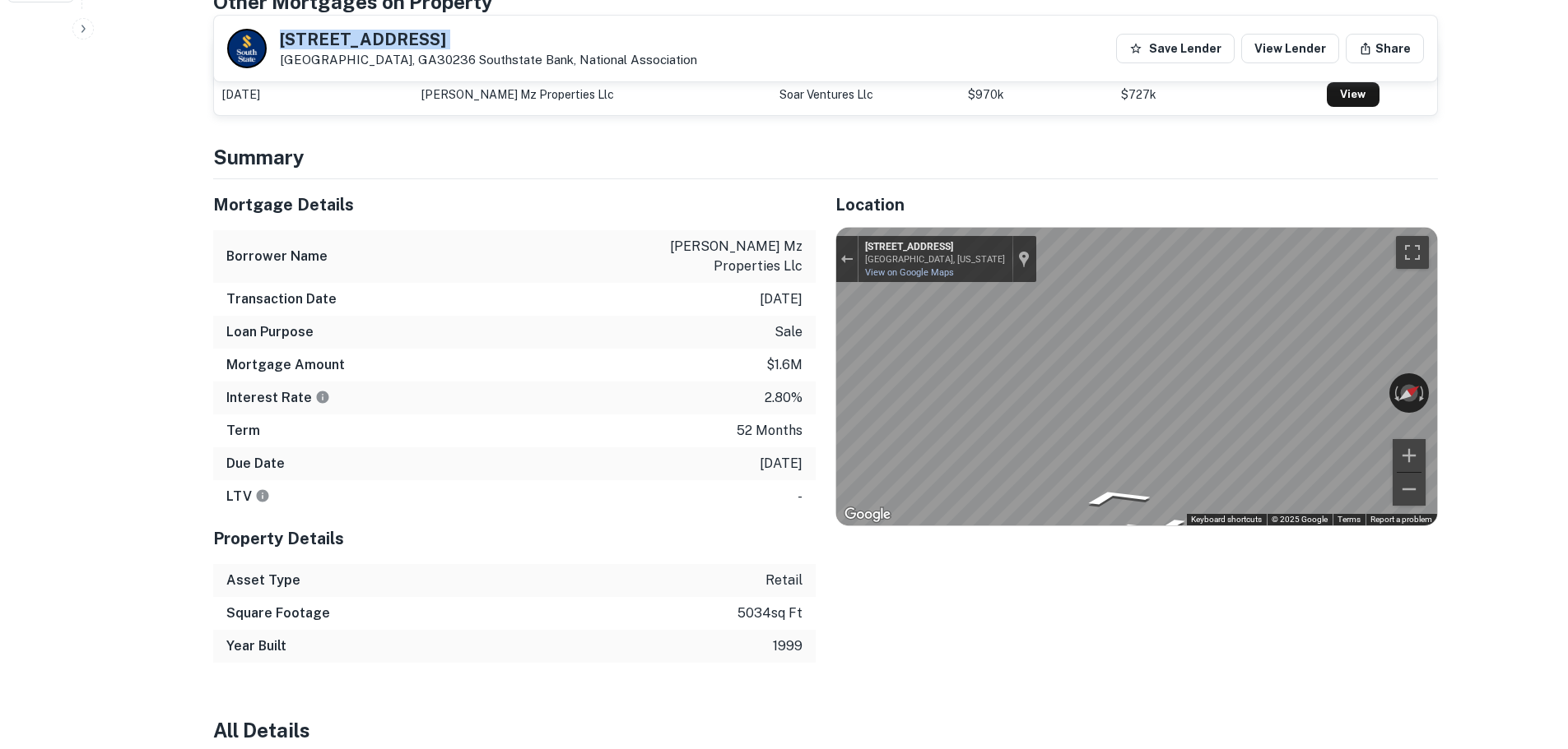
click at [391, 26] on div "2351 Mount Zion Rd Jonesboro, GA30236 Southstate Bank, National Association Sav…" at bounding box center [825, 48] width 1223 height 66
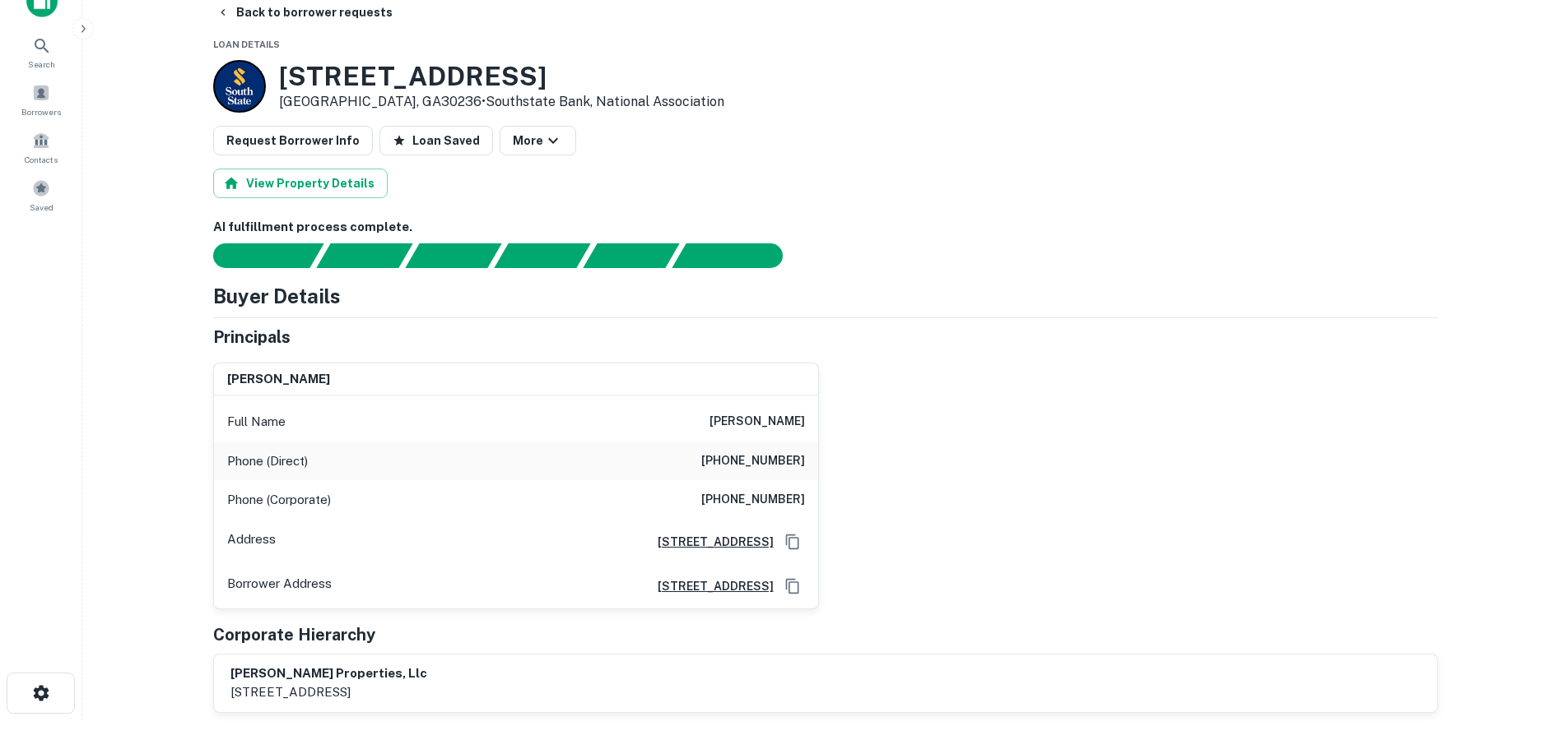
scroll to position [0, 0]
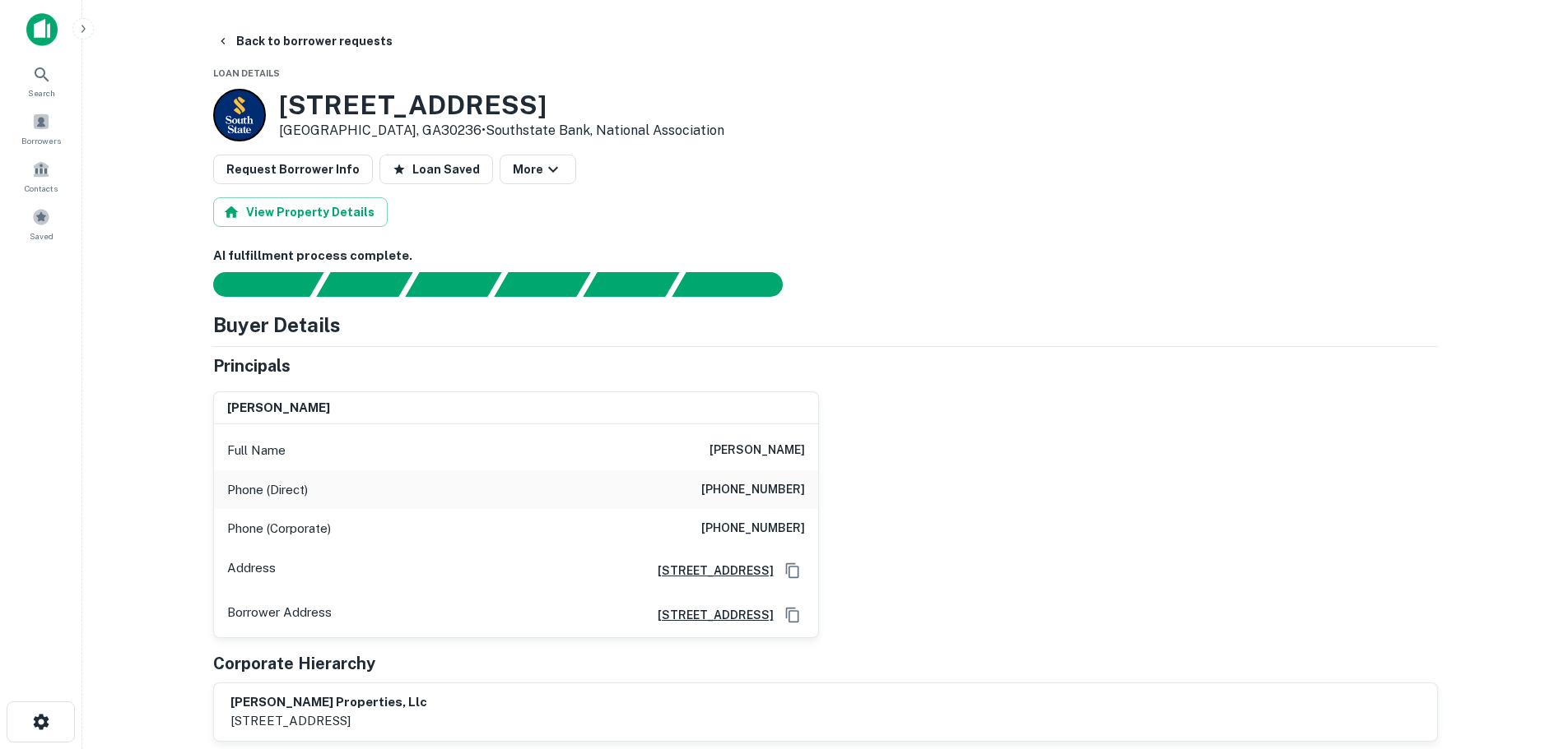
click at [760, 490] on h6 "(770) 777-0306" at bounding box center [753, 491] width 104 height 20
click at [773, 509] on div "Phone (Corporate) (770) 945-7122" at bounding box center [516, 528] width 604 height 39
click at [773, 541] on div "Phone (Corporate) (770) 945-7122" at bounding box center [516, 528] width 604 height 39
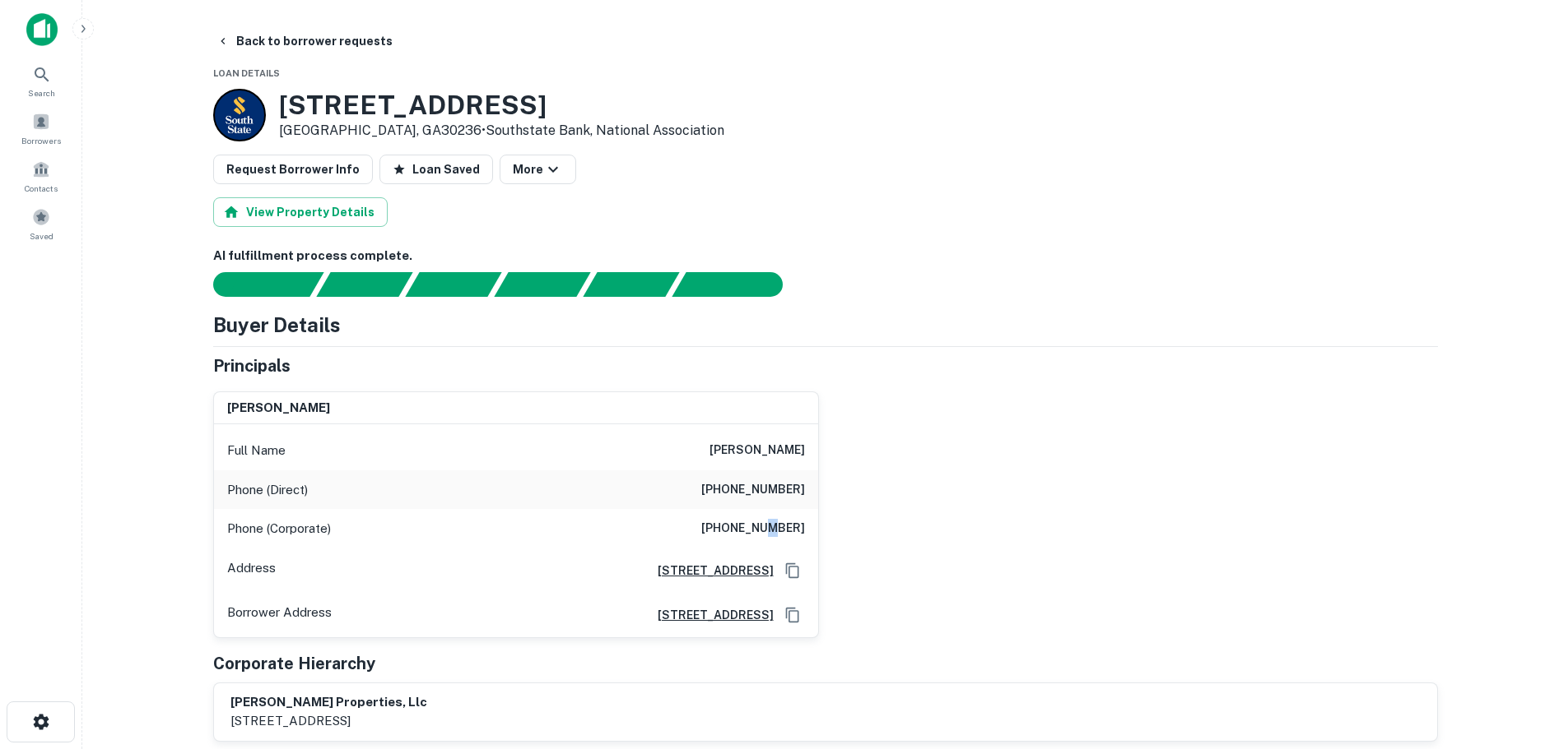
click at [773, 541] on div "Phone (Corporate) (770) 945-7122" at bounding box center [516, 528] width 604 height 39
drag, startPoint x: 773, startPoint y: 541, endPoint x: 761, endPoint y: 529, distance: 17.0
click at [761, 529] on h6 "(770) 945-7122" at bounding box center [753, 529] width 104 height 20
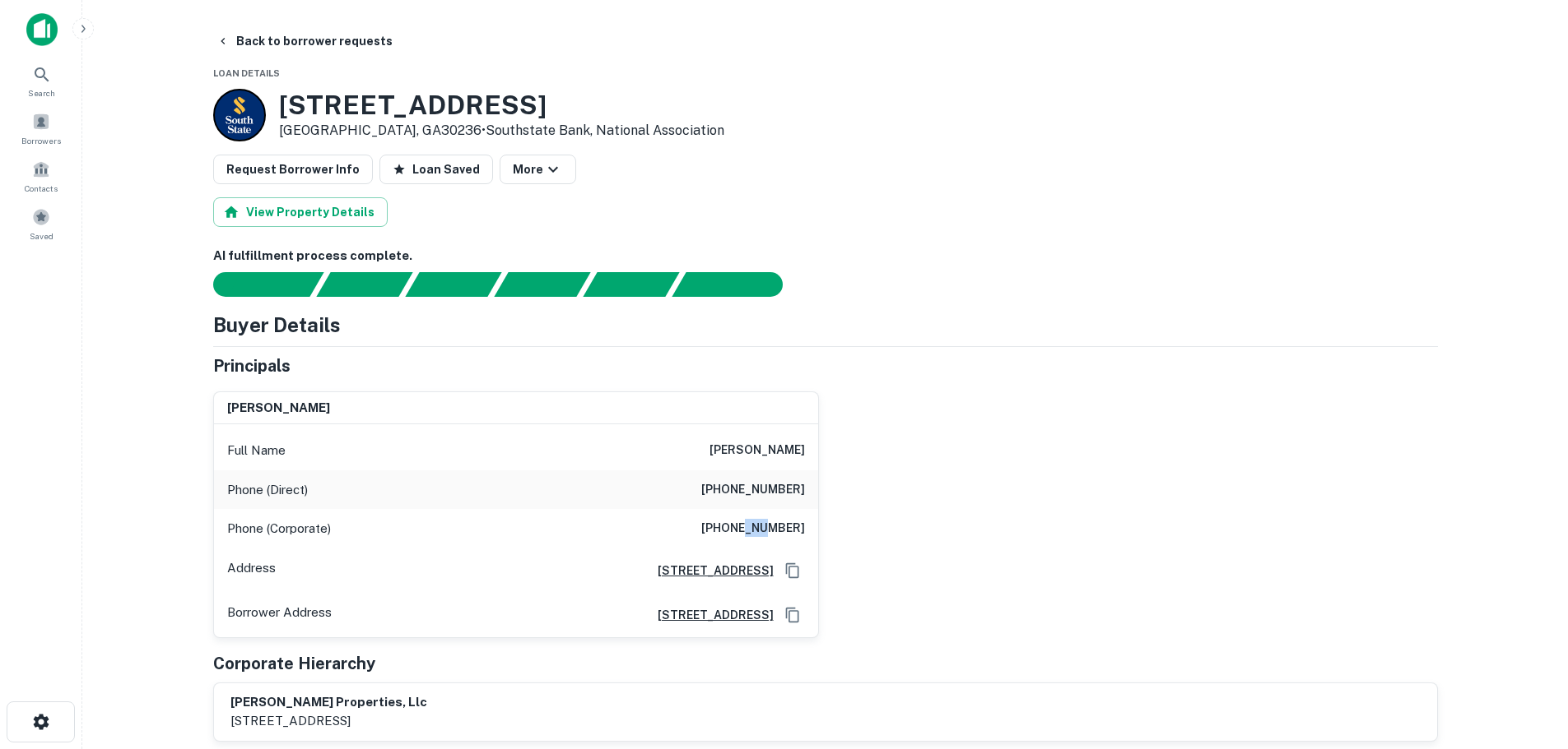
click at [761, 529] on h6 "(770) 945-7122" at bounding box center [753, 529] width 104 height 20
click at [341, 40] on button "Back to borrower requests" at bounding box center [304, 41] width 189 height 29
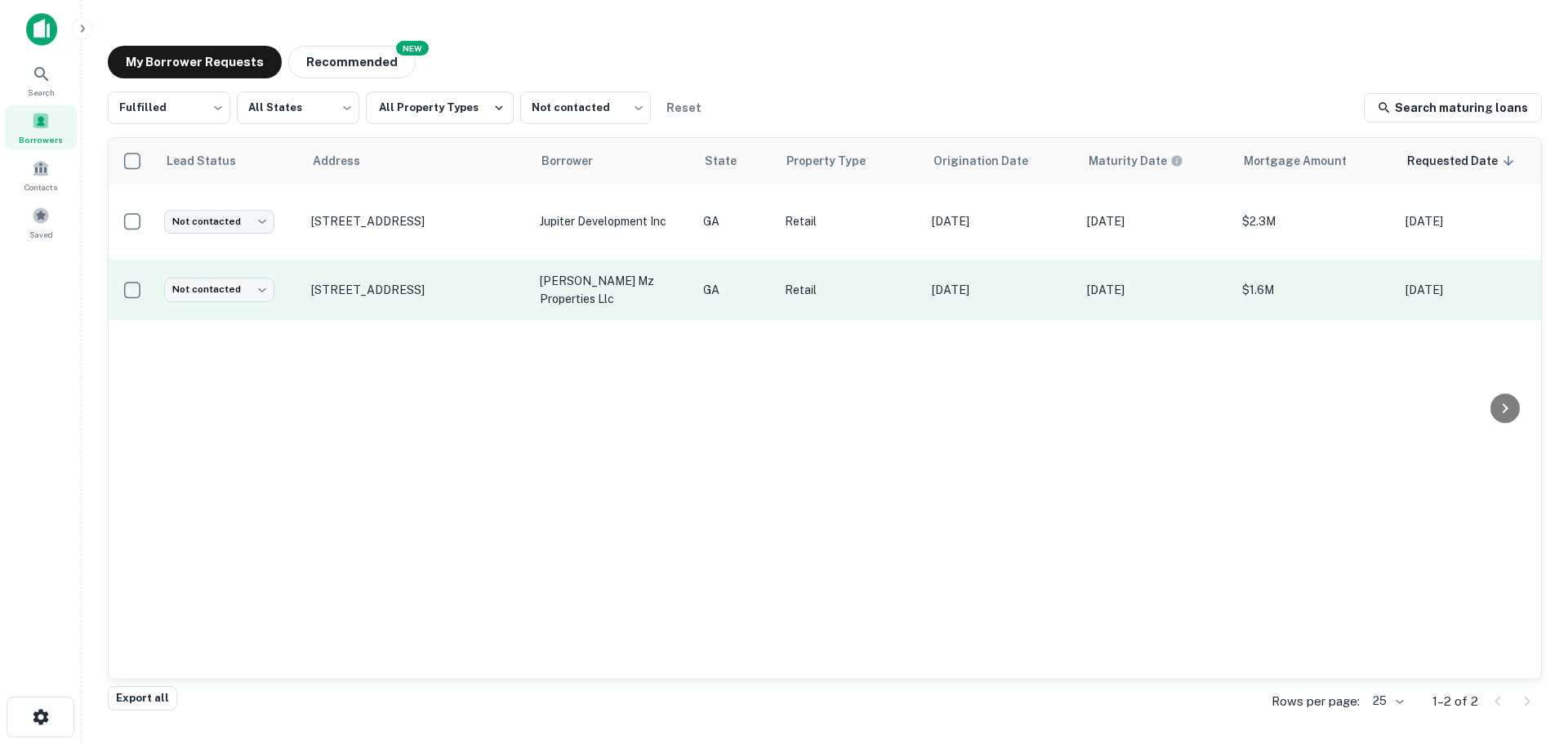
click at [173, 260] on td "Not contacted **** ​" at bounding box center [229, 291] width 147 height 62
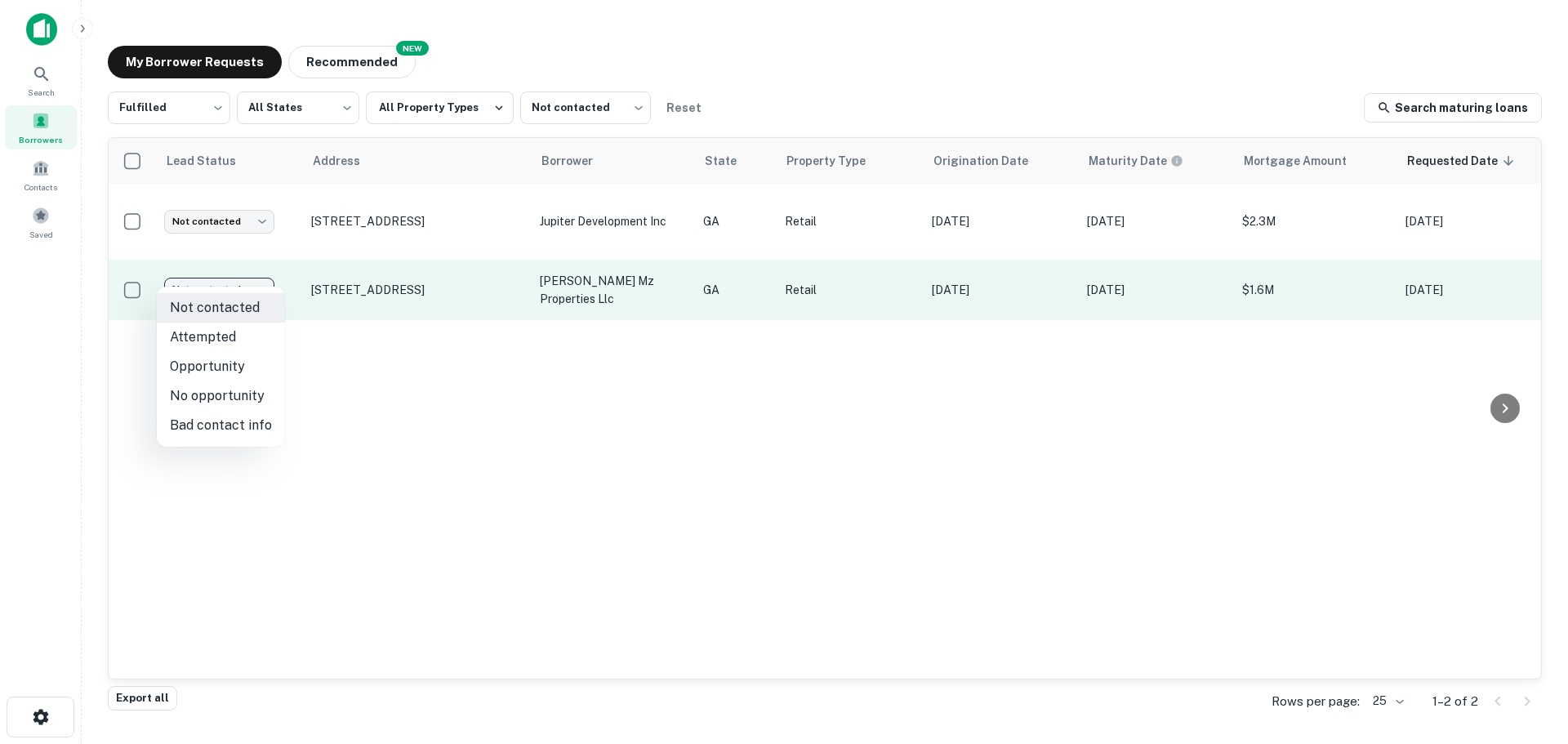
click at [212, 278] on body "Search Borrowers Contacts Saved My Borrower Requests NEW Recommended Fulfilled …" at bounding box center [784, 372] width 1568 height 744
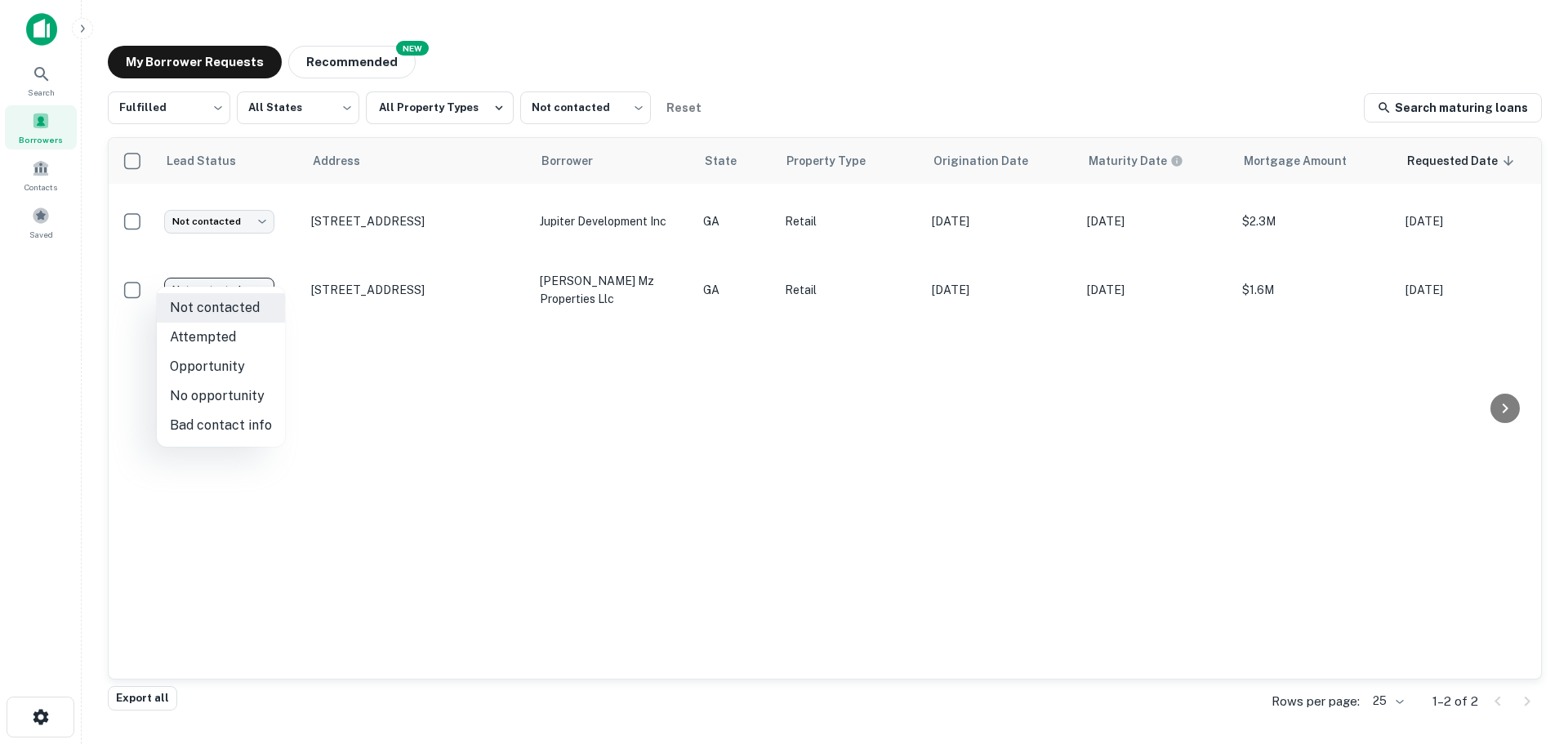
click at [223, 429] on li "Bad contact info" at bounding box center [221, 426] width 129 height 29
type input "**********"
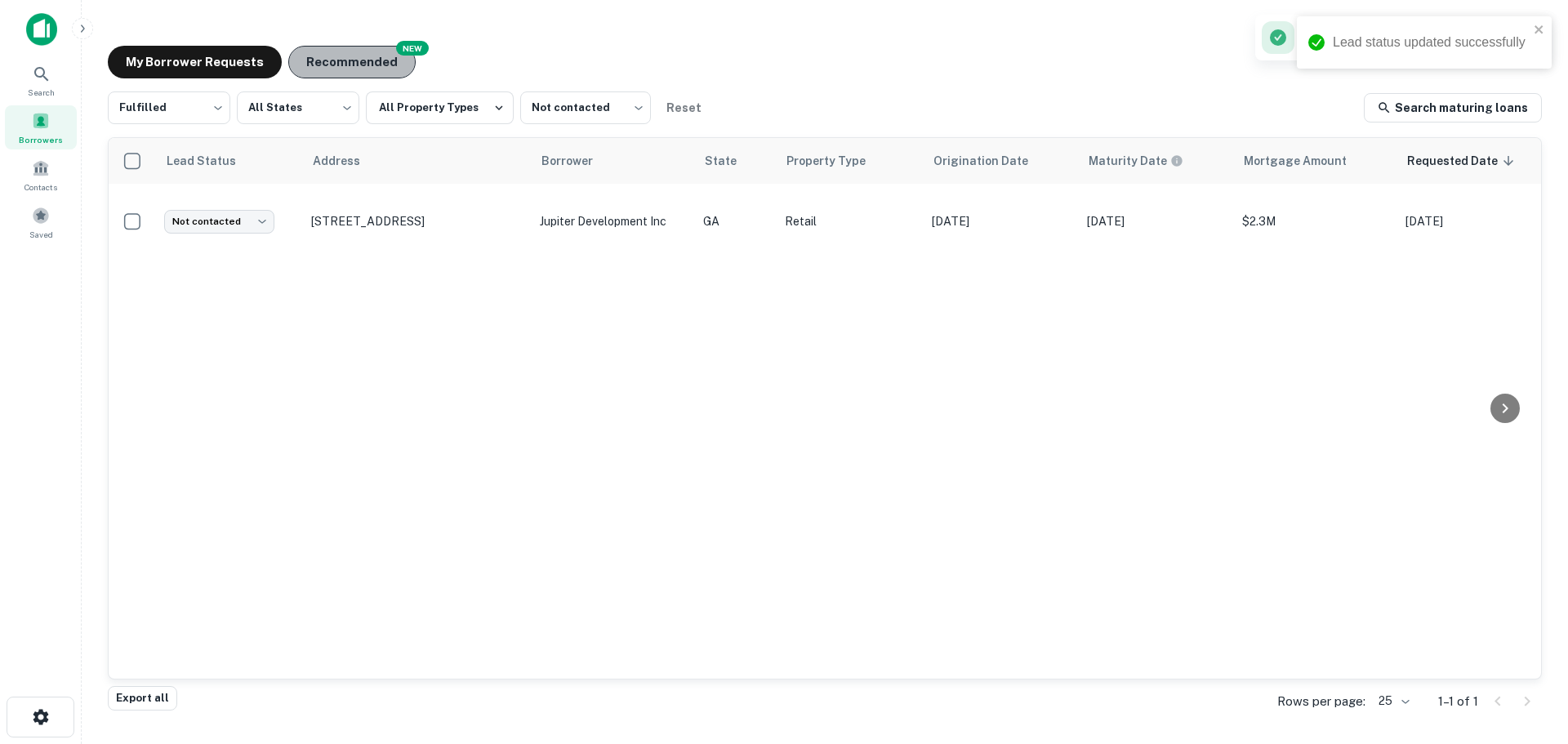
click at [393, 62] on button "Recommended" at bounding box center [351, 62] width 128 height 33
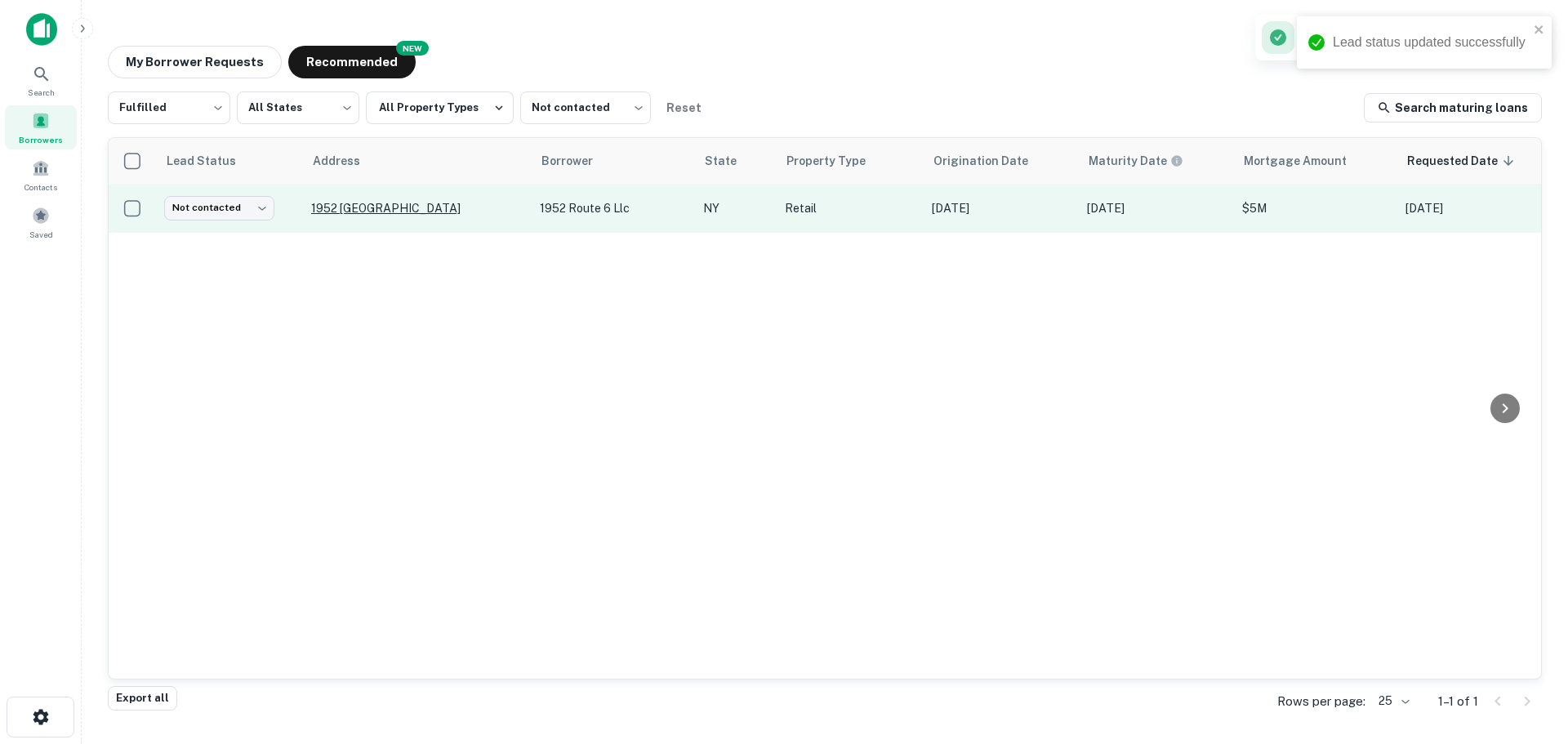
click at [375, 203] on p "1952 Route 6 Carmel, NY10512" at bounding box center [418, 208] width 212 height 14
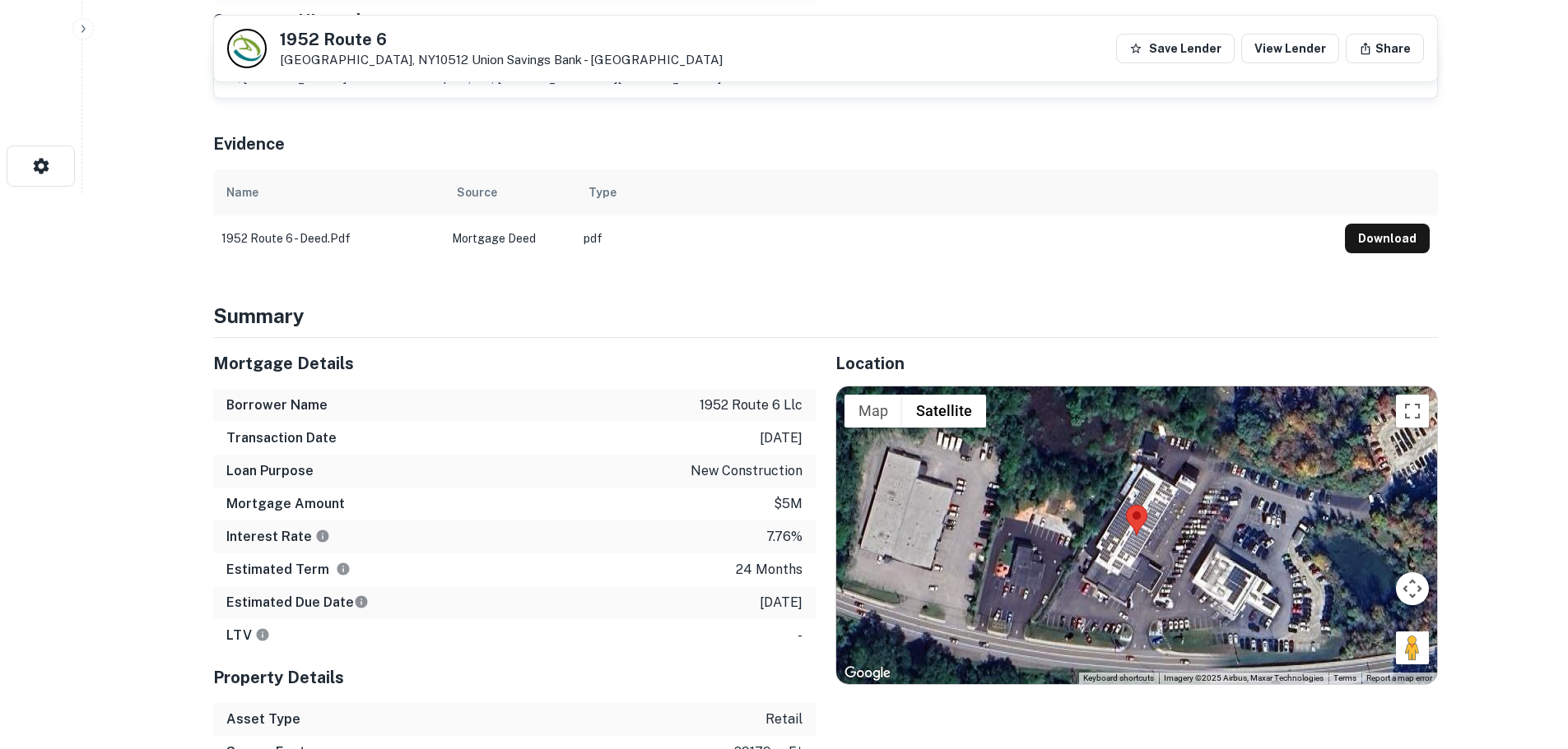
scroll to position [741, 0]
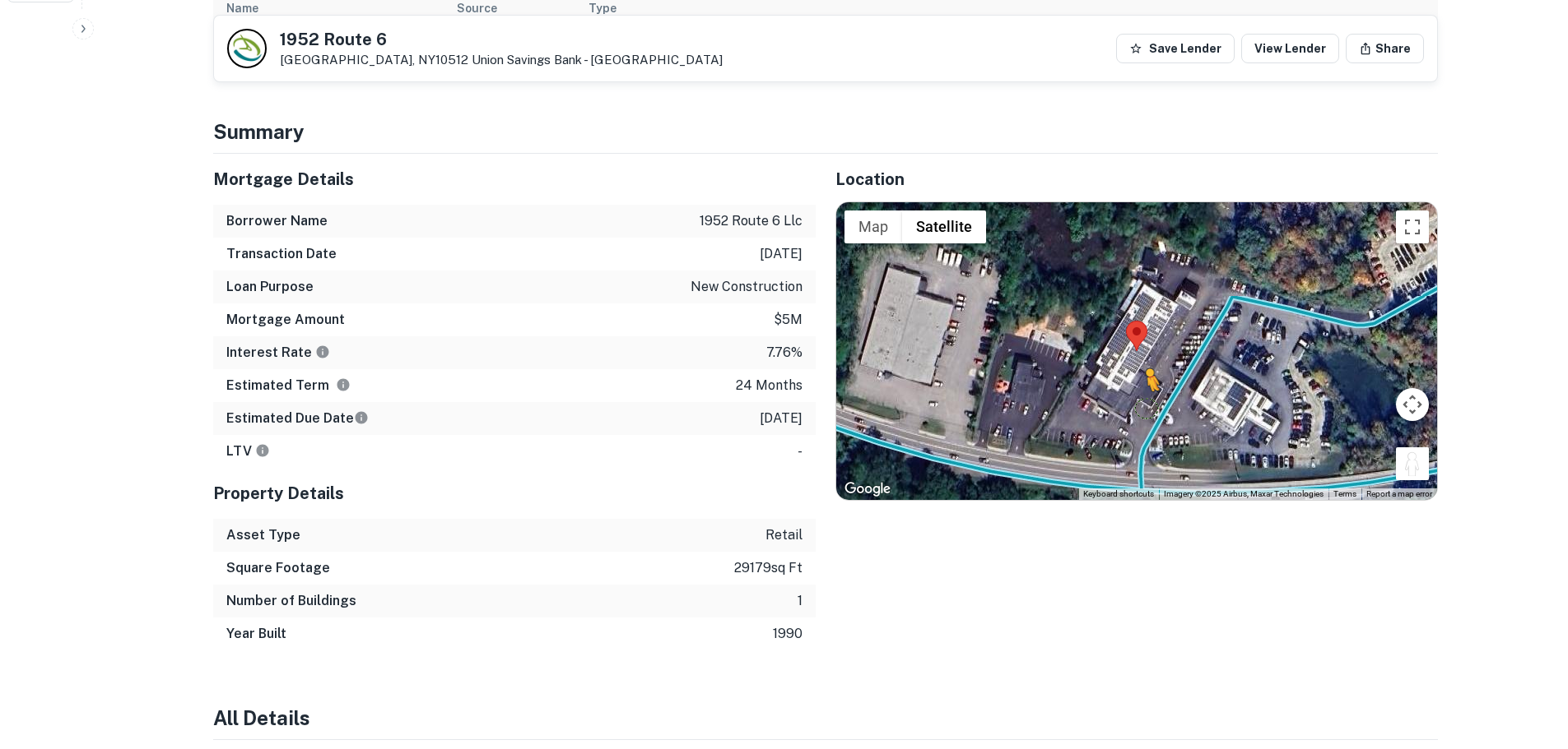
drag, startPoint x: 1413, startPoint y: 454, endPoint x: 1137, endPoint y: 396, distance: 282.0
click at [1137, 396] on div "To activate drag with keyboard, press Alt + Enter. Once in keyboard drag state,…" at bounding box center [1136, 351] width 601 height 297
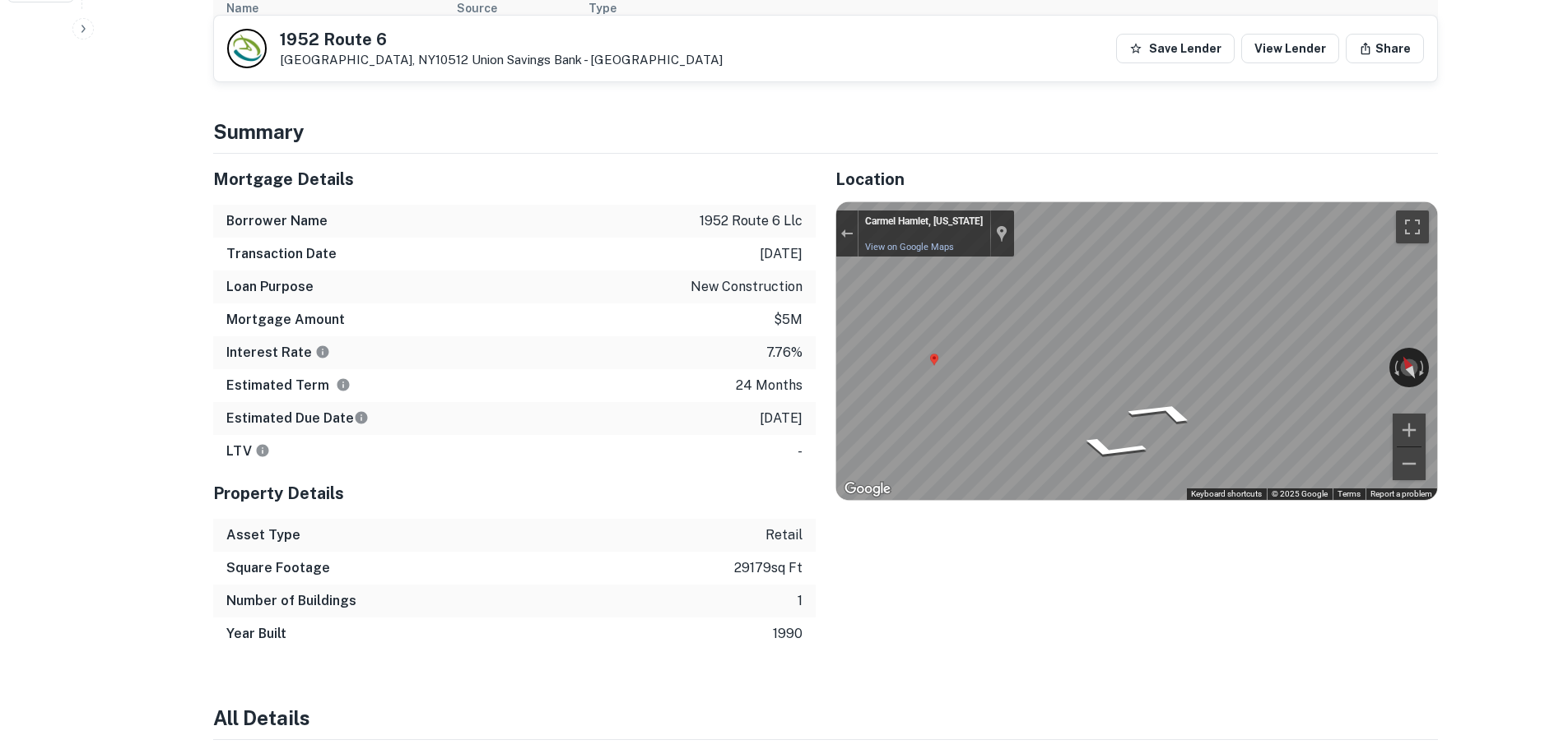
click at [606, 360] on div "Mortgage Details Borrower Name 1952 route 6 llc Transaction Date 12/10/2023 Loa…" at bounding box center [815, 402] width 1244 height 497
click at [304, 322] on div "Mortgage Details Borrower Name 1952 route 6 llc Transaction Date 12/10/2023 Loa…" at bounding box center [815, 402] width 1244 height 497
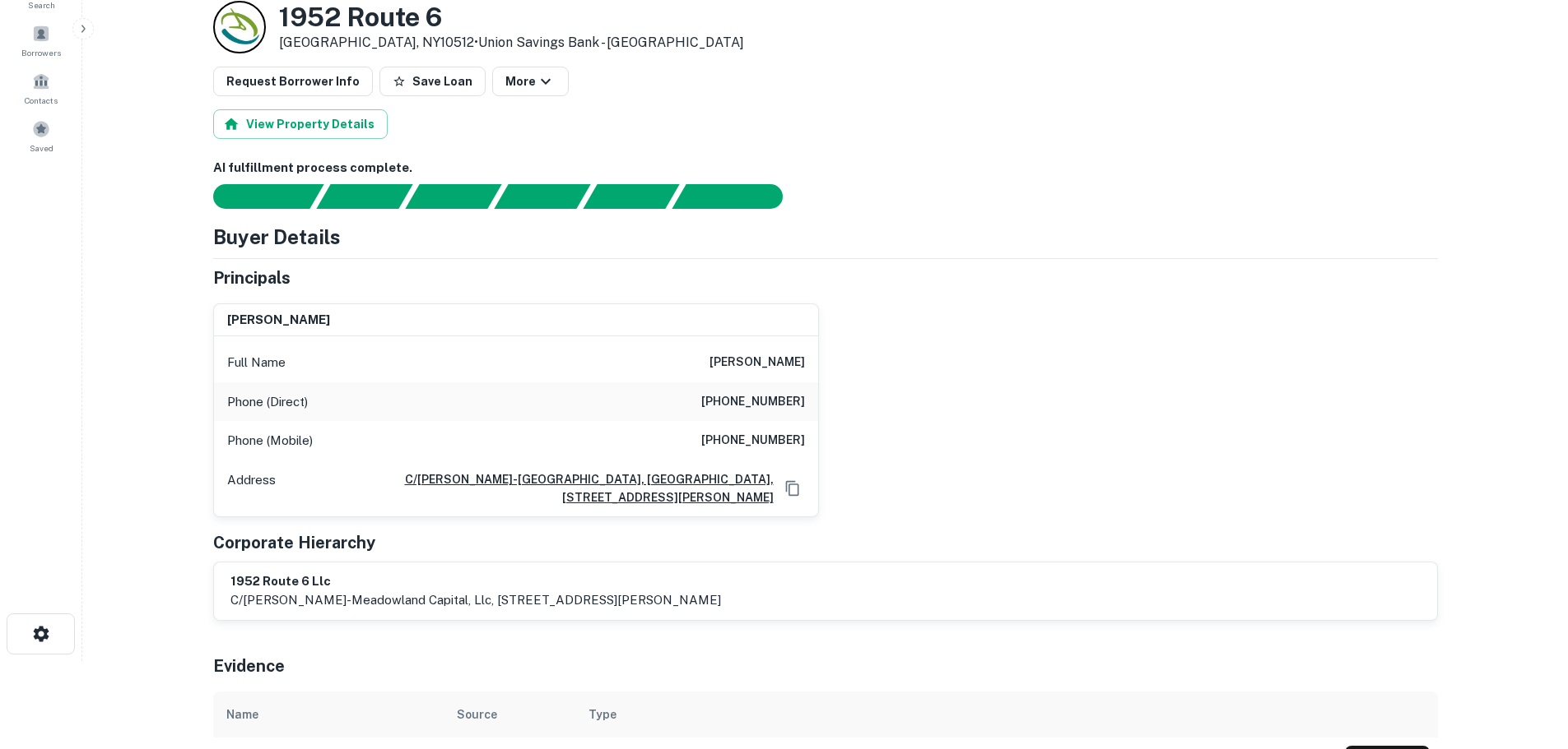
scroll to position [82, 0]
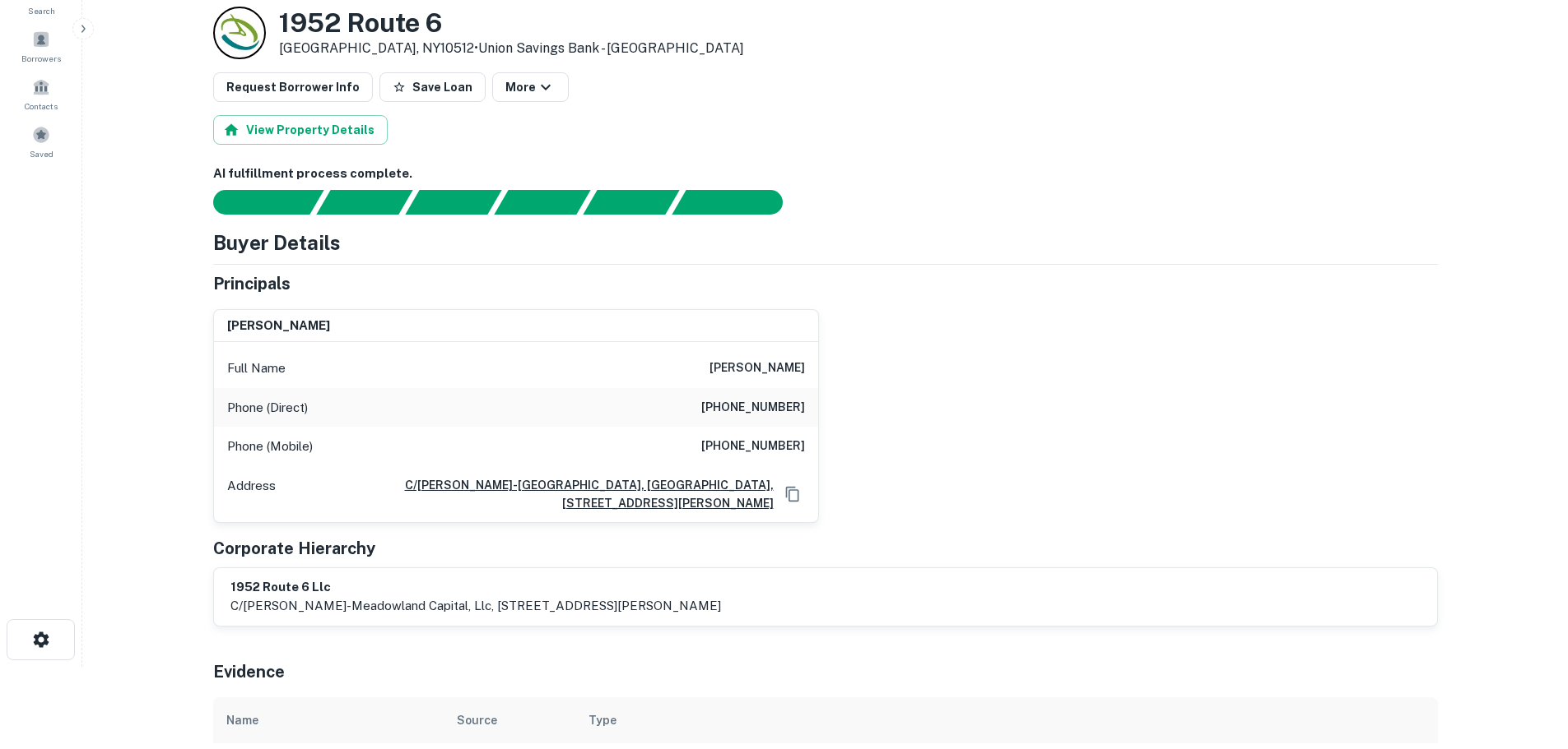
click at [773, 404] on h6 "(212) 628-1183" at bounding box center [753, 408] width 104 height 20
click at [967, 454] on div "jennifer l. volz Full Name jennifer l. volz Phone (Direct) (212) 628-1183 Phone…" at bounding box center [819, 410] width 1238 height 227
